Goal: Task Accomplishment & Management: Manage account settings

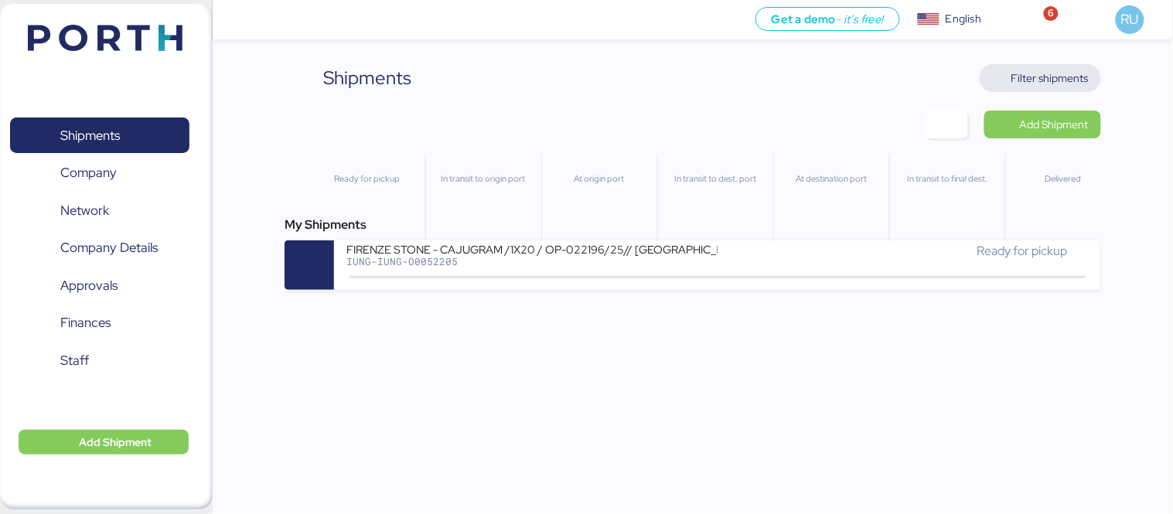
click at [1033, 73] on span "Filter shipments" at bounding box center [1049, 78] width 77 height 19
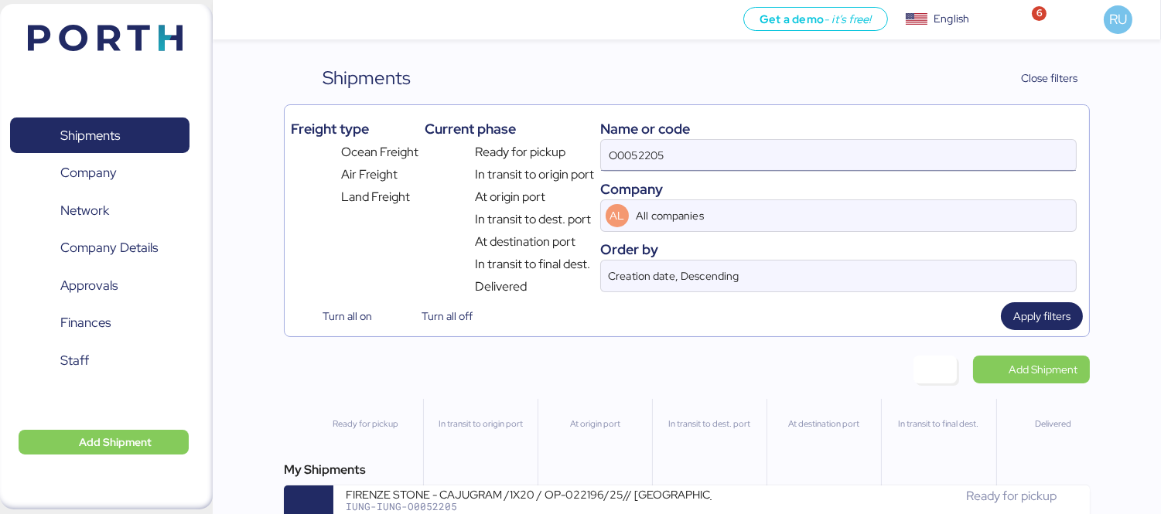
click at [820, 156] on input "O0052205" at bounding box center [838, 155] width 475 height 31
paste input "OOLU8899644250"
type input "OOLU8899644250"
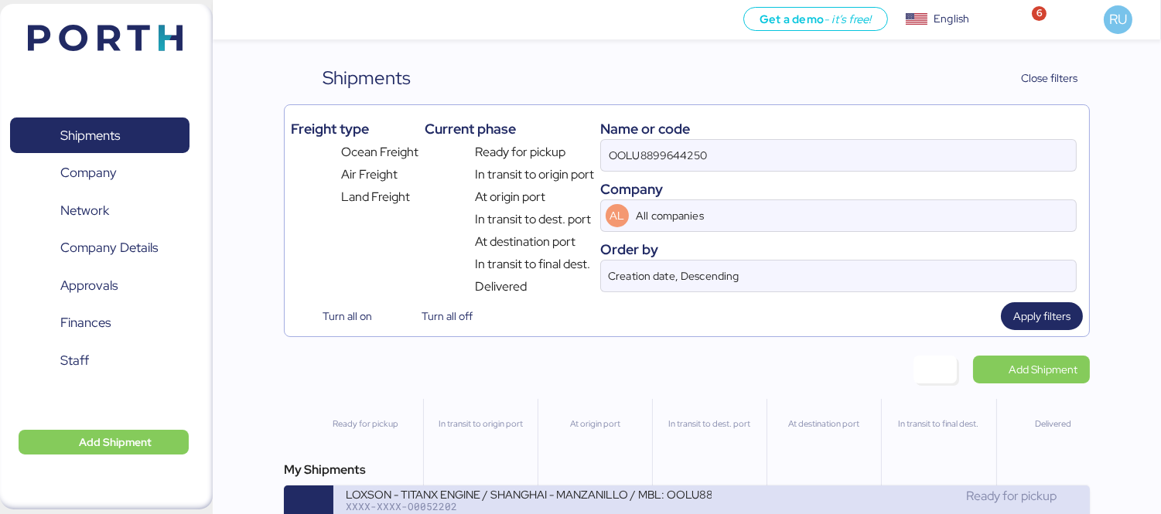
click at [728, 495] on div "Ready for pickup" at bounding box center [894, 496] width 366 height 19
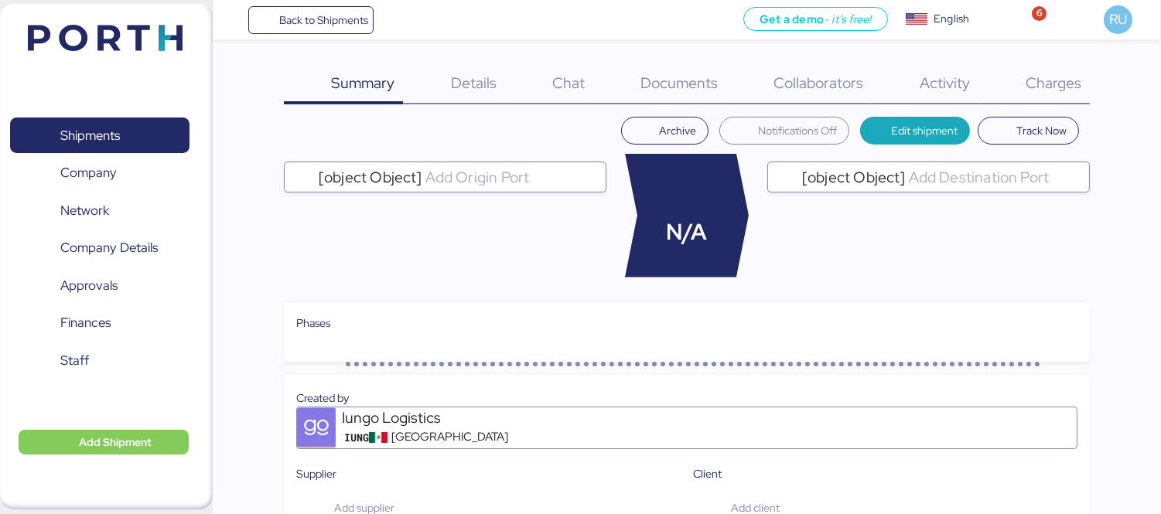
click at [1038, 82] on span "Charges" at bounding box center [1053, 83] width 56 height 20
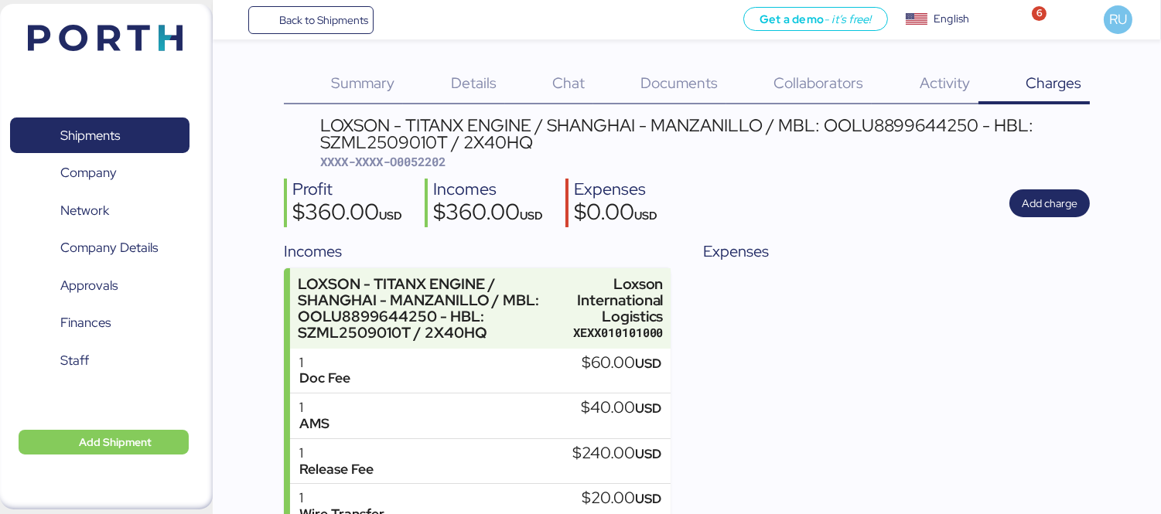
click at [674, 93] on div "Documents 0" at bounding box center [659, 84] width 133 height 40
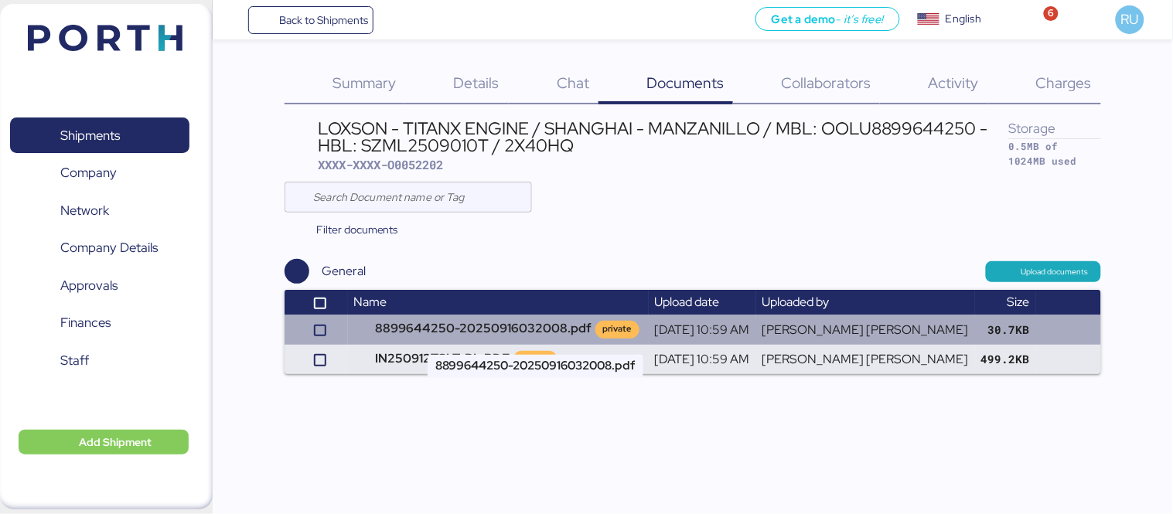
click at [563, 330] on td "8899644250-20250916032008.pdf private" at bounding box center [498, 329] width 301 height 29
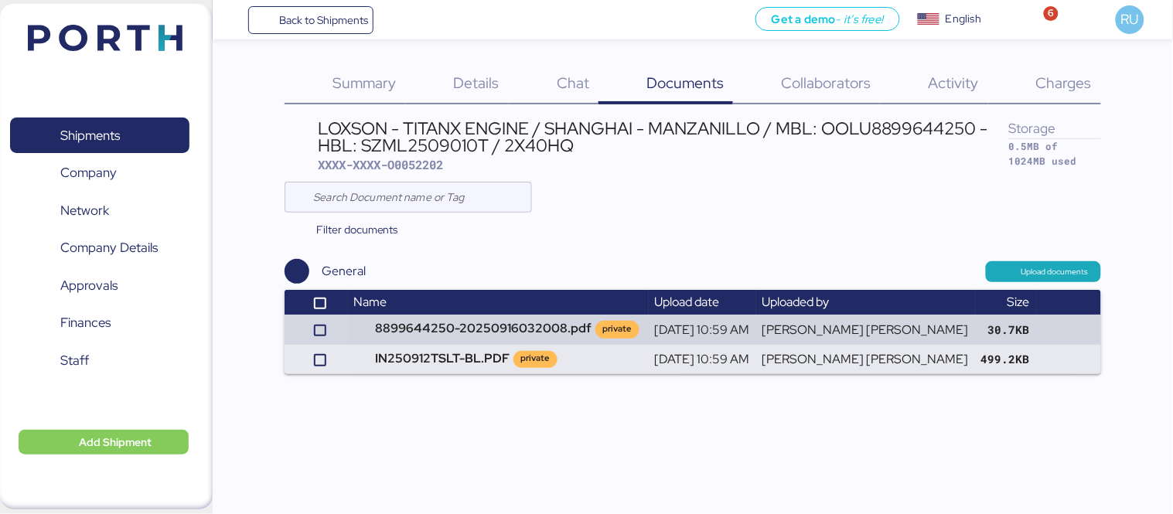
click at [1045, 88] on span "Charges" at bounding box center [1064, 83] width 56 height 20
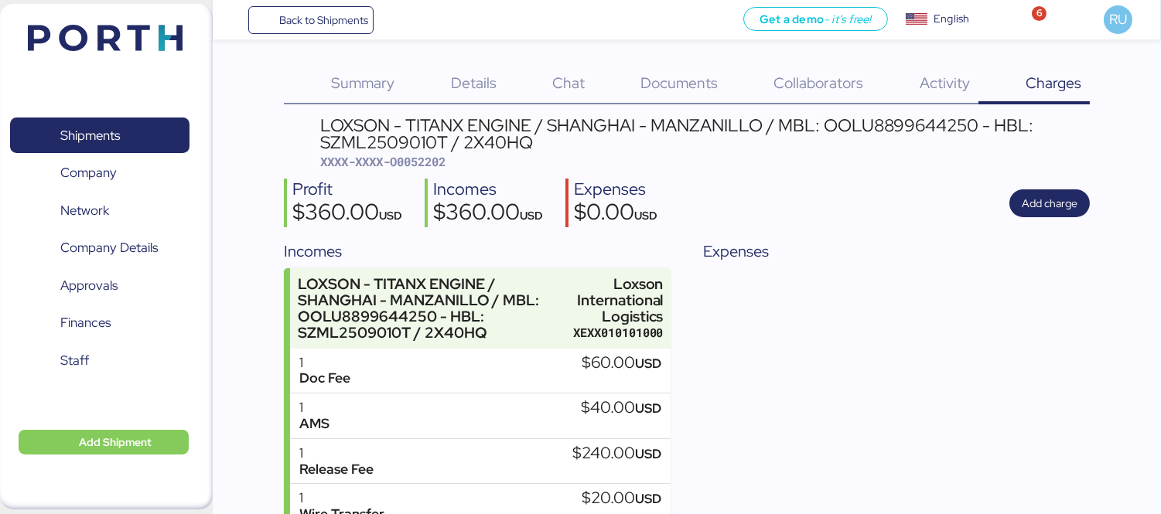
click at [1056, 182] on div "Profit $360.00 USD Incomes $360.00 USD Expenses $0.00 USD Add charge" at bounding box center [687, 203] width 806 height 49
click at [1057, 199] on span "Add charge" at bounding box center [1050, 203] width 56 height 19
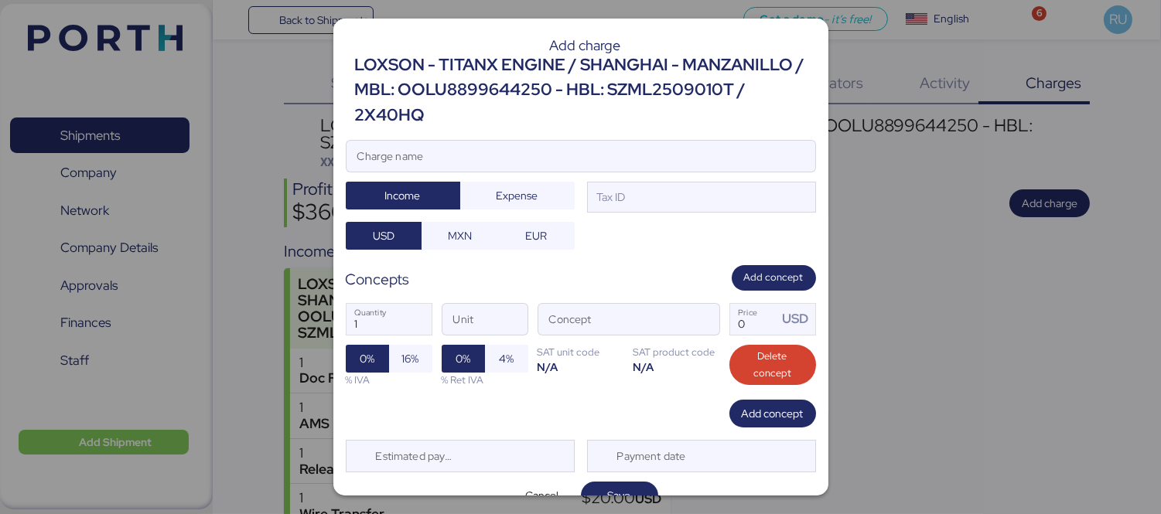
click at [691, 136] on div "Add charge LOXSON - TITANX ENGINE / SHANGHAI - MANZANILLO / MBL: OOLU8899644250…" at bounding box center [580, 257] width 495 height 477
click at [711, 153] on input "Charge name" at bounding box center [580, 156] width 469 height 31
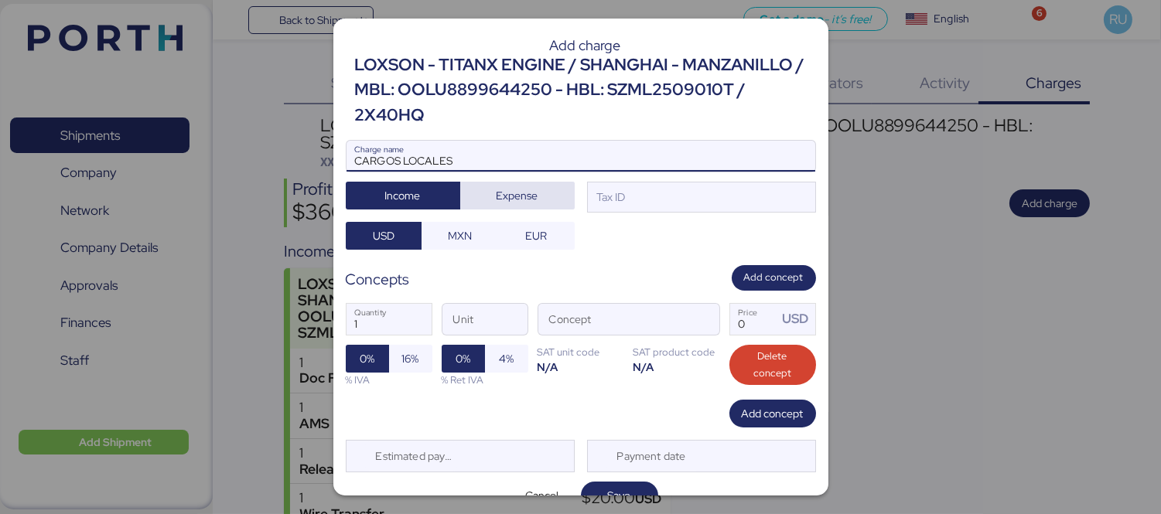
type input "CARGOS LOCALES"
click at [535, 194] on span "Expense" at bounding box center [517, 196] width 90 height 22
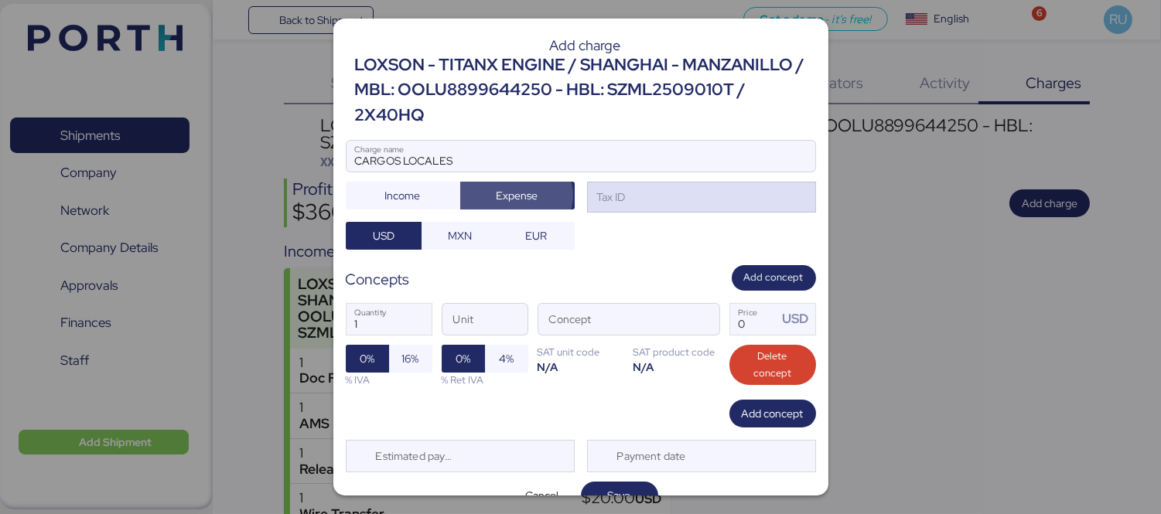
click at [630, 206] on div "Tax ID" at bounding box center [701, 197] width 229 height 31
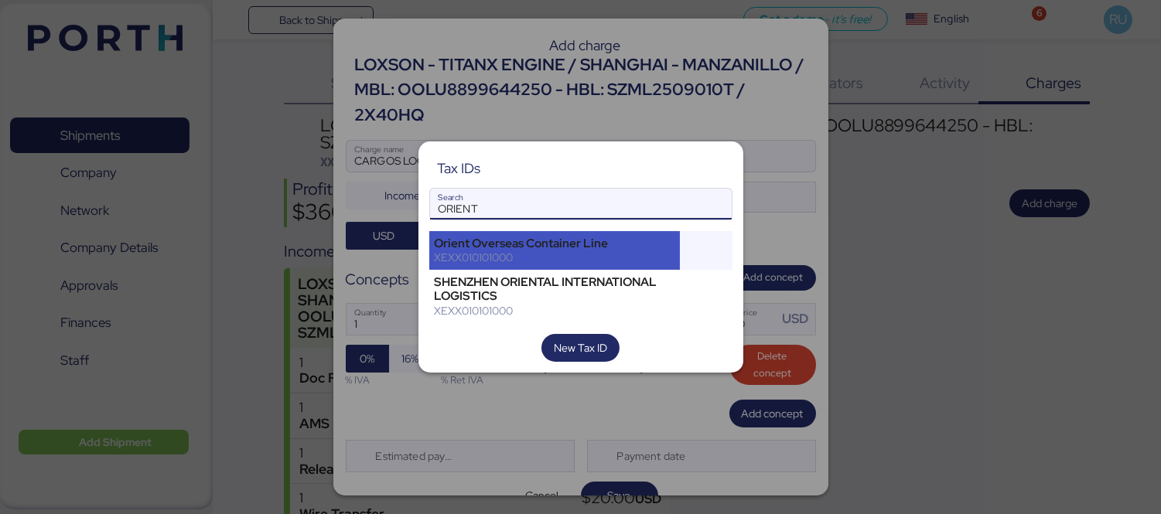
type input "ORIENT"
click at [581, 256] on div "XEXX010101000" at bounding box center [555, 258] width 240 height 14
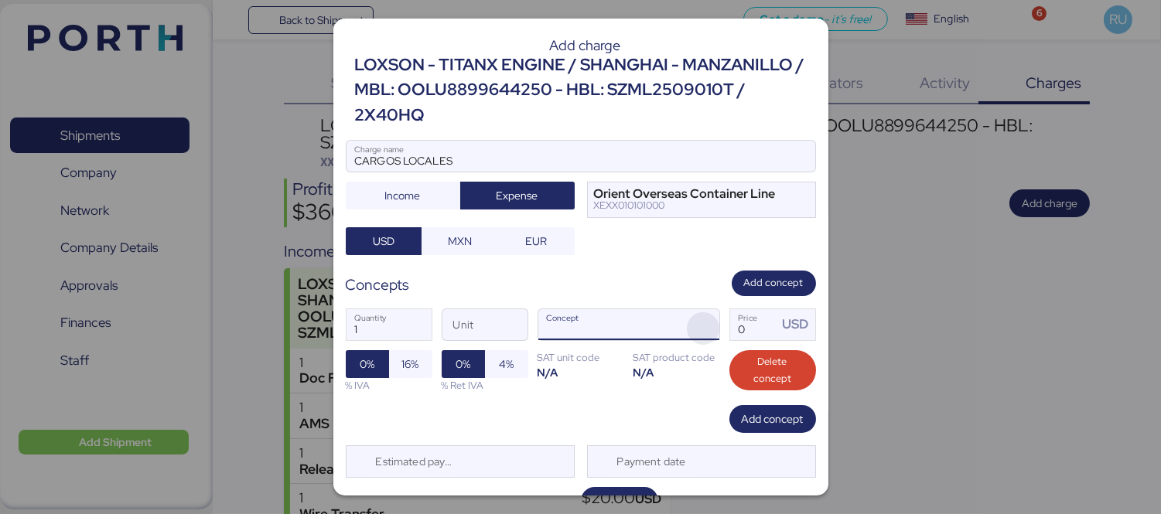
click at [691, 330] on span "button" at bounding box center [703, 328] width 32 height 32
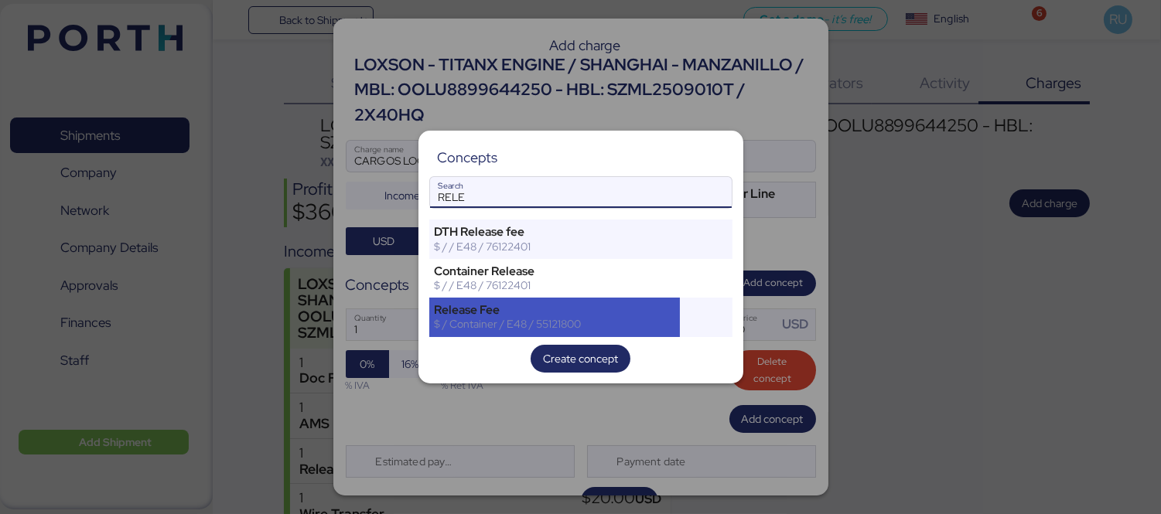
type input "RELE"
click at [559, 315] on div "Release Fee" at bounding box center [555, 310] width 240 height 14
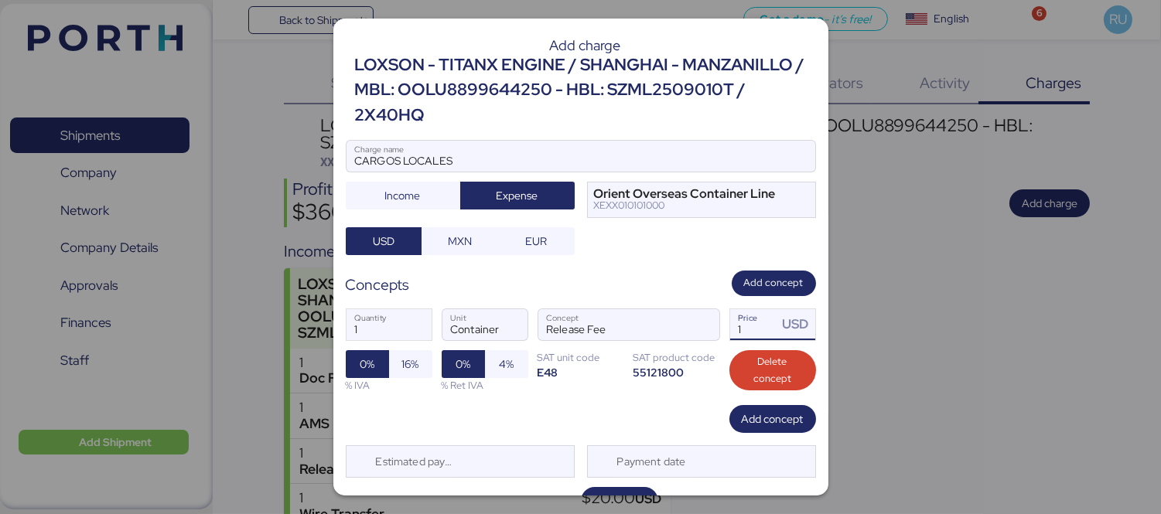
click at [755, 313] on input "1" at bounding box center [754, 324] width 48 height 31
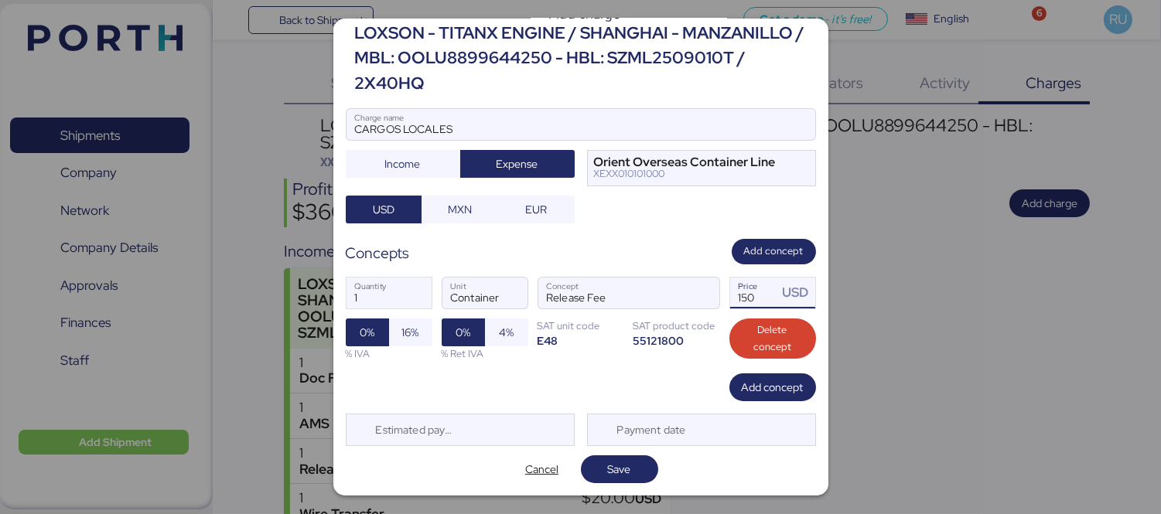
type input "150"
click at [629, 488] on div "Add charge LOXSON - TITANX ENGINE / SHANGHAI - MANZANILLO / MBL: OOLU8899644250…" at bounding box center [580, 257] width 495 height 477
click at [624, 474] on span "Save" at bounding box center [619, 470] width 53 height 22
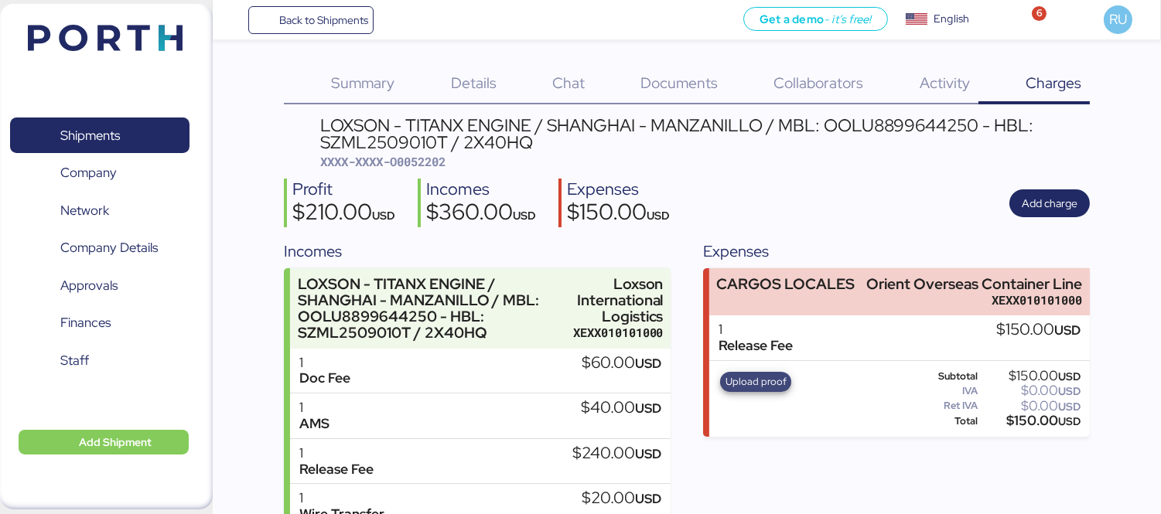
click at [754, 380] on span "Upload proof" at bounding box center [755, 381] width 61 height 17
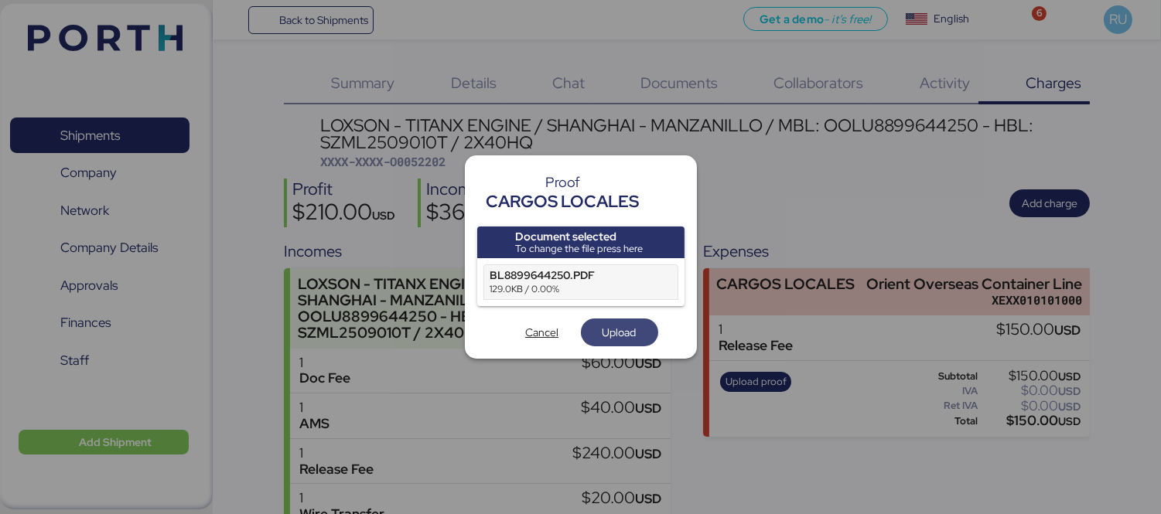
click at [616, 339] on span "Upload" at bounding box center [619, 332] width 34 height 19
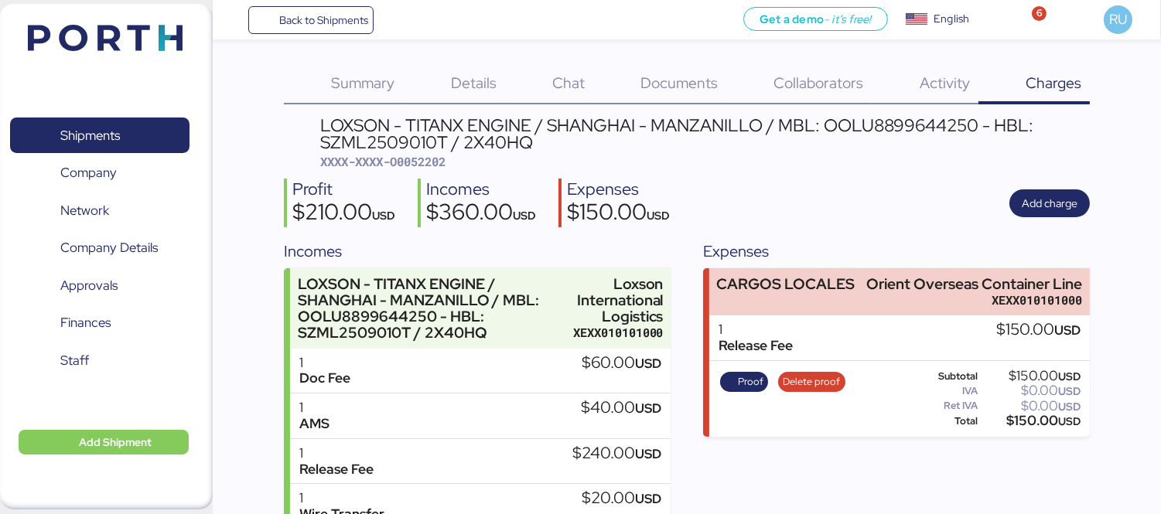
click at [429, 161] on span "XXXX-XXXX-O0052202" at bounding box center [382, 161] width 125 height 15
copy span "O0052202"
click at [225, 326] on div "Summary 0 Details 0 Chat 0 Documents 0 Collaborators 0 Activity 0 Charges 0 LOX…" at bounding box center [580, 302] width 1161 height 605
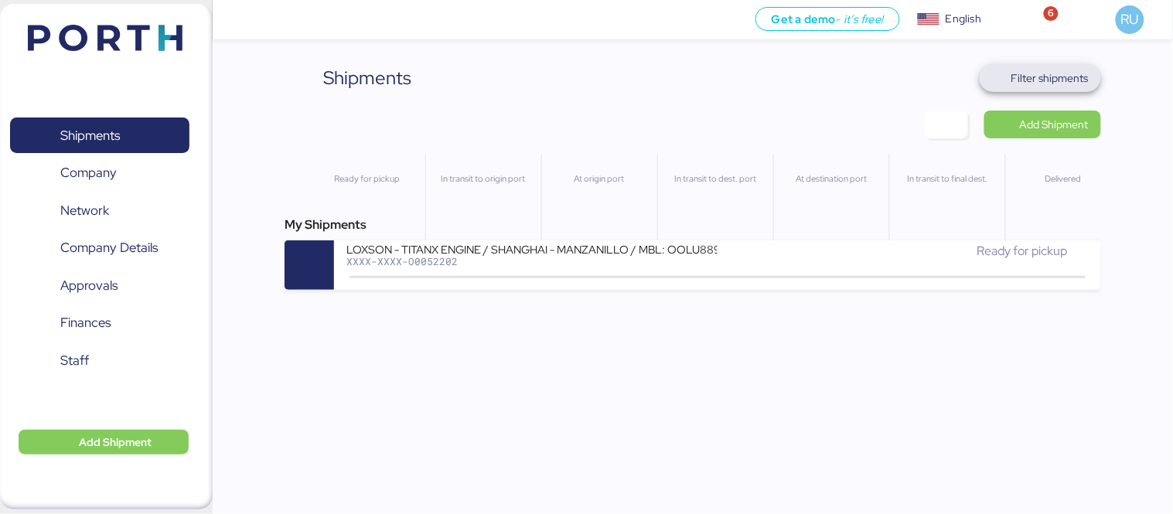
click at [1055, 73] on span "Filter shipments" at bounding box center [1049, 78] width 77 height 19
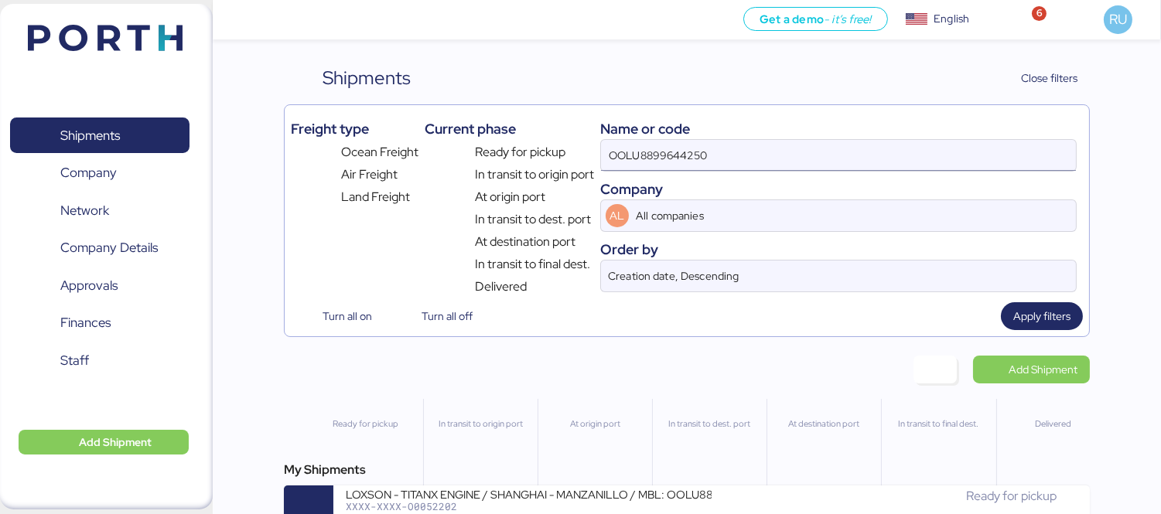
click at [806, 147] on input "OOLU8899644250" at bounding box center [838, 155] width 475 height 31
paste input "TYOFF6699600"
type input "TYOFF6699600"
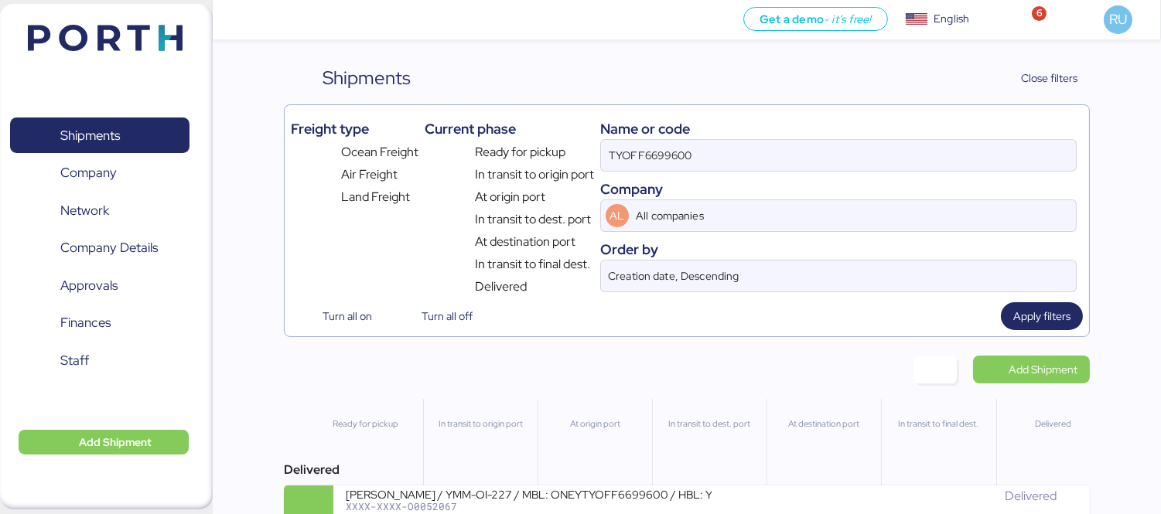
click at [637, 489] on div "At origin port" at bounding box center [594, 454] width 114 height 111
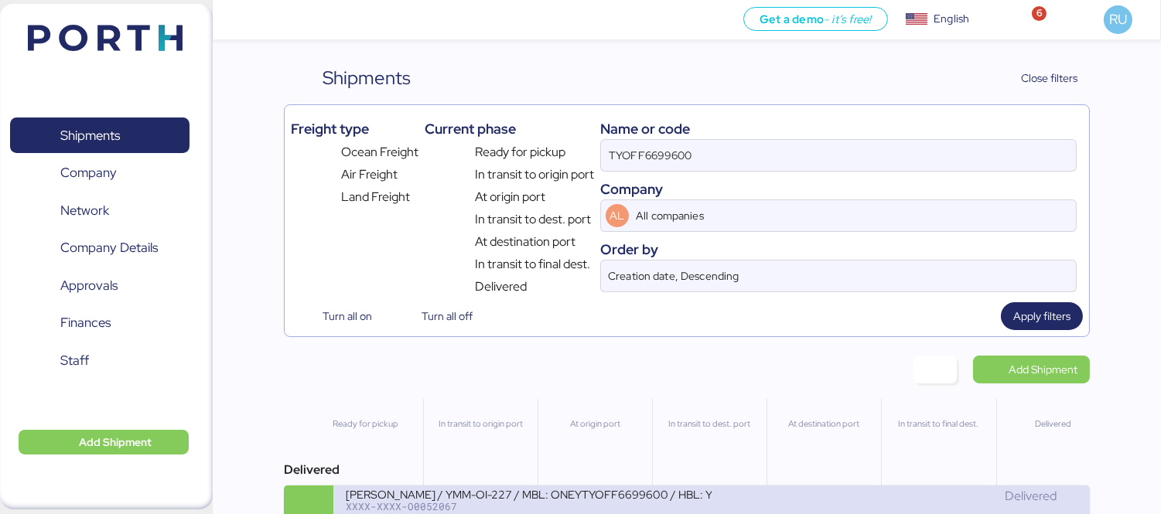
click at [654, 500] on div "[PERSON_NAME] / YMM-OI-227 / MBL: ONEYTYOFF6699600 / HBL: YTJTGI100095 / FCL" at bounding box center [529, 493] width 366 height 13
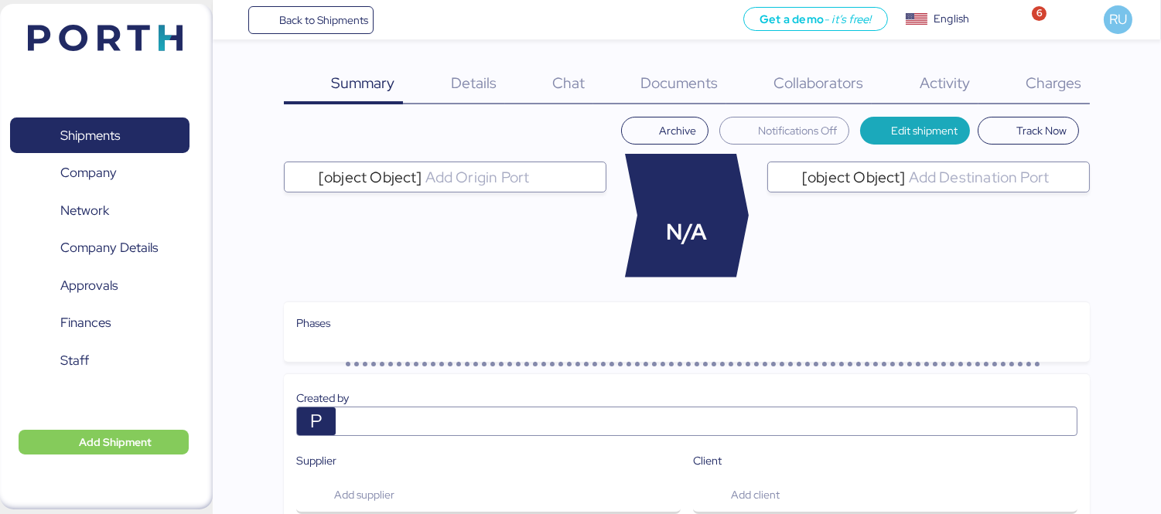
click at [1050, 87] on span "Charges" at bounding box center [1053, 83] width 56 height 20
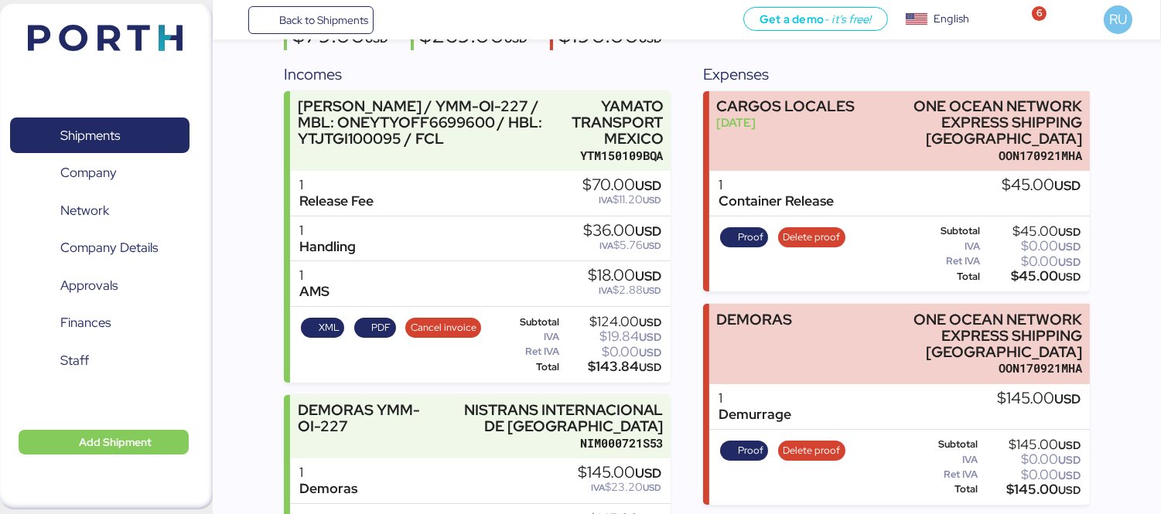
scroll to position [161, 0]
click at [761, 228] on span "Proof" at bounding box center [751, 236] width 26 height 17
click at [126, 47] on img at bounding box center [105, 38] width 155 height 26
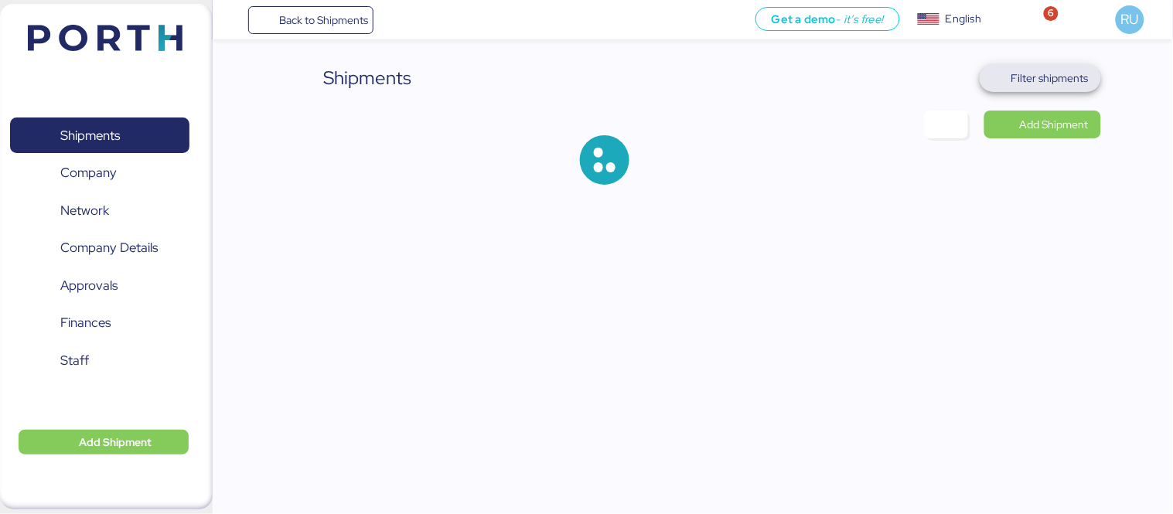
click at [1049, 64] on span "Filter shipments" at bounding box center [1040, 78] width 121 height 28
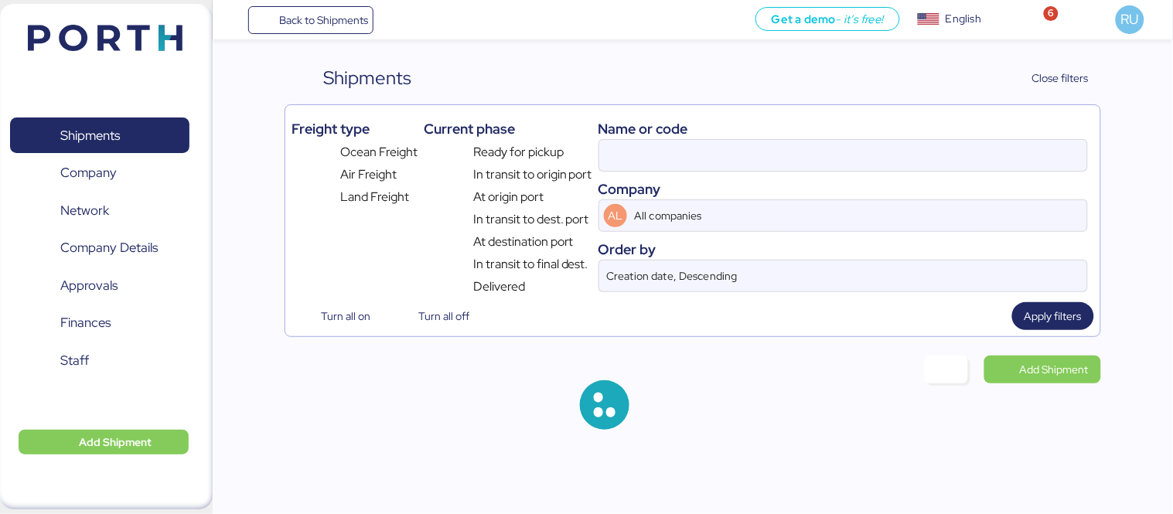
click at [902, 134] on div "Name or code" at bounding box center [843, 128] width 489 height 21
click at [909, 144] on input at bounding box center [843, 155] width 488 height 31
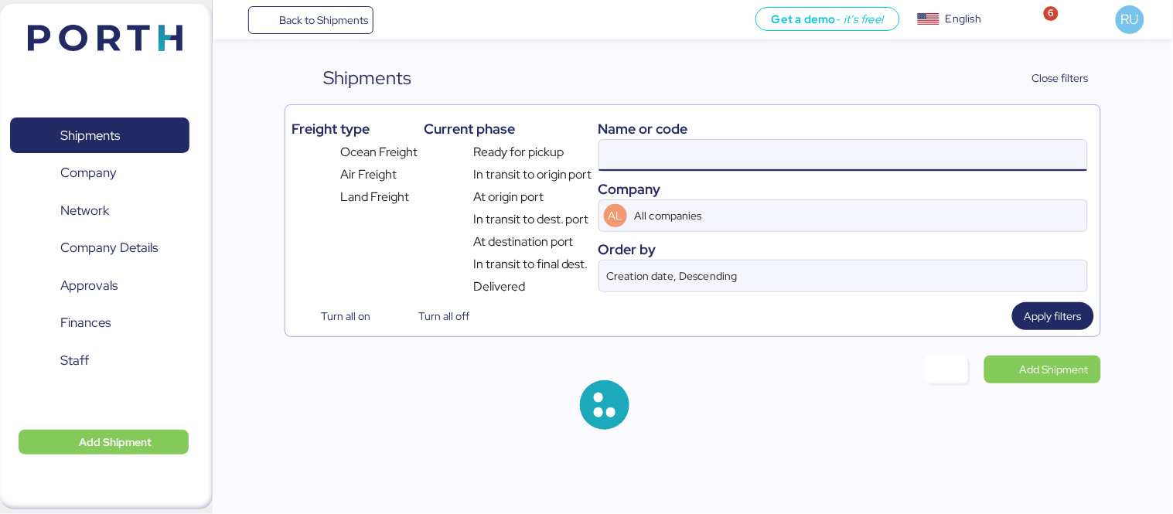
paste input "SAOF37319300"
type input "TYOFF6699600"
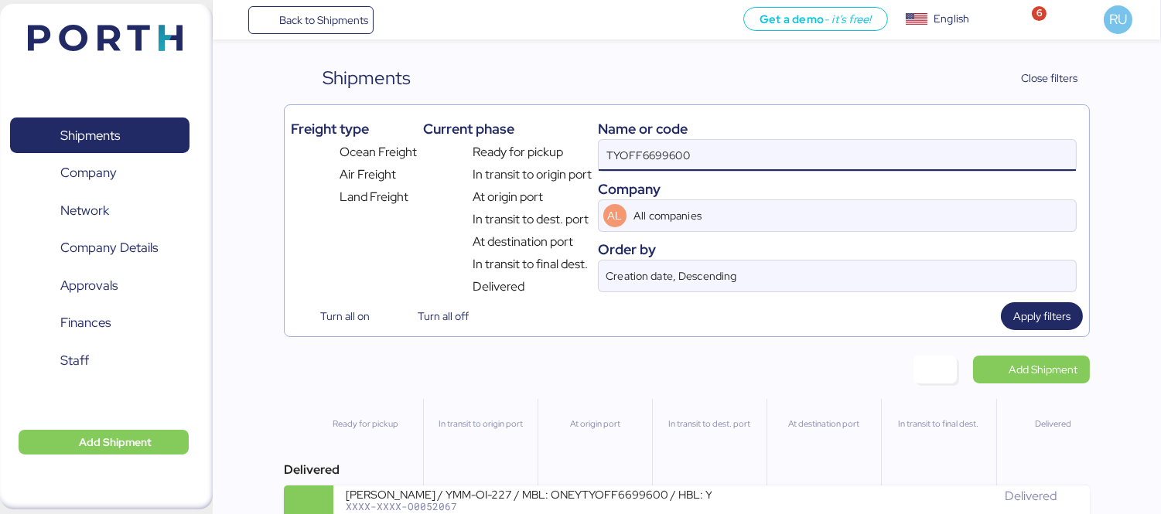
click at [909, 144] on input "TYOFF6699600" at bounding box center [837, 155] width 477 height 31
paste input "SAOF37319300"
type input "SAOF37319300"
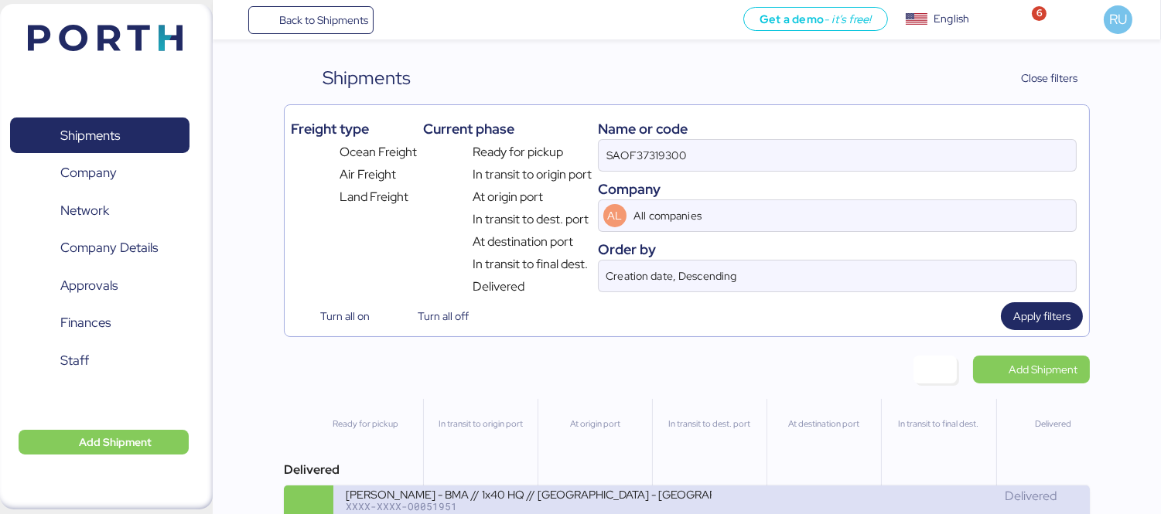
click at [617, 495] on div "[PERSON_NAME] - BMA // 1x40 HQ // [GEOGRAPHIC_DATA] - [GEOGRAPHIC_DATA] // MBL:…" at bounding box center [529, 493] width 366 height 13
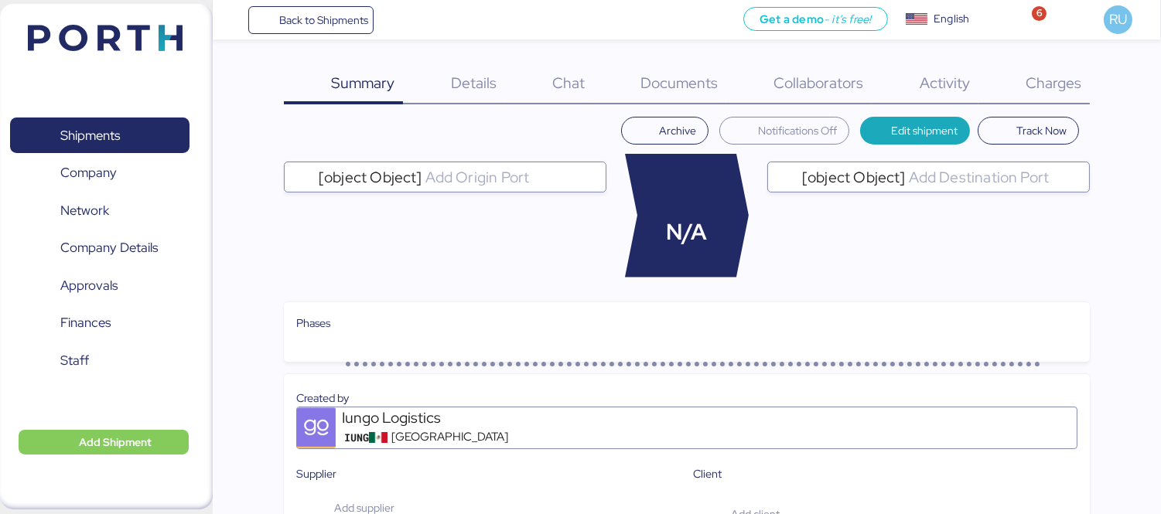
click at [1089, 64] on div "Charges 0" at bounding box center [1033, 84] width 111 height 40
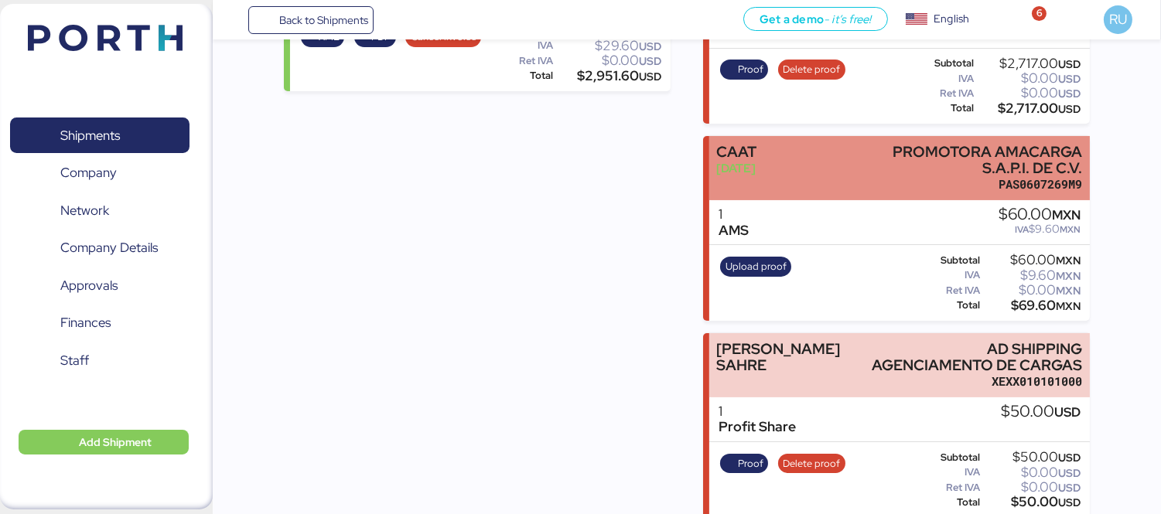
scroll to position [169, 0]
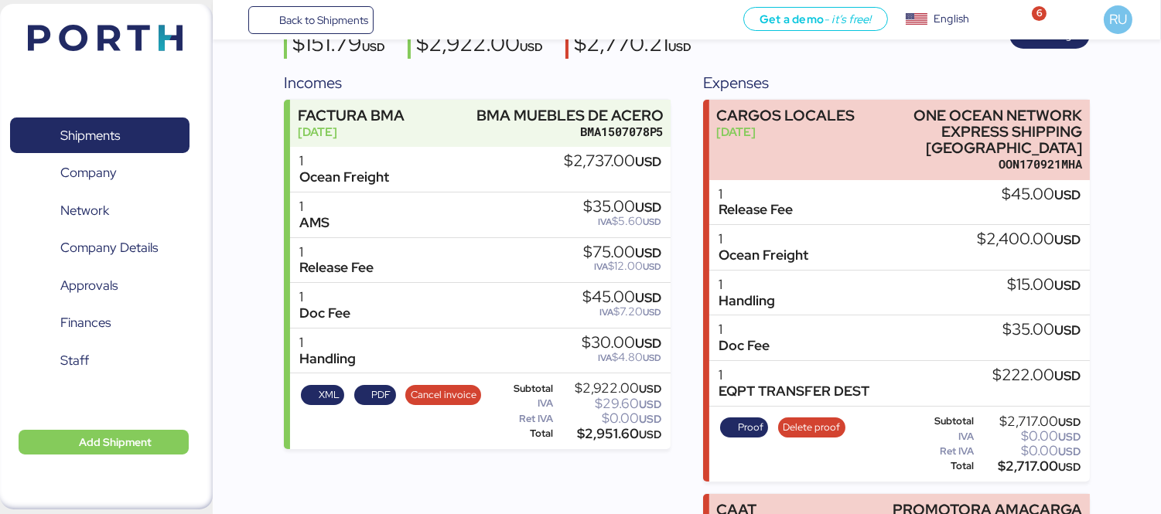
click at [721, 428] on div "Proof Delete proof" at bounding box center [782, 444] width 135 height 63
click at [742, 419] on span "Proof" at bounding box center [751, 427] width 26 height 17
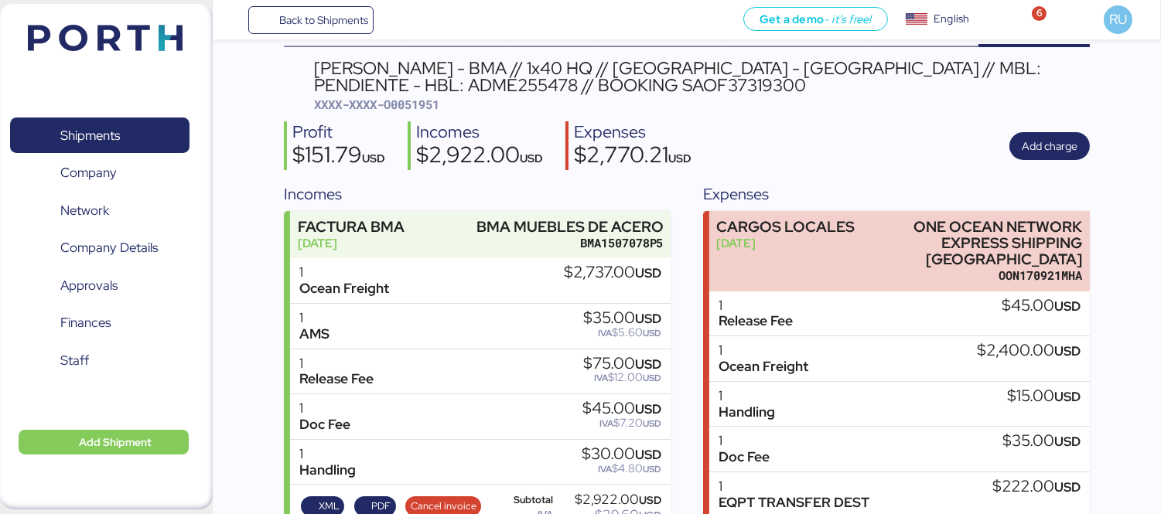
scroll to position [0, 0]
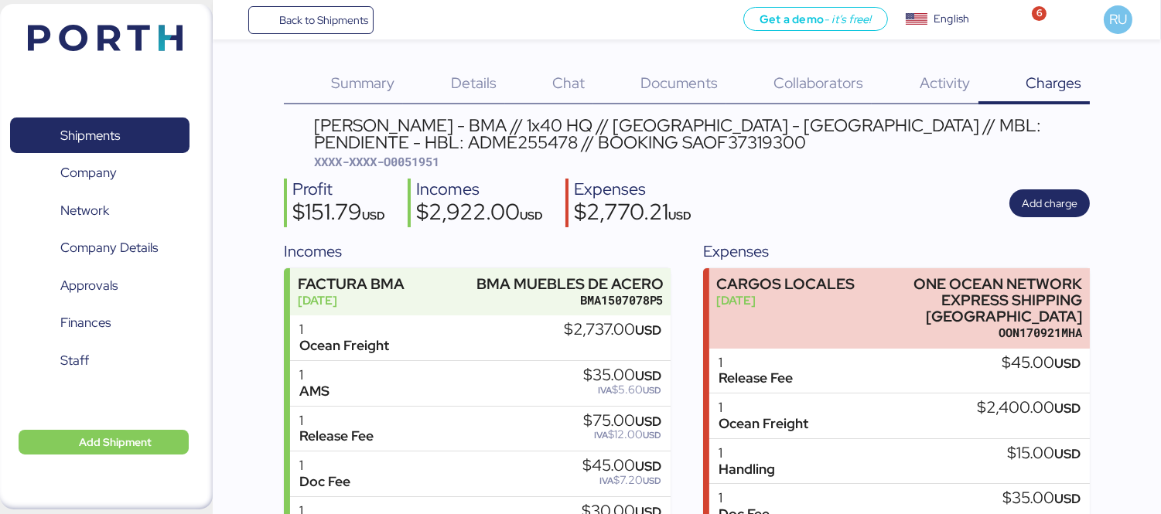
click at [404, 166] on span "XXXX-XXXX-O0051951" at bounding box center [376, 161] width 125 height 15
click at [412, 160] on span "XXXX-XXXX-O0051951" at bounding box center [376, 161] width 125 height 15
copy span "O0051951"
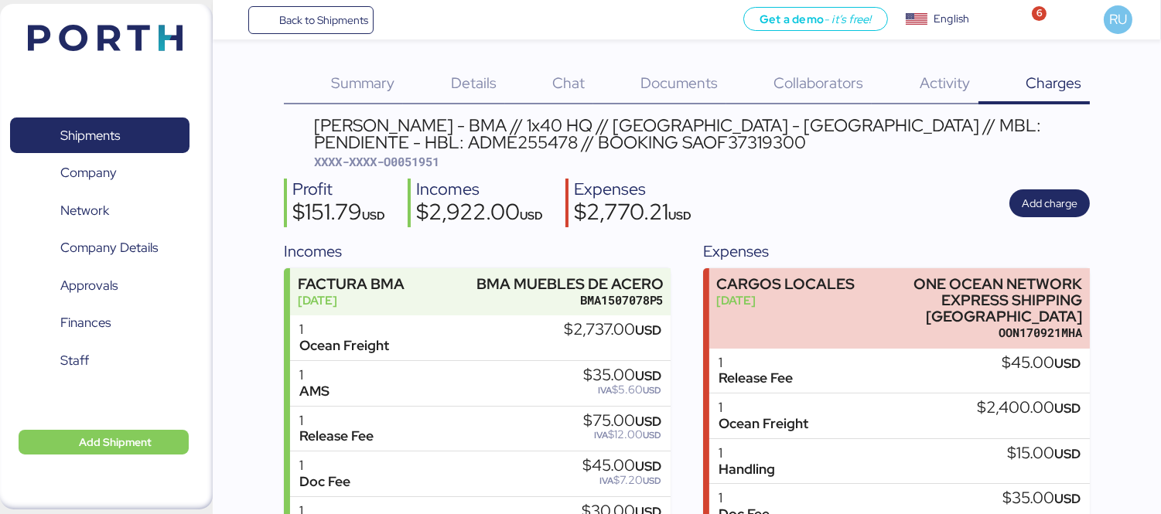
click at [1004, 217] on div "Profit $151.79 USD Incomes $2,922.00 USD Expenses $2,770.21 USD Add charge" at bounding box center [687, 203] width 806 height 49
click at [1042, 211] on span "Add charge" at bounding box center [1050, 203] width 56 height 19
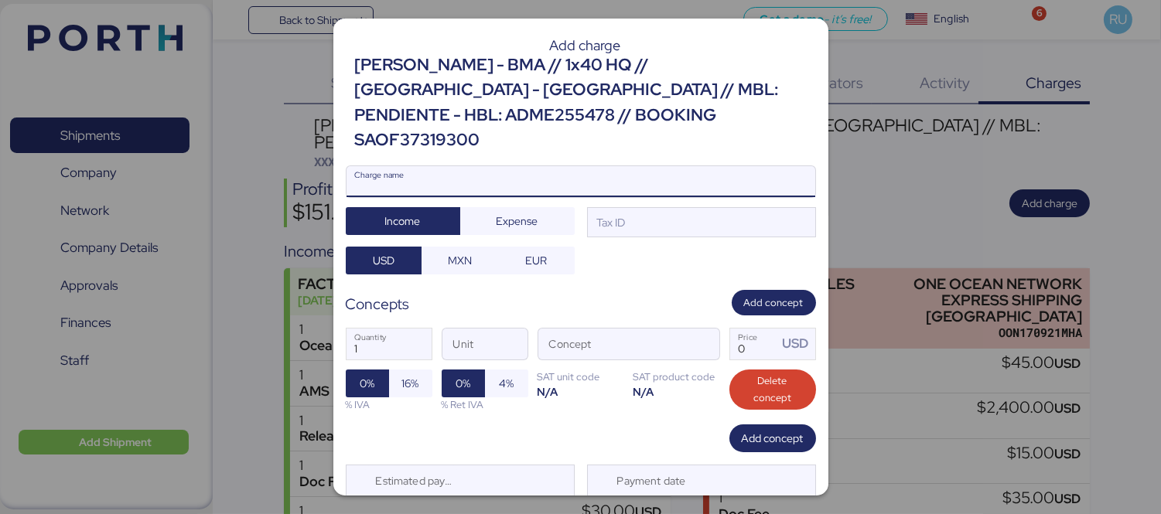
click at [607, 166] on input "Charge name" at bounding box center [580, 181] width 469 height 31
type input "Demoras"
click at [507, 212] on span "Expense" at bounding box center [517, 221] width 42 height 19
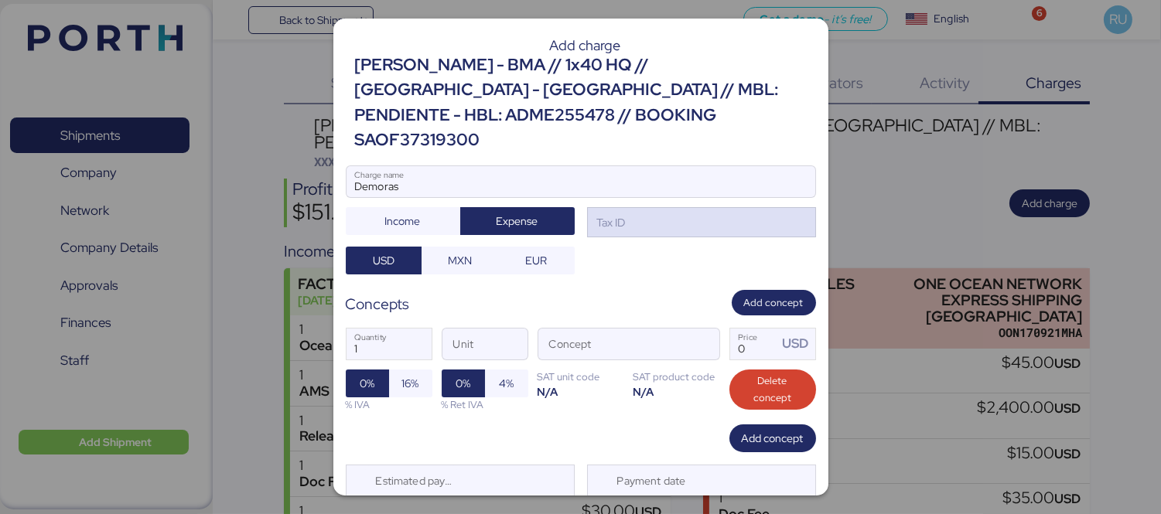
click at [594, 214] on div "Tax ID" at bounding box center [610, 222] width 32 height 17
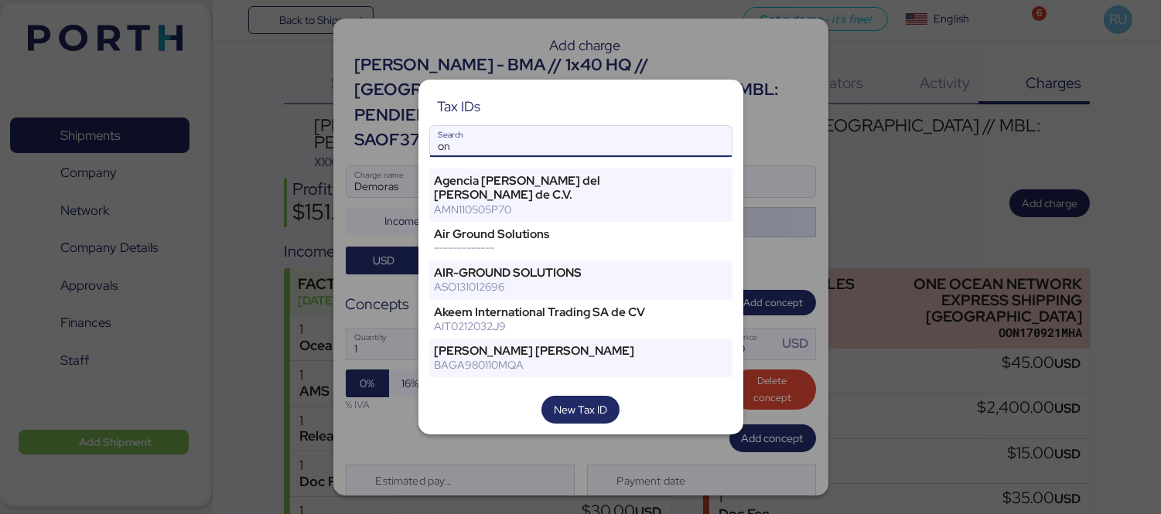
type input "o"
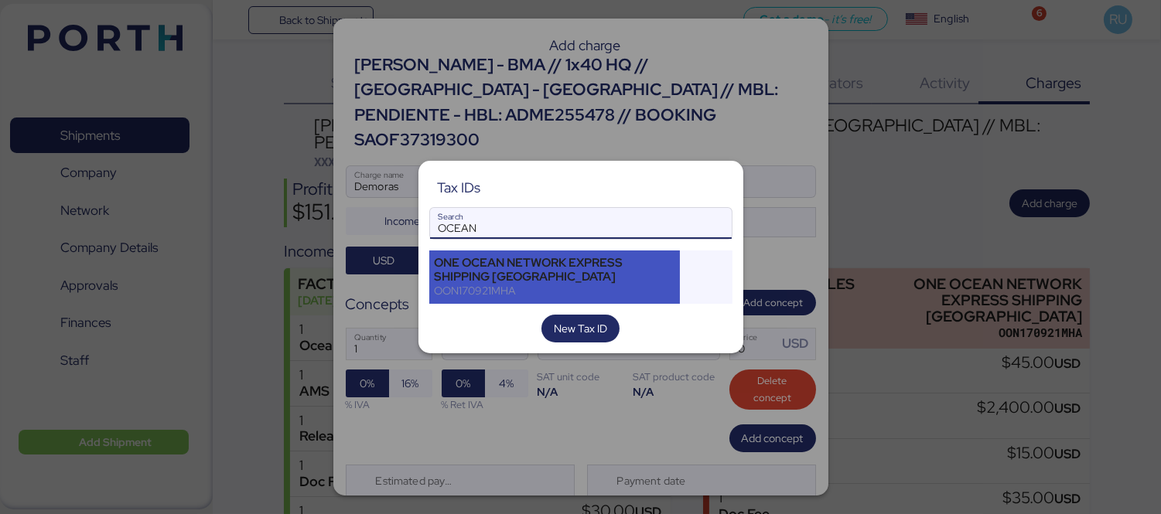
type input "OCEAN"
click at [516, 261] on div "ONE OCEAN NETWORK EXPRESS SHIPPING [GEOGRAPHIC_DATA]" at bounding box center [555, 270] width 240 height 28
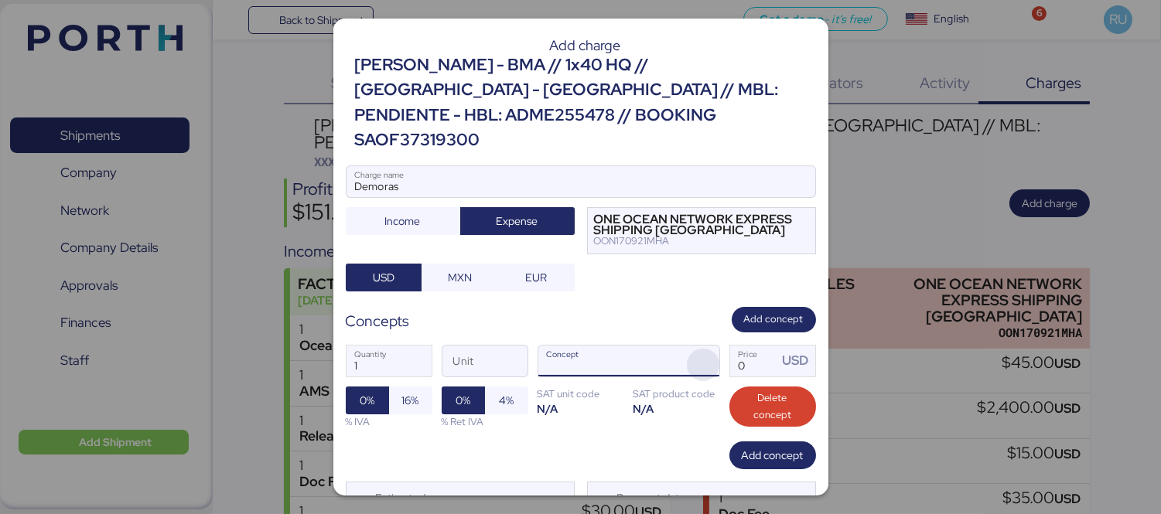
click at [689, 349] on span "button" at bounding box center [703, 365] width 32 height 32
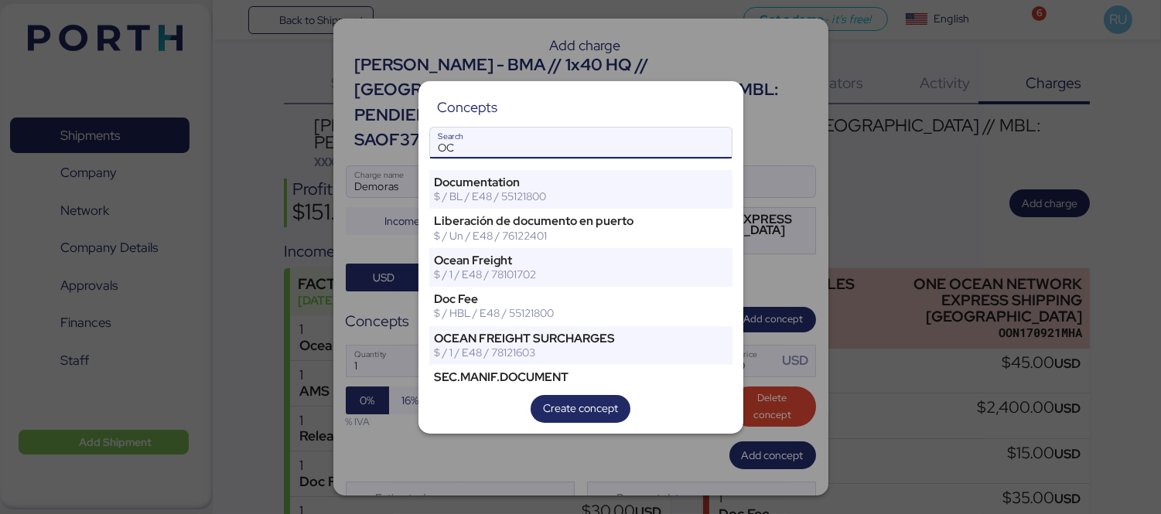
type input "O"
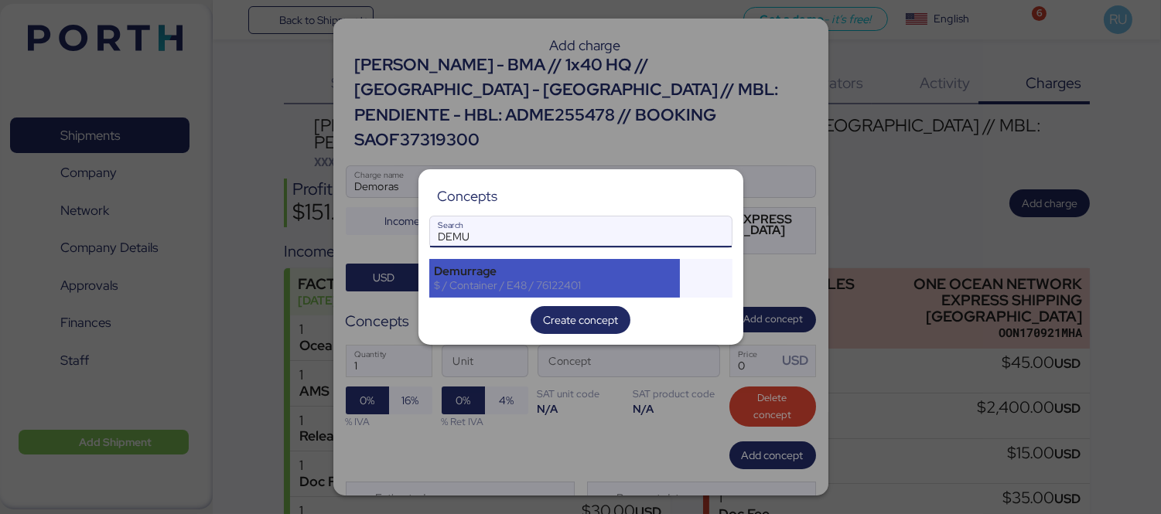
type input "DEMU"
click at [496, 267] on div "Demurrage" at bounding box center [555, 271] width 240 height 14
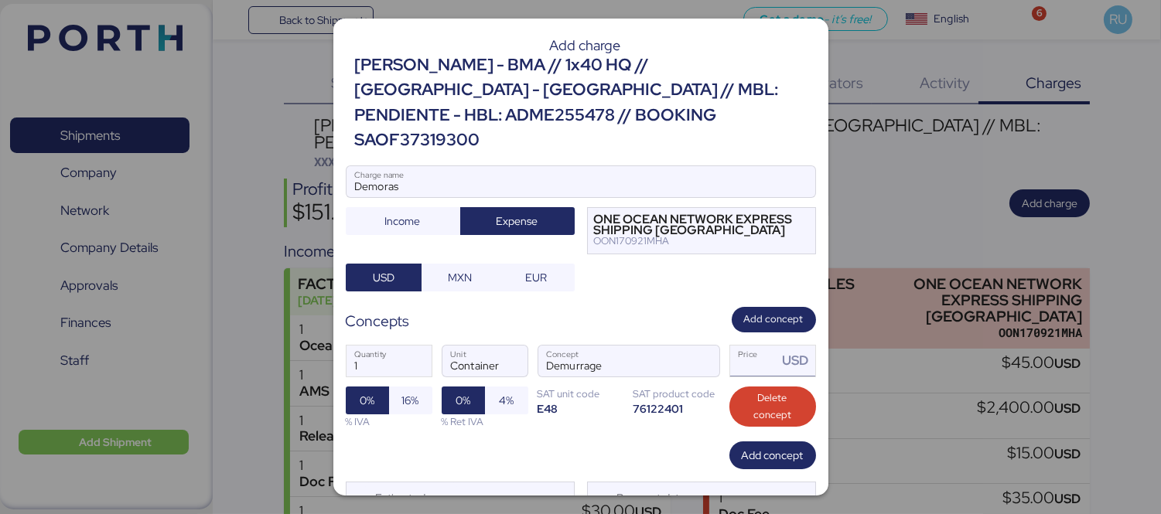
click at [762, 346] on input "Price USD" at bounding box center [754, 361] width 48 height 31
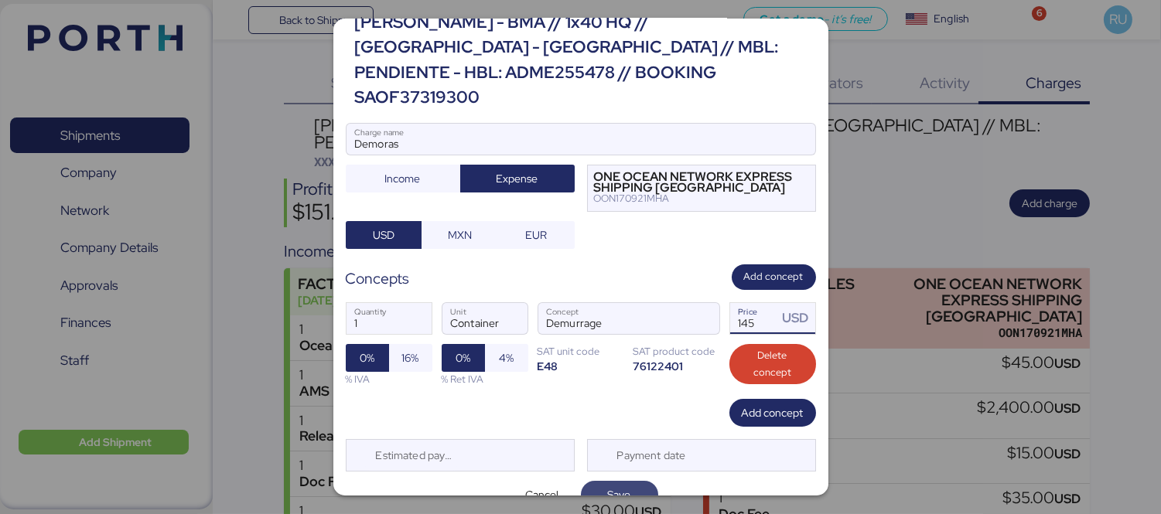
type input "145"
click at [629, 484] on span "Save" at bounding box center [619, 495] width 53 height 22
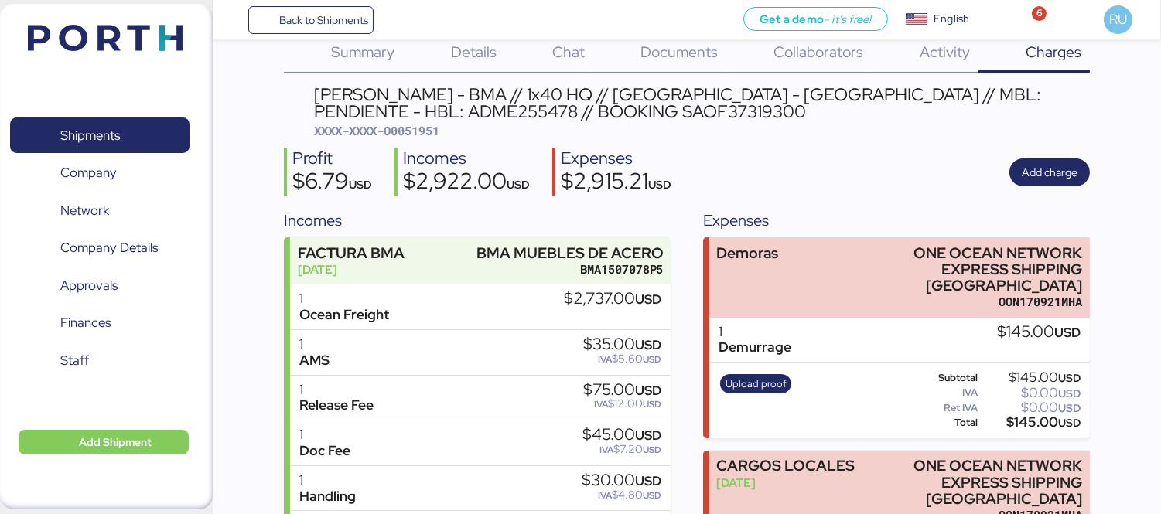
scroll to position [32, 0]
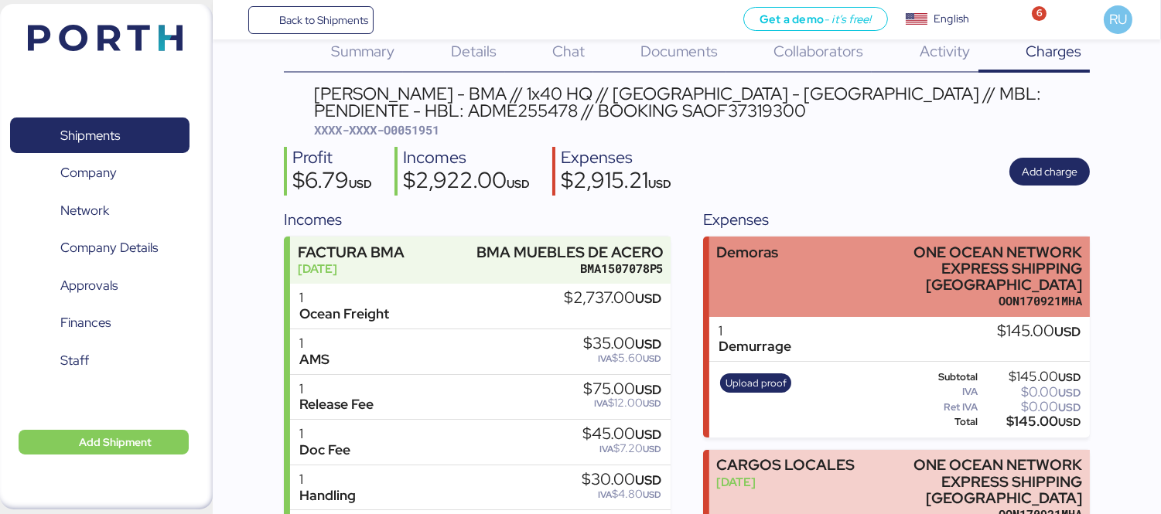
click at [784, 291] on div "Demoras ONE OCEAN NETWORK EXPRESS SHIPPING [GEOGRAPHIC_DATA] OON170921MHA" at bounding box center [899, 277] width 380 height 80
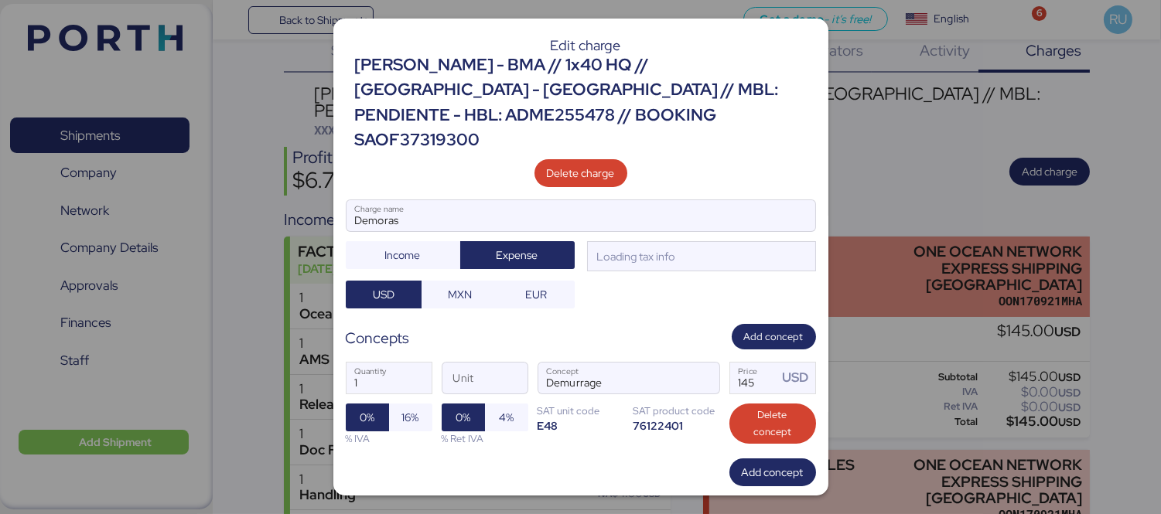
scroll to position [0, 0]
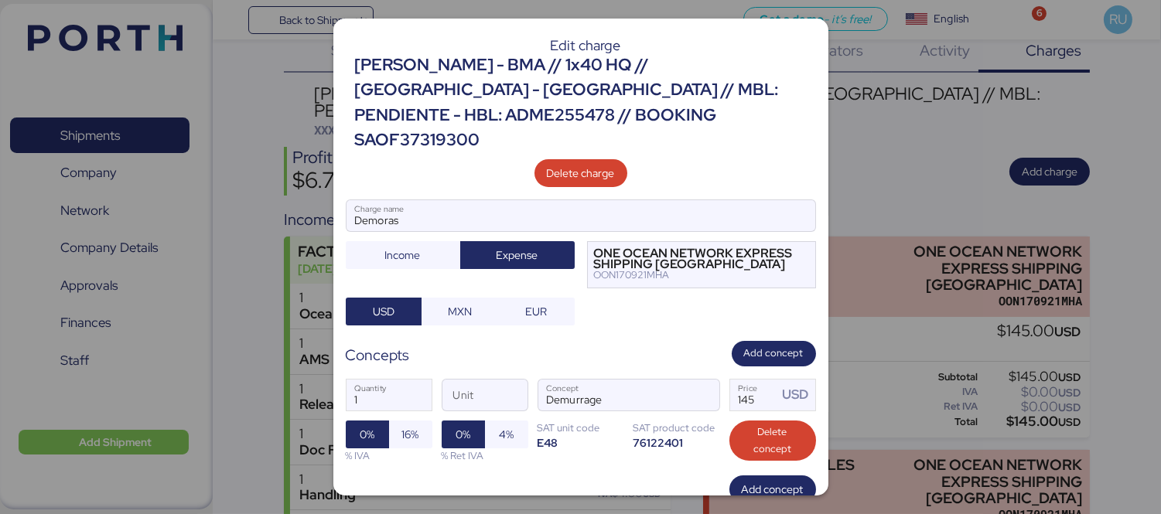
click at [754, 387] on div "1 Quantity Unit Demurrage Concept 145 Price USD 0% 16% % IVA 0% 4% % Ret IVA SA…" at bounding box center [581, 421] width 470 height 109
click at [753, 380] on input "145" at bounding box center [754, 395] width 48 height 31
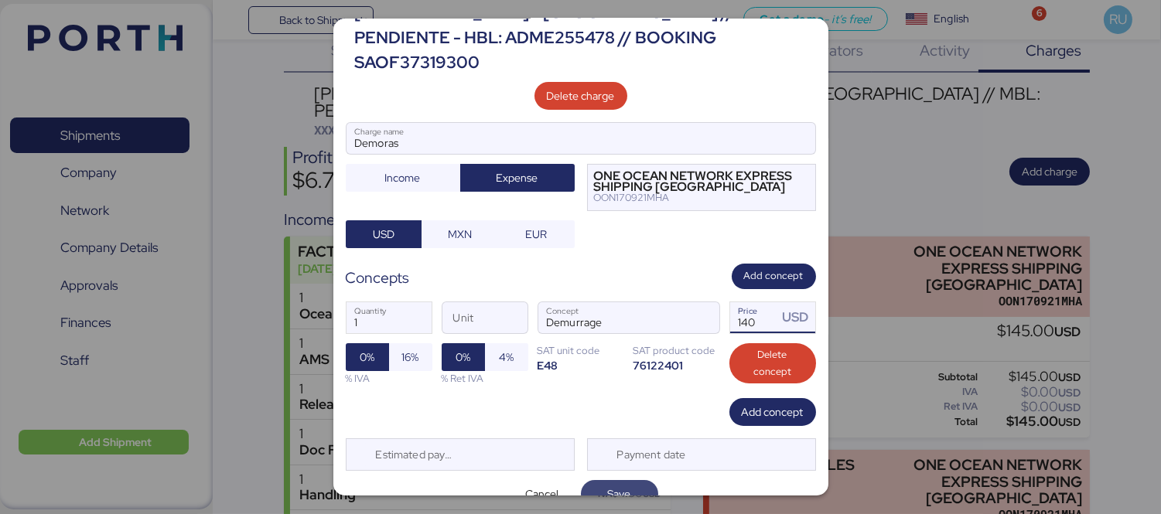
type input "140"
click at [608, 485] on span "Save" at bounding box center [619, 494] width 23 height 19
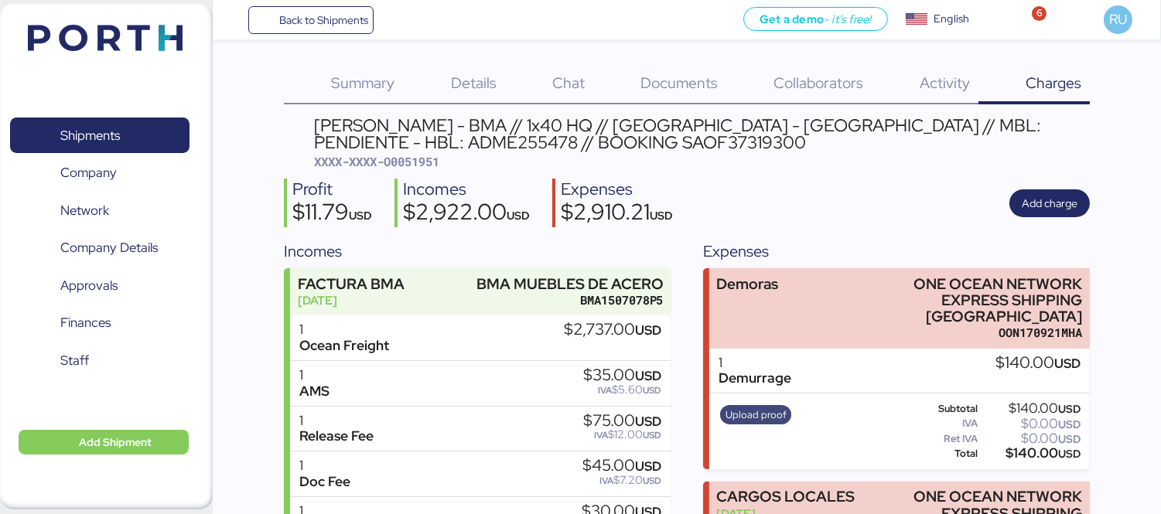
click at [768, 407] on span "Upload proof" at bounding box center [755, 415] width 61 height 17
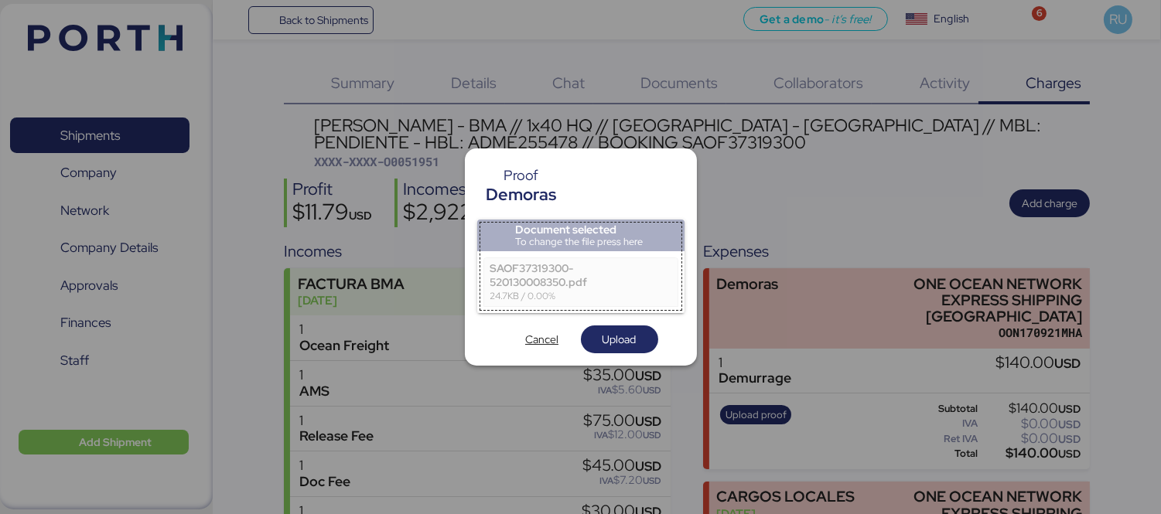
click at [609, 322] on div "Document selected To change the file press here SAOF37319300-520130008350.pdf 2…" at bounding box center [580, 287] width 207 height 135
click at [617, 330] on span "Upload" at bounding box center [619, 339] width 34 height 19
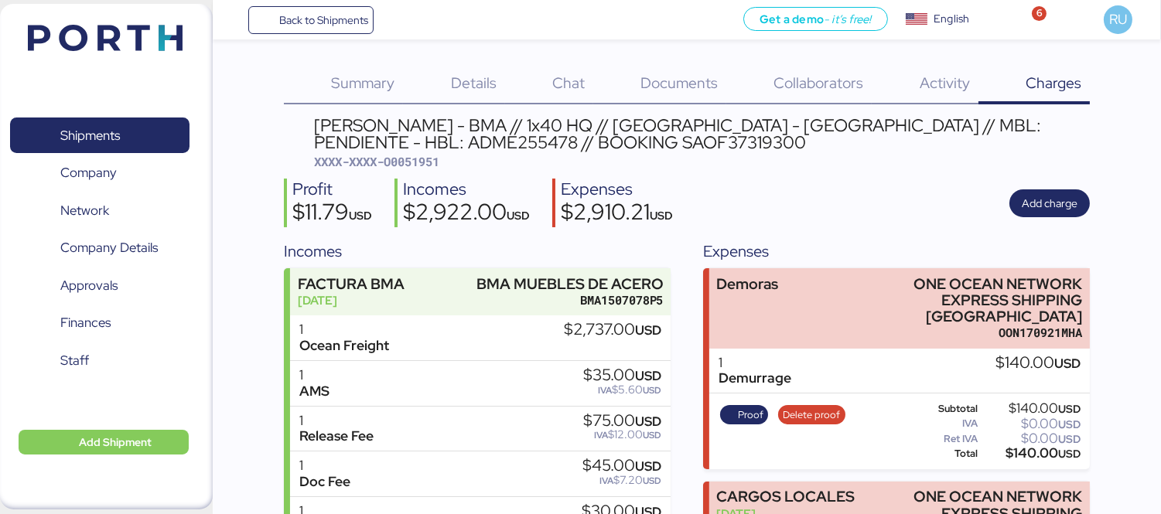
click at [674, 97] on div "Documents 0" at bounding box center [659, 84] width 133 height 40
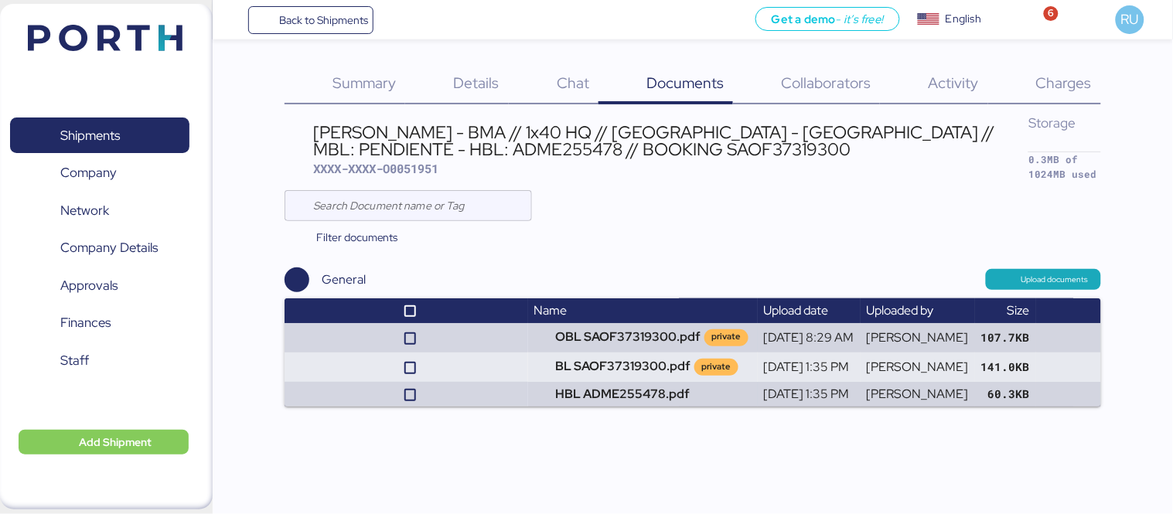
click at [367, 88] on span "Summary" at bounding box center [364, 83] width 63 height 20
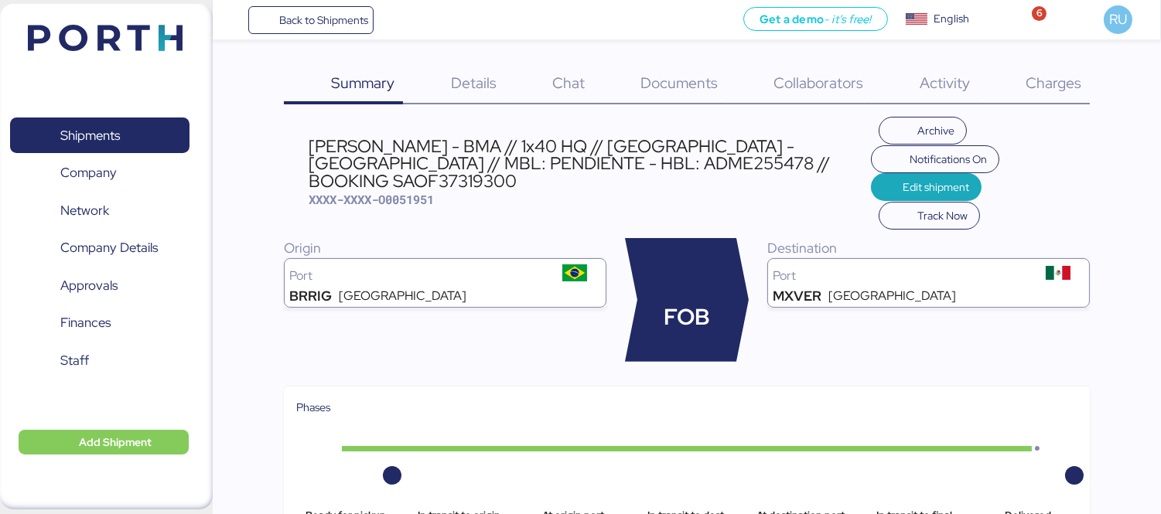
click at [462, 91] on span "Details" at bounding box center [474, 83] width 46 height 20
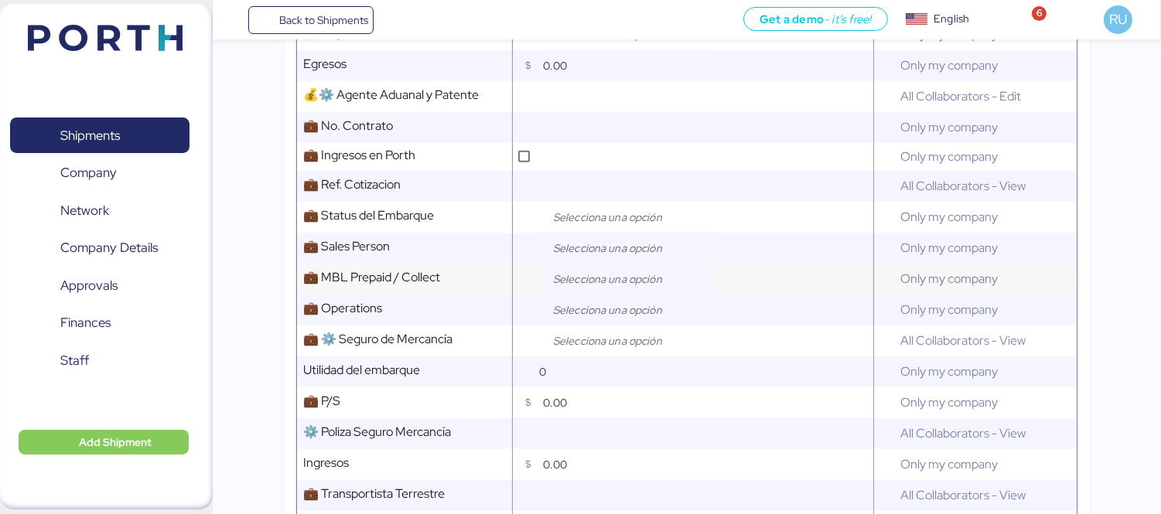
scroll to position [1416, 0]
click at [594, 300] on input "search" at bounding box center [631, 309] width 162 height 19
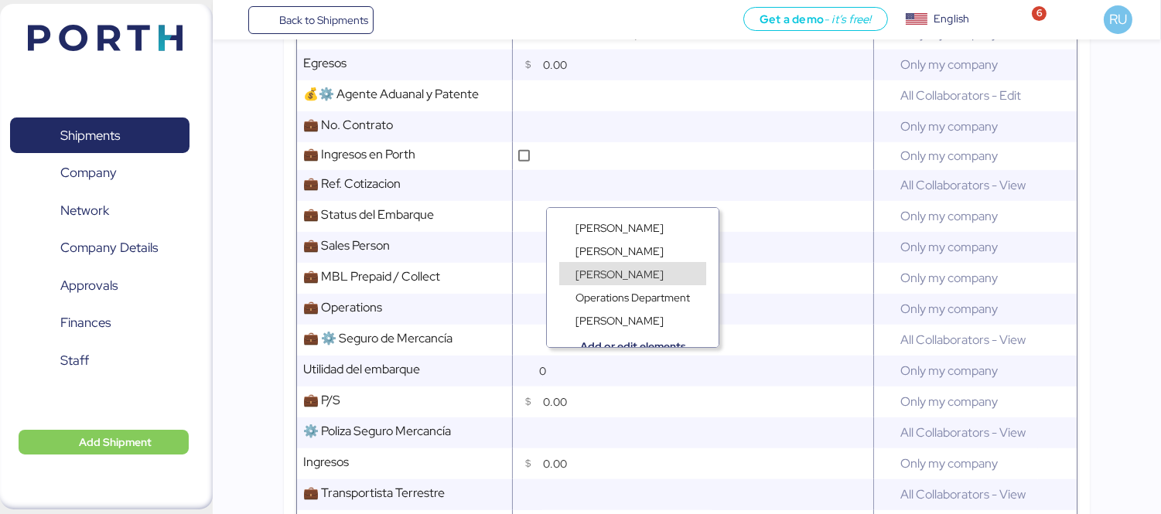
click at [609, 268] on span "[PERSON_NAME]" at bounding box center [619, 275] width 88 height 14
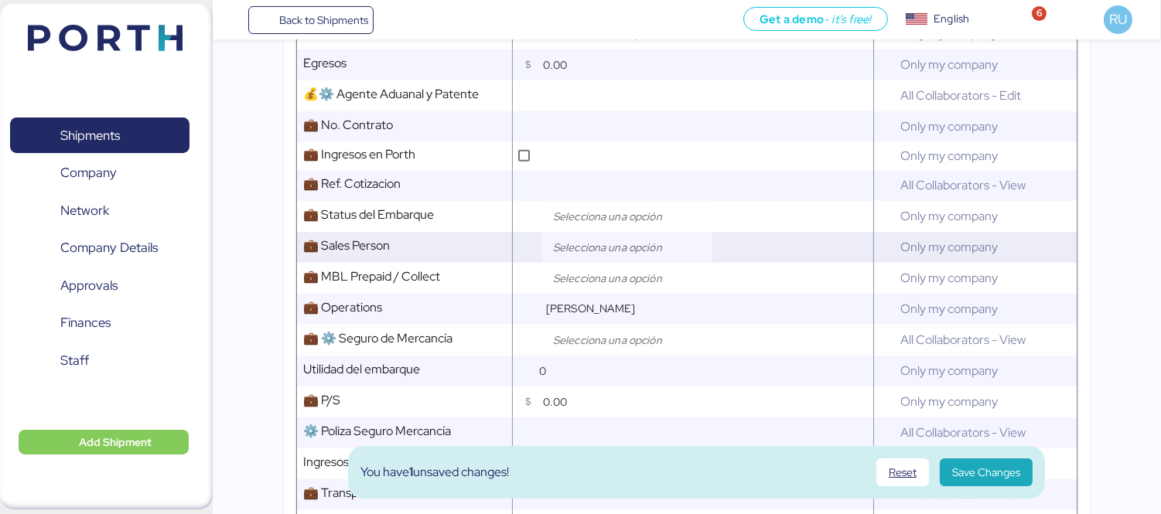
click at [585, 238] on input "search" at bounding box center [631, 247] width 162 height 19
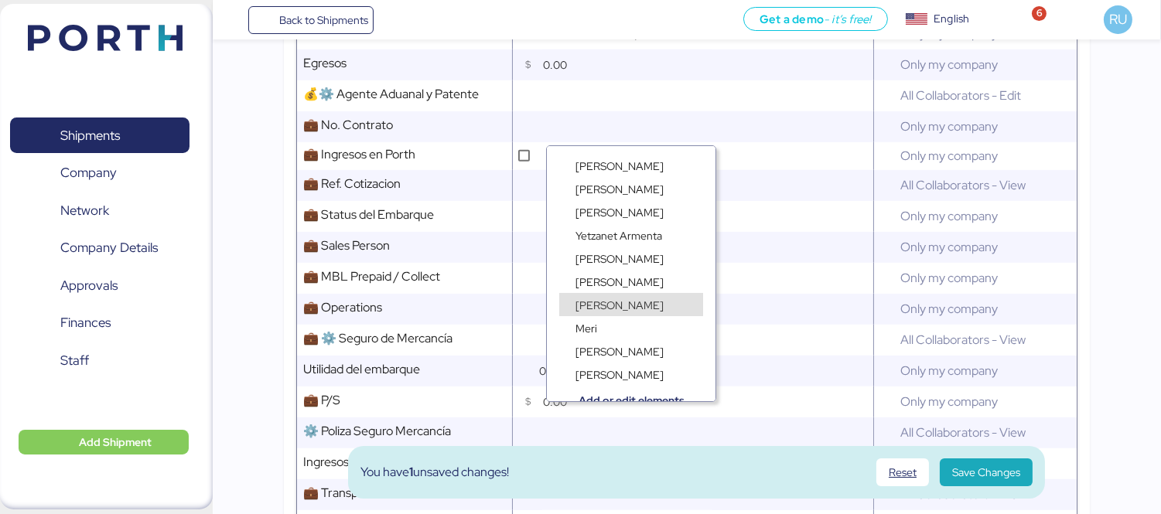
scroll to position [12, 0]
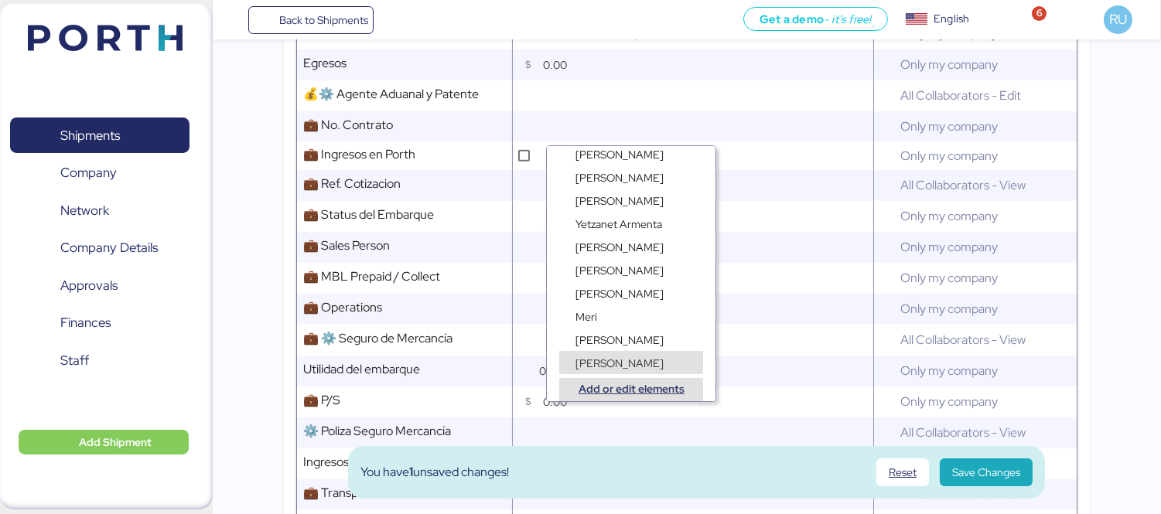
click at [604, 391] on span "Add or edit elements" at bounding box center [630, 389] width 119 height 16
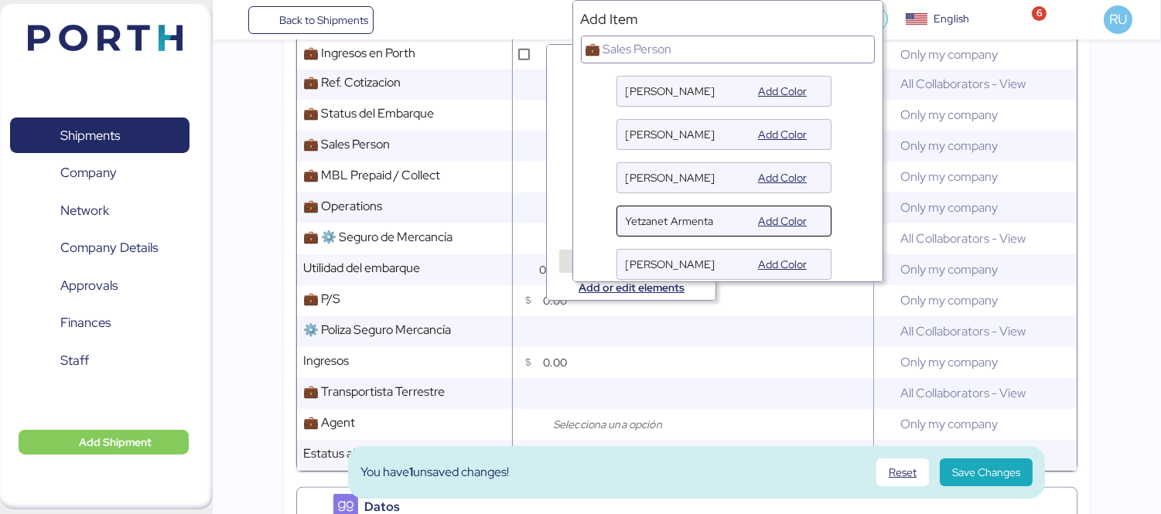
scroll to position [305, 0]
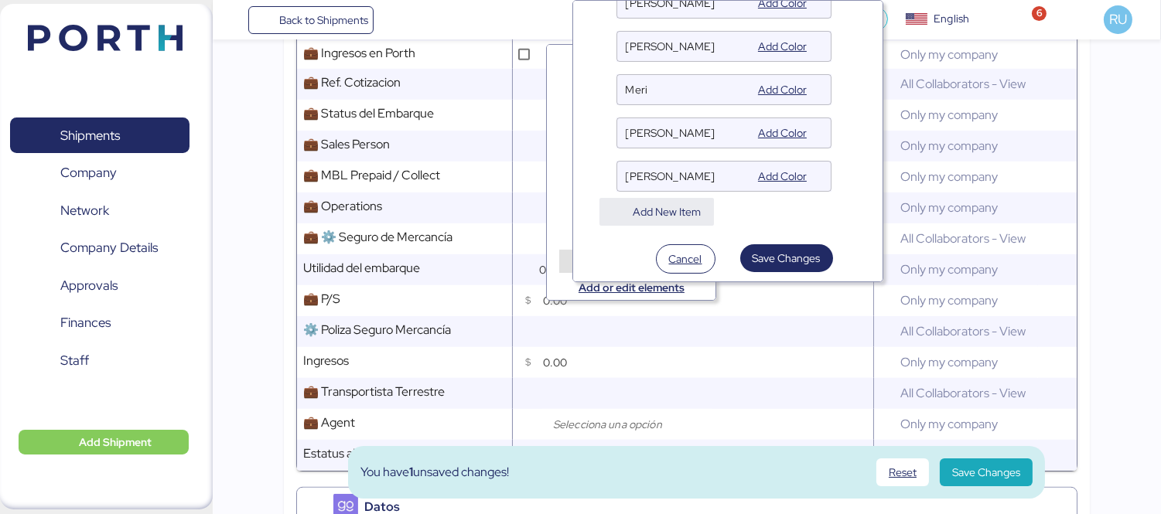
click at [701, 214] on span "Add New Item" at bounding box center [656, 212] width 114 height 28
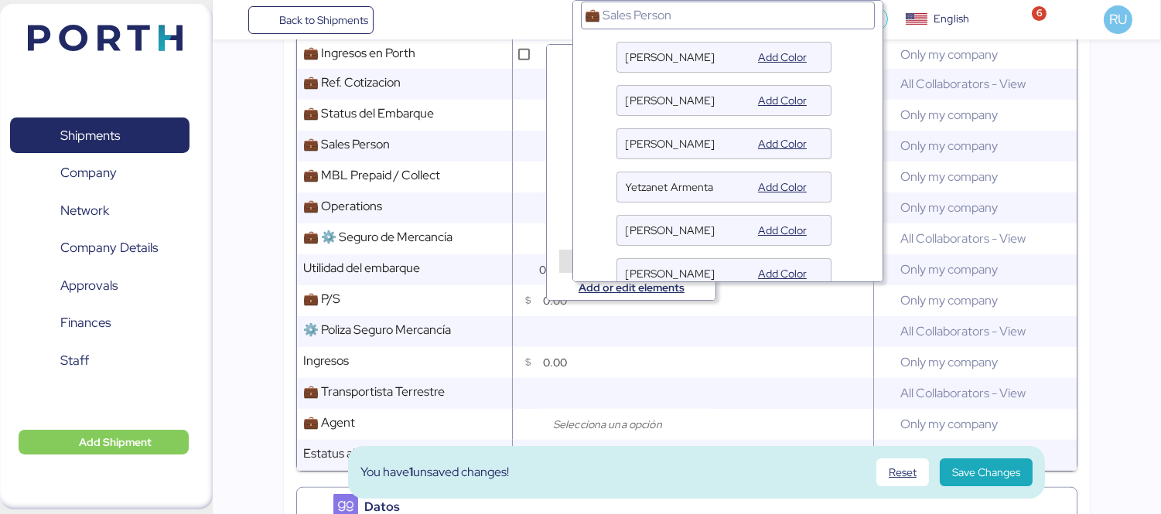
scroll to position [33, 0]
click at [848, 148] on span "button" at bounding box center [849, 144] width 26 height 26
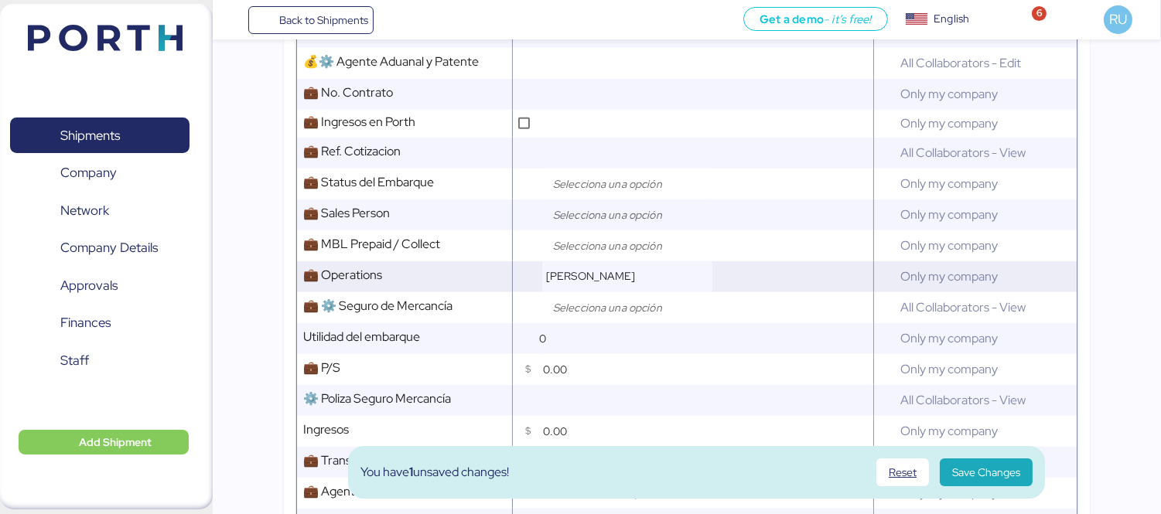
scroll to position [1448, 0]
click at [632, 206] on input "search" at bounding box center [631, 215] width 162 height 19
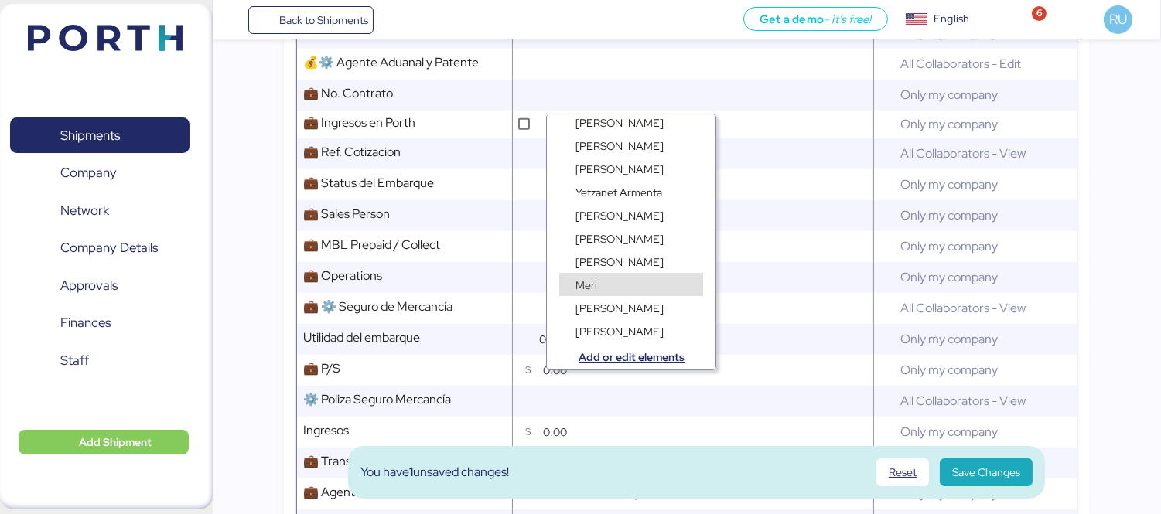
scroll to position [0, 0]
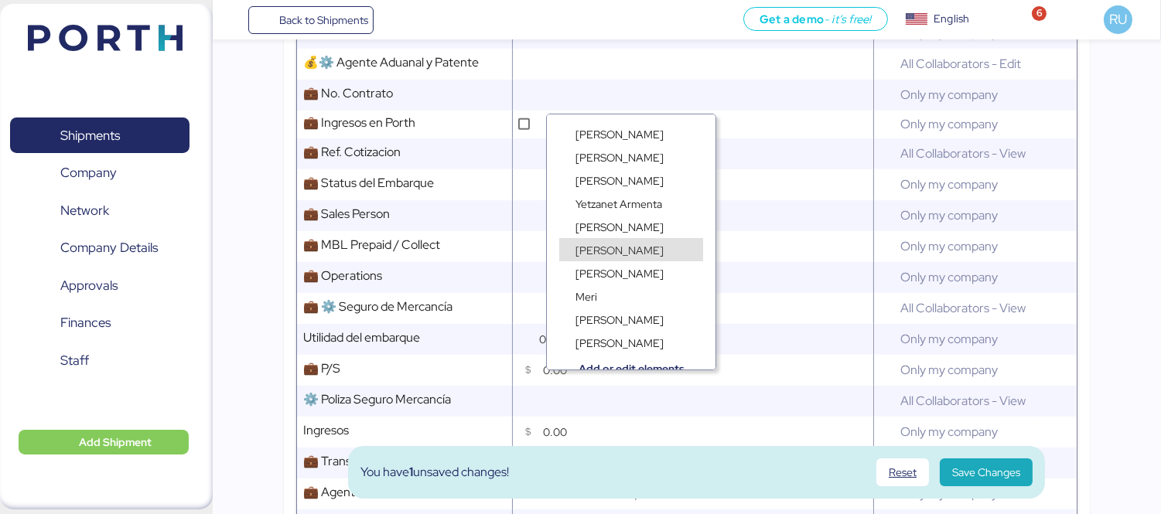
click at [636, 234] on div "[PERSON_NAME]" at bounding box center [631, 241] width 169 height 23
click at [624, 224] on span "[PERSON_NAME]" at bounding box center [619, 227] width 88 height 14
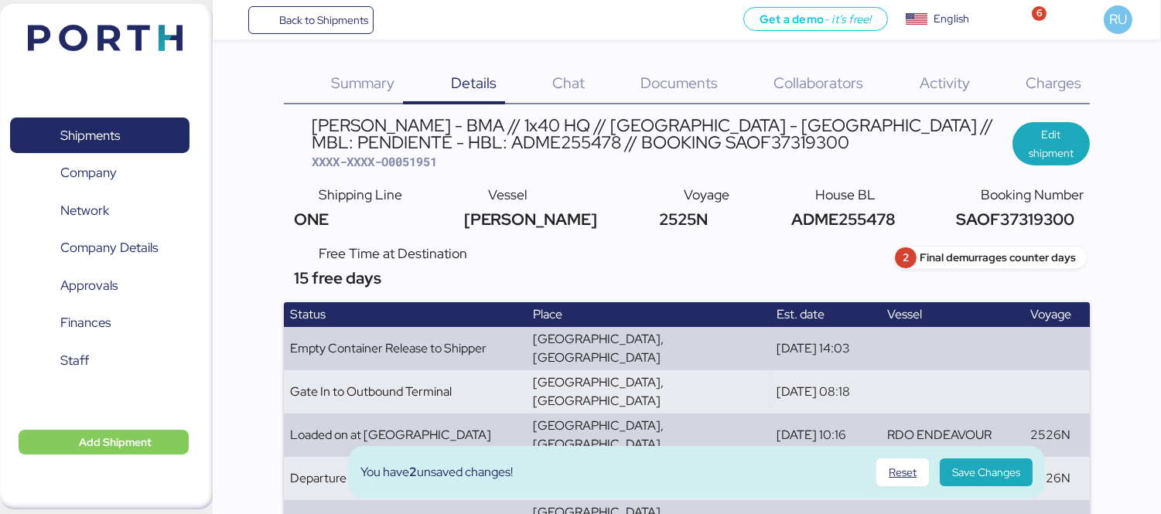
click at [796, 217] on span "ADME255478" at bounding box center [839, 219] width 107 height 21
copy span "ADME255478"
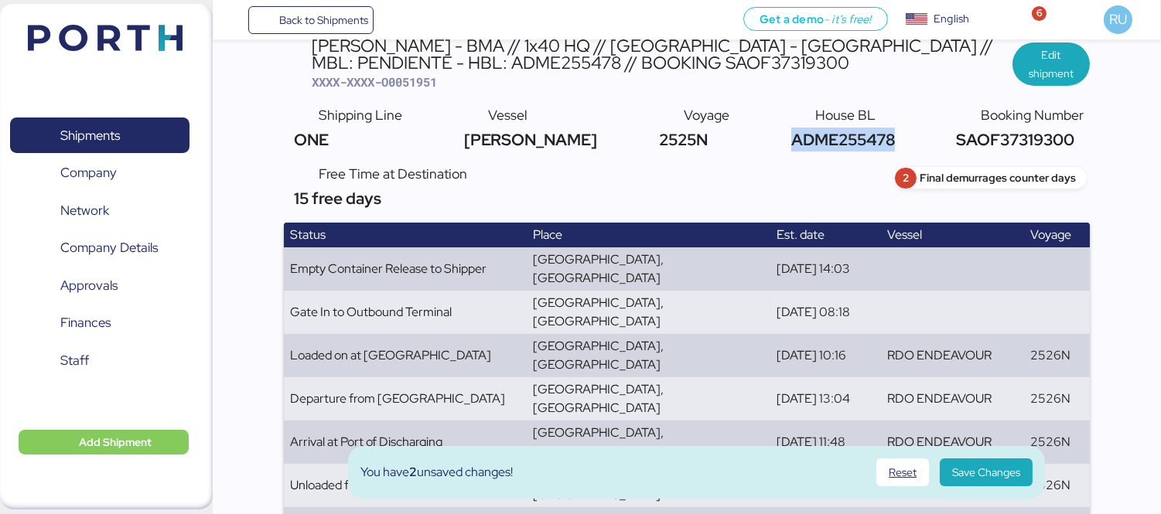
scroll to position [27, 0]
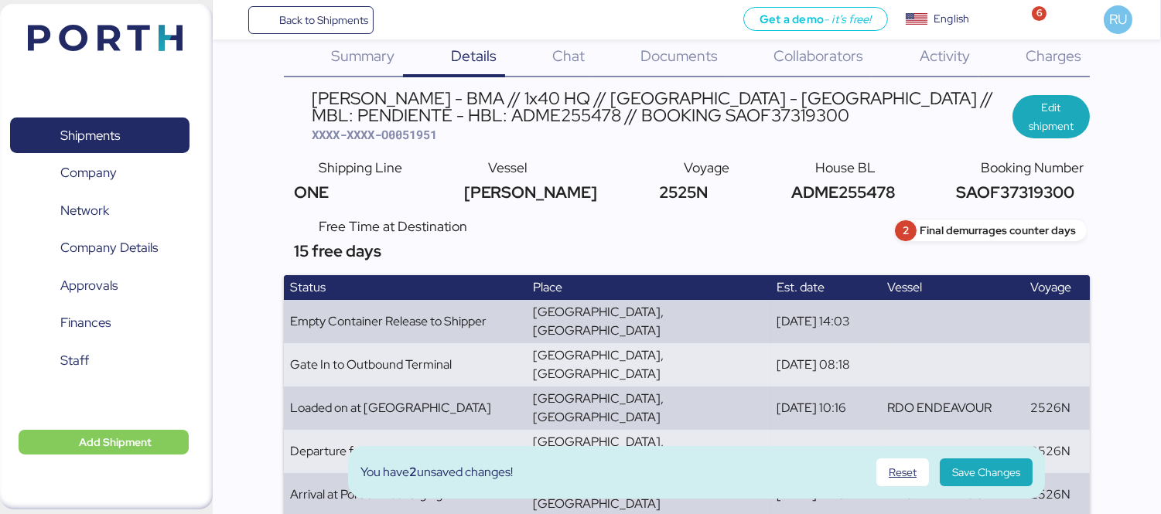
click at [1008, 62] on div "Charges 0" at bounding box center [1033, 57] width 111 height 40
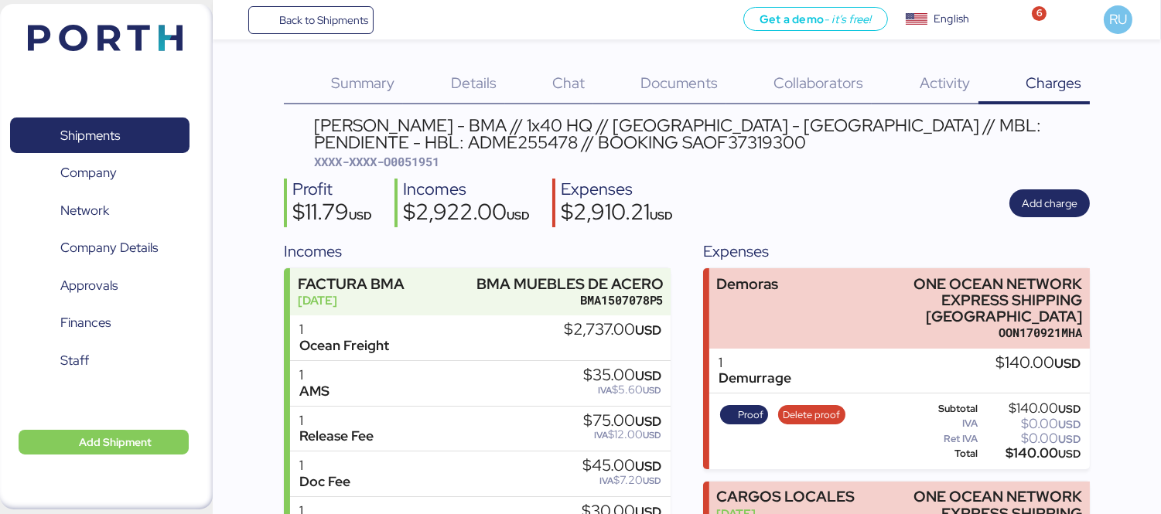
click at [429, 159] on span "XXXX-XXXX-O0051951" at bounding box center [376, 161] width 125 height 15
click at [437, 168] on span "XXXX-XXXX-O0051951" at bounding box center [376, 161] width 125 height 15
copy span "O0051951"
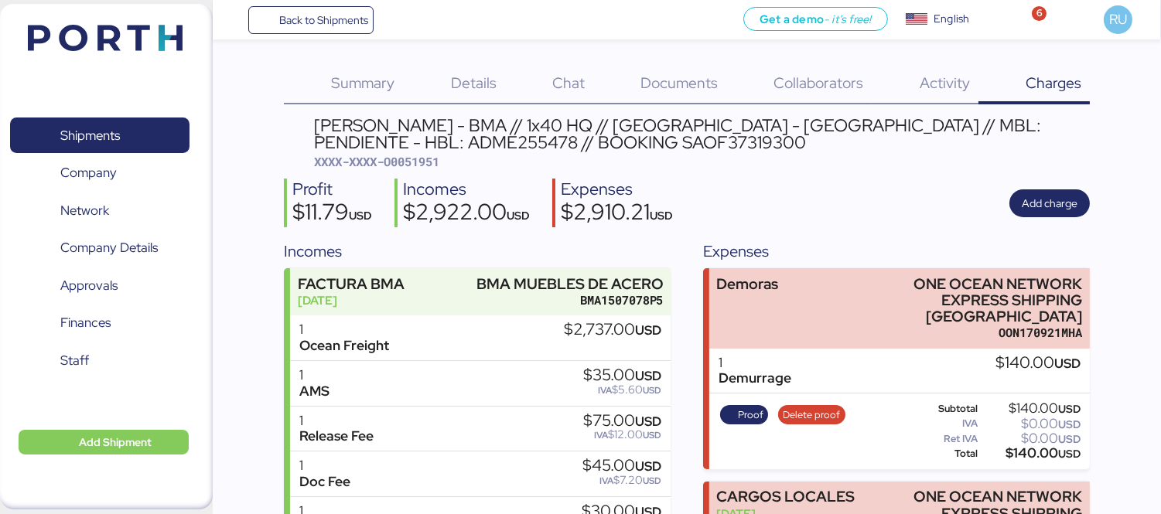
click at [677, 145] on div "[PERSON_NAME] - BMA // 1x40 HQ // [GEOGRAPHIC_DATA] - [GEOGRAPHIC_DATA] // MBL:…" at bounding box center [702, 134] width 776 height 35
click at [1066, 203] on span "Add charge" at bounding box center [1050, 203] width 56 height 19
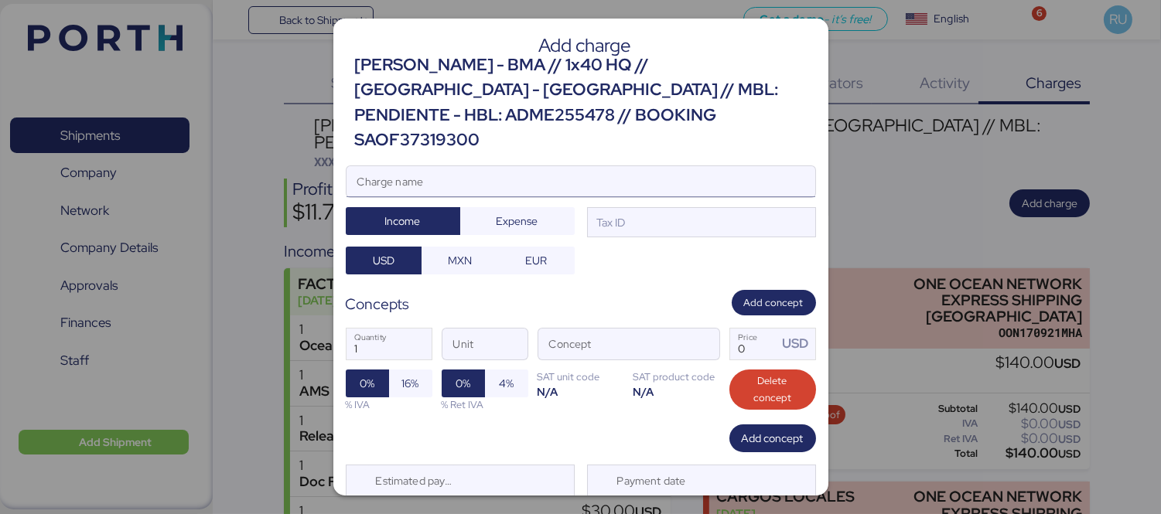
click at [544, 166] on input "Charge name" at bounding box center [580, 181] width 469 height 31
click at [536, 168] on input "Demoras" at bounding box center [580, 181] width 469 height 31
type input "Demoras"
click at [525, 251] on span "EUR" at bounding box center [536, 260] width 22 height 19
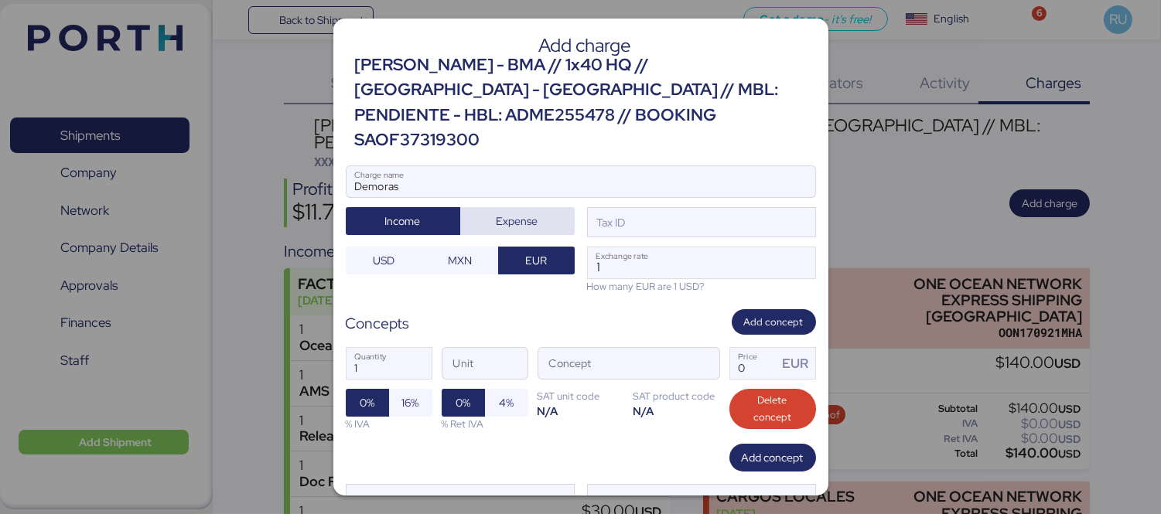
click at [514, 212] on span "Expense" at bounding box center [517, 221] width 42 height 19
click at [693, 197] on div at bounding box center [580, 204] width 469 height 15
click at [693, 186] on input "Demoras" at bounding box center [580, 181] width 469 height 31
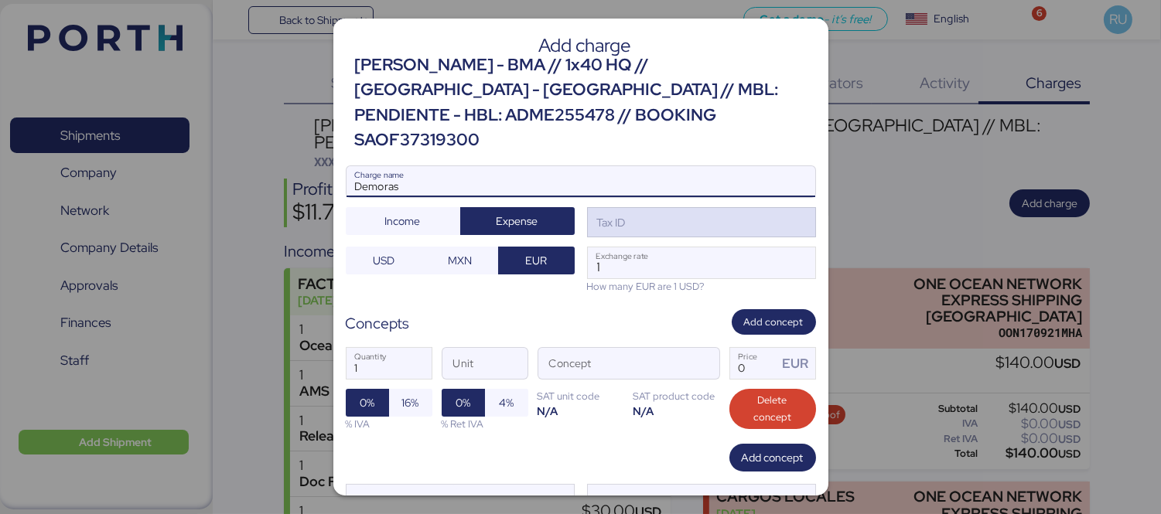
click at [704, 207] on div "Tax ID" at bounding box center [701, 222] width 229 height 31
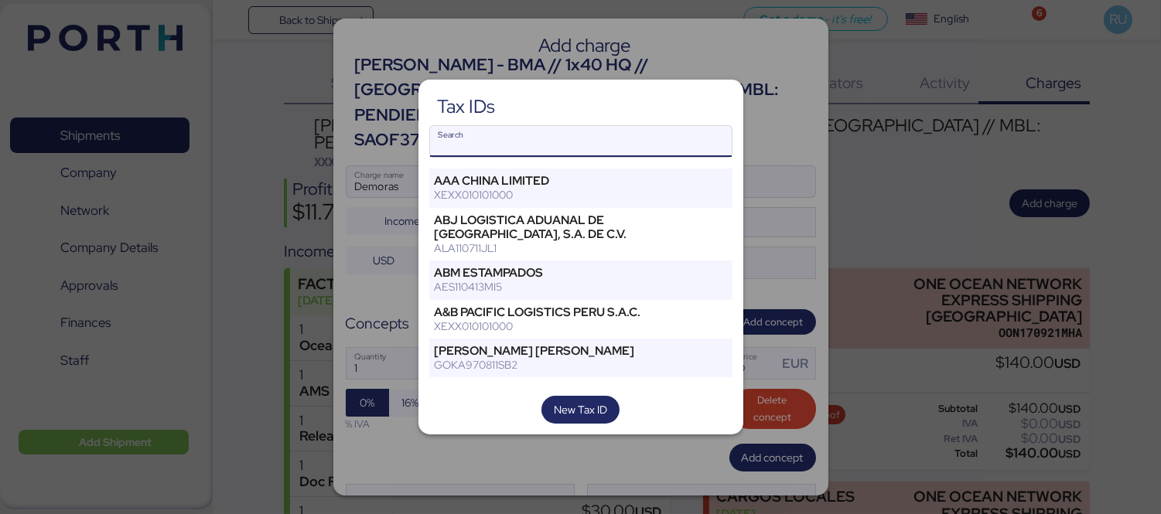
type input "o"
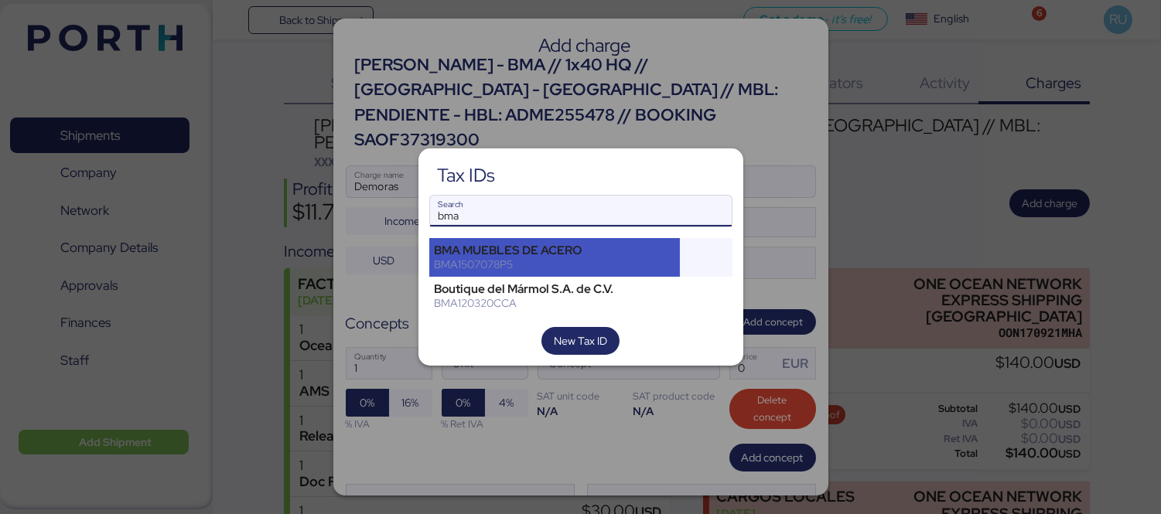
type input "bma"
click at [616, 244] on div "BMA MUEBLES DE ACERO" at bounding box center [555, 251] width 240 height 14
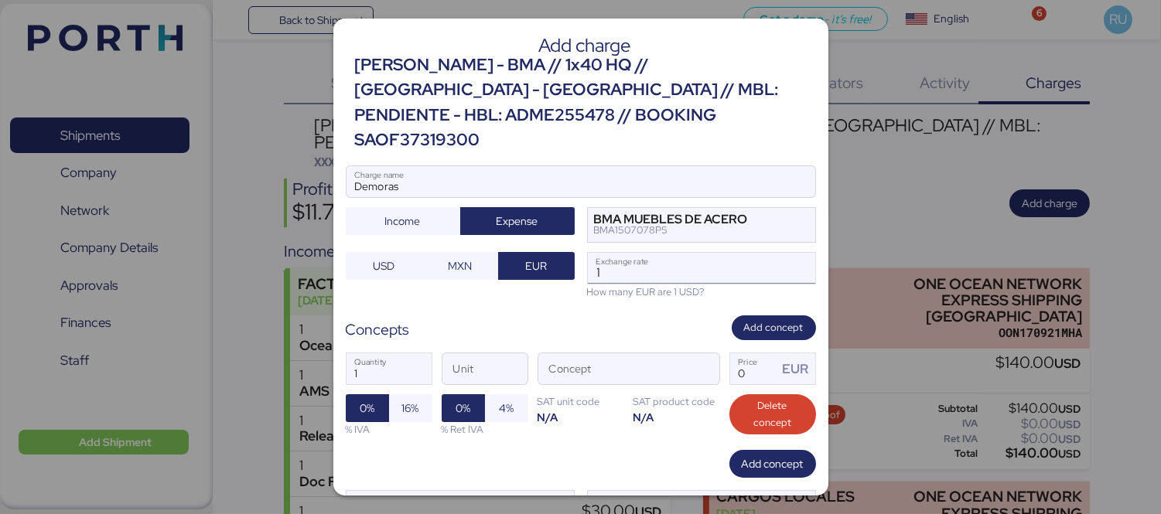
click at [651, 257] on input "1" at bounding box center [701, 268] width 227 height 31
type input "0"
click at [375, 257] on span "USD" at bounding box center [384, 266] width 22 height 19
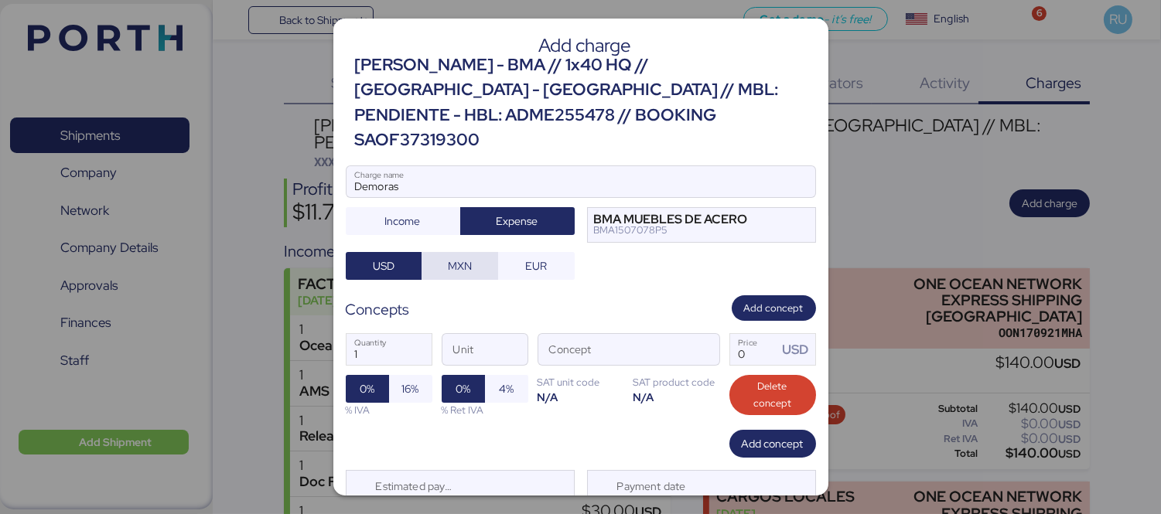
click at [454, 257] on span "MXN" at bounding box center [460, 266] width 24 height 19
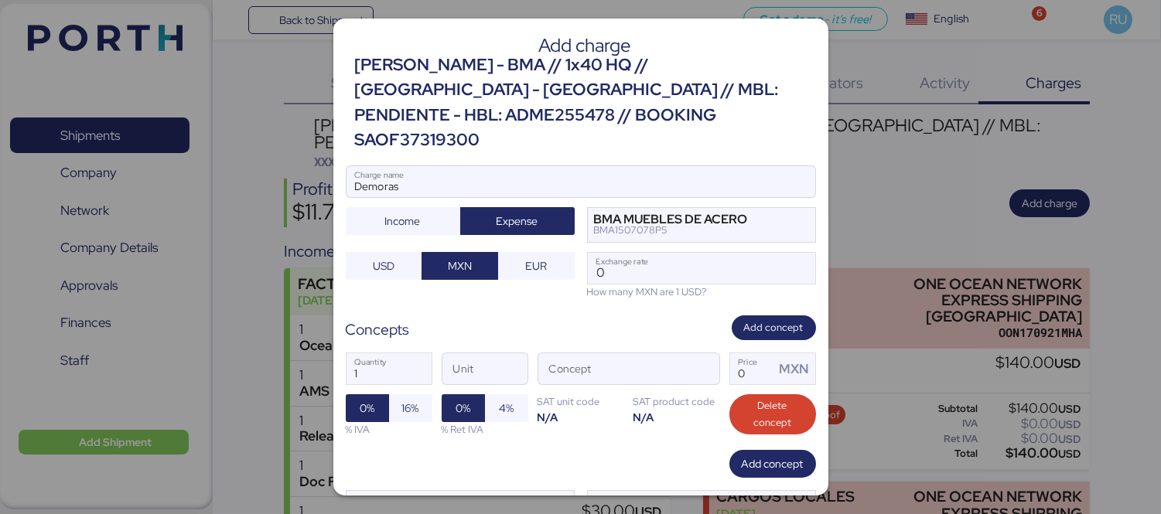
click at [255, 251] on div at bounding box center [580, 257] width 1161 height 514
click at [373, 257] on span "USD" at bounding box center [384, 266] width 22 height 19
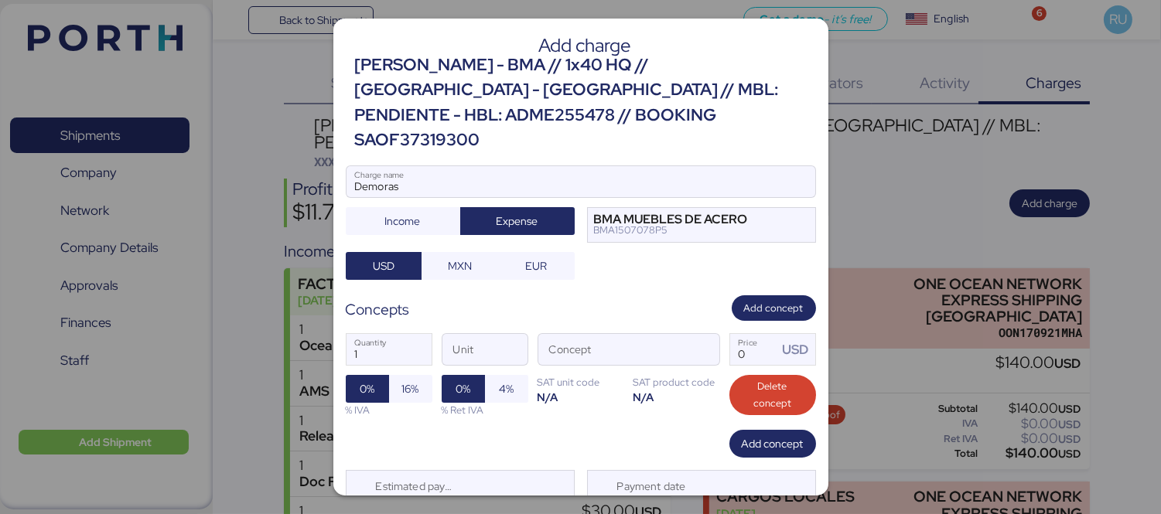
scroll to position [32, 0]
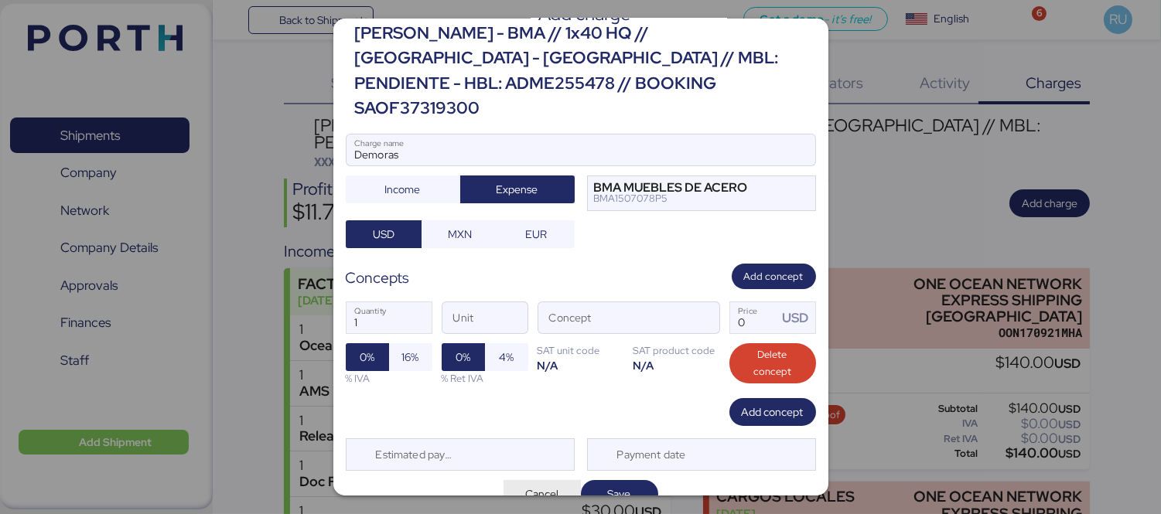
click at [543, 481] on span "Cancel" at bounding box center [541, 494] width 77 height 28
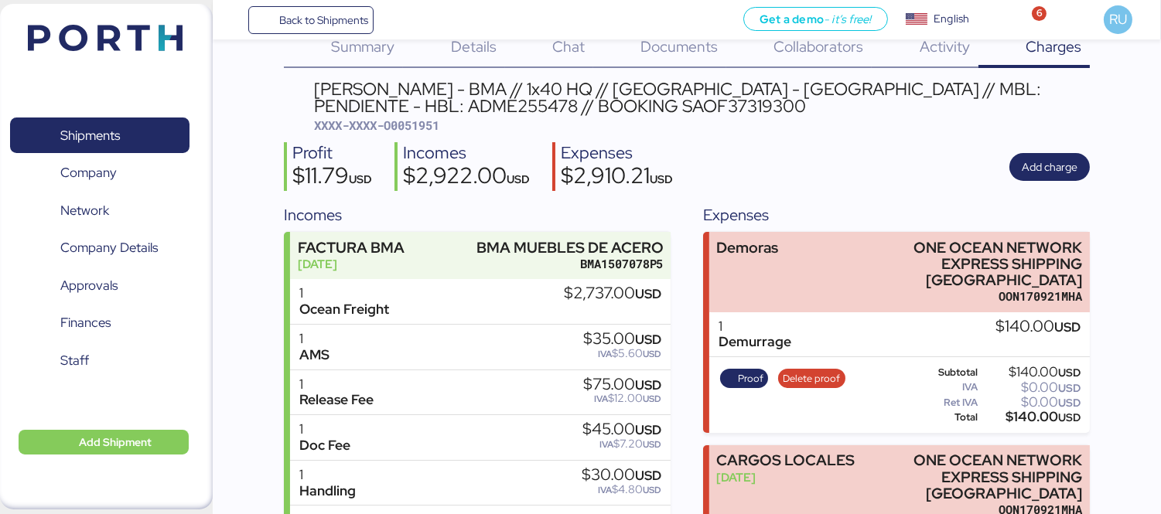
scroll to position [0, 0]
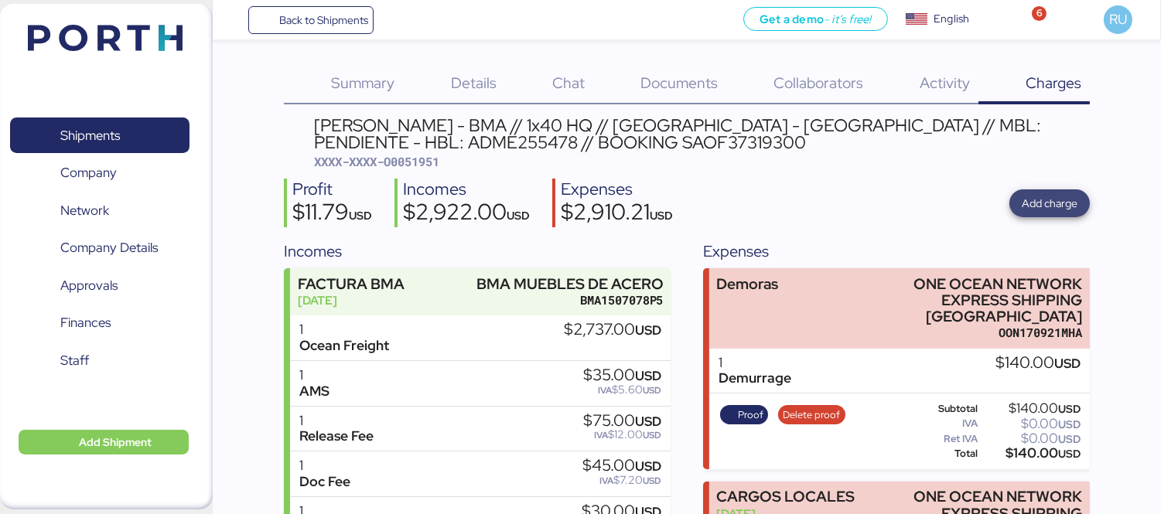
click at [1063, 205] on span "Add charge" at bounding box center [1050, 203] width 56 height 19
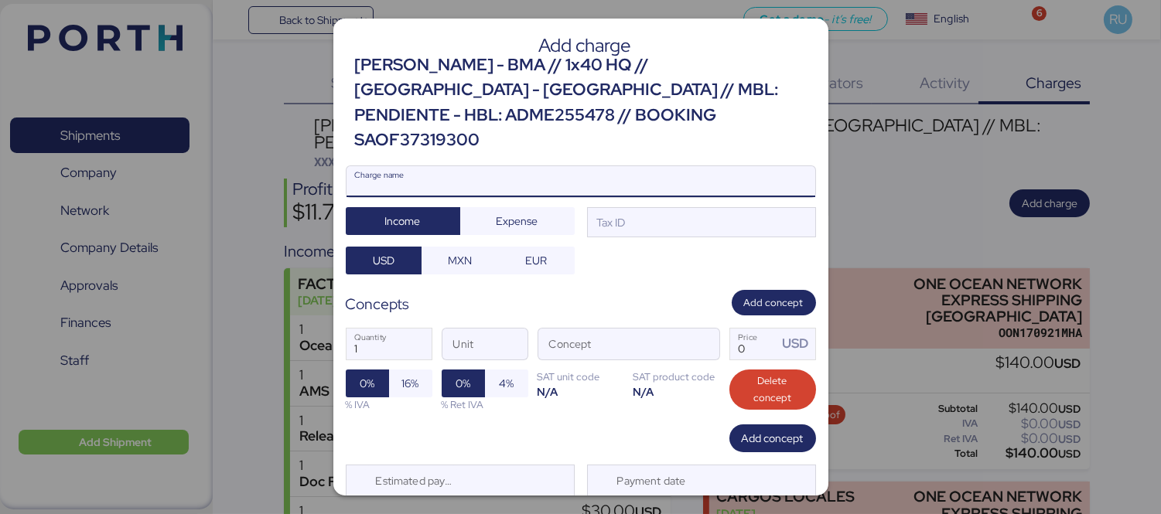
click at [575, 166] on input "Charge name" at bounding box center [580, 181] width 469 height 31
type input "Demoras"
click at [609, 197] on div at bounding box center [580, 204] width 469 height 15
click at [609, 186] on input "Demoras" at bounding box center [580, 181] width 469 height 31
click at [550, 210] on span "Expense" at bounding box center [517, 221] width 90 height 22
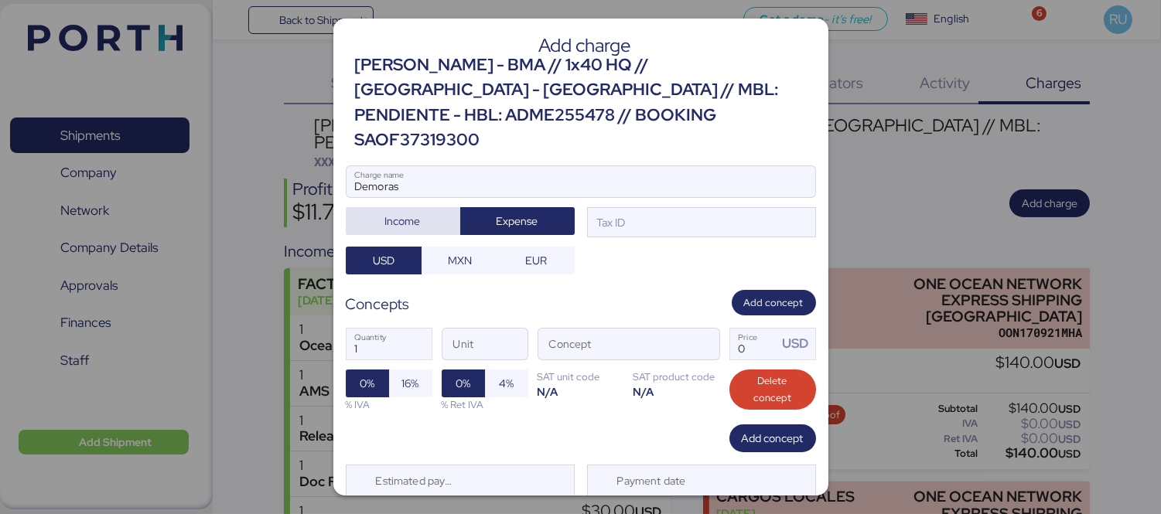
click at [380, 210] on span "Income" at bounding box center [403, 221] width 90 height 22
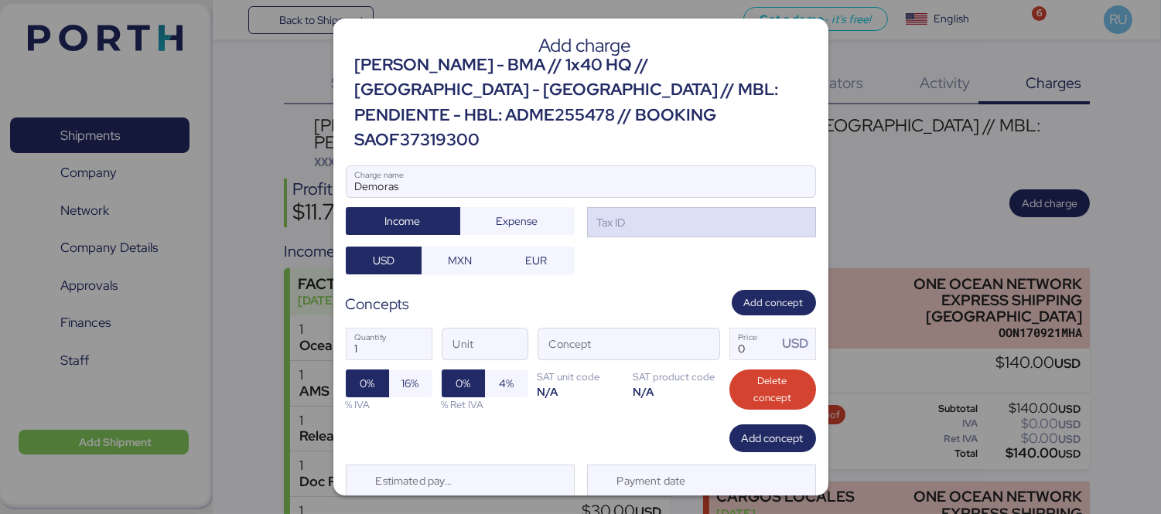
click at [629, 207] on div "Tax ID" at bounding box center [701, 222] width 229 height 31
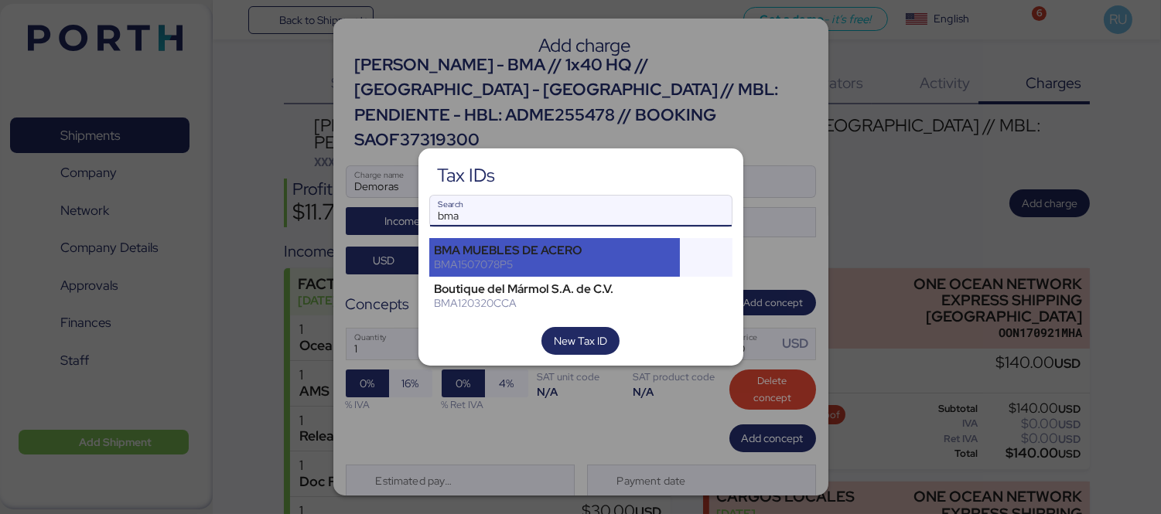
type input "bma"
click at [654, 247] on div "BMA MUEBLES DE ACERO" at bounding box center [555, 251] width 240 height 14
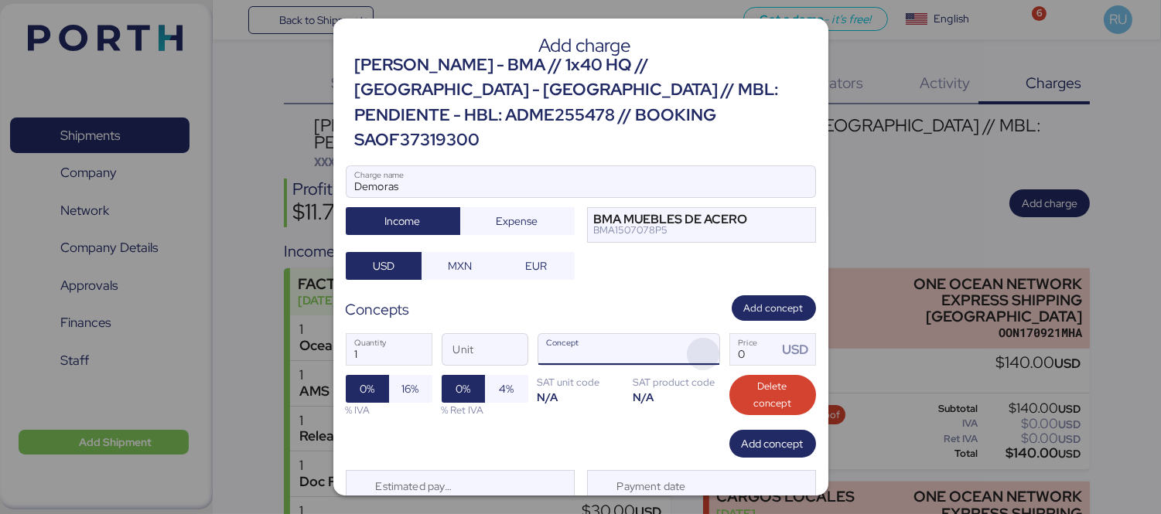
click at [690, 338] on span "button" at bounding box center [703, 354] width 32 height 32
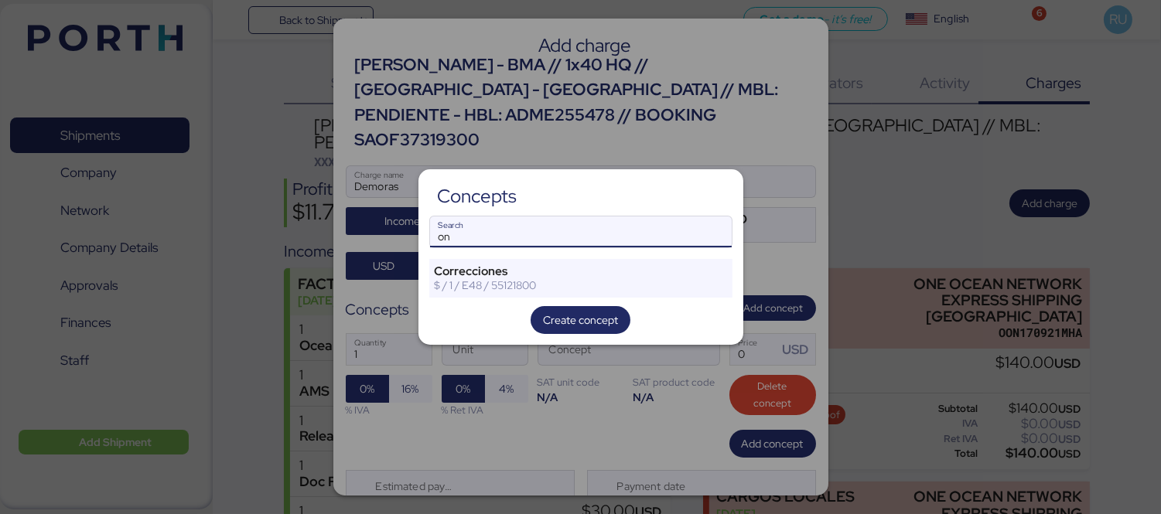
type input "o"
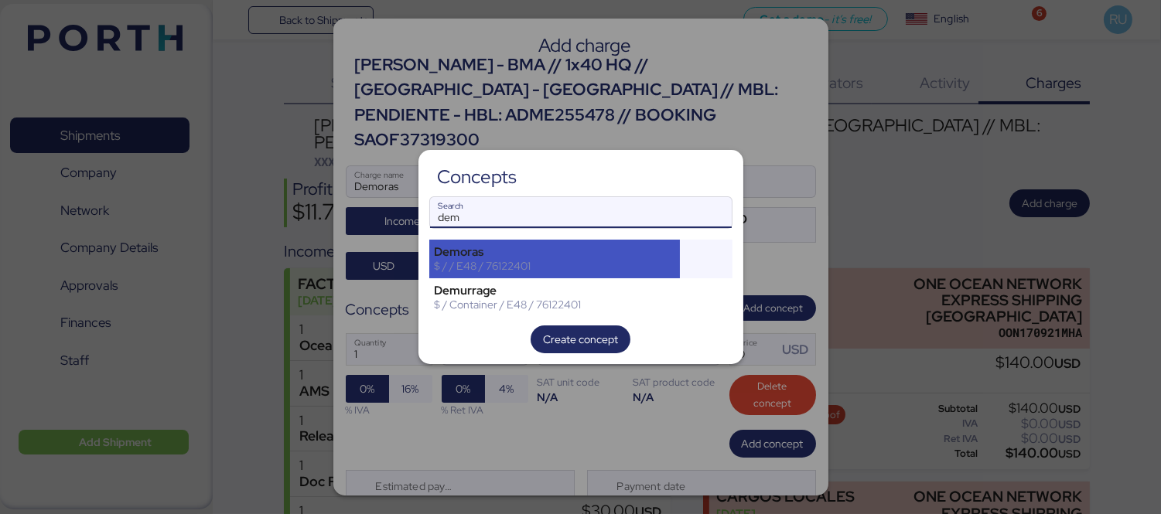
type input "dem"
click at [609, 248] on div "Demoras" at bounding box center [555, 252] width 240 height 14
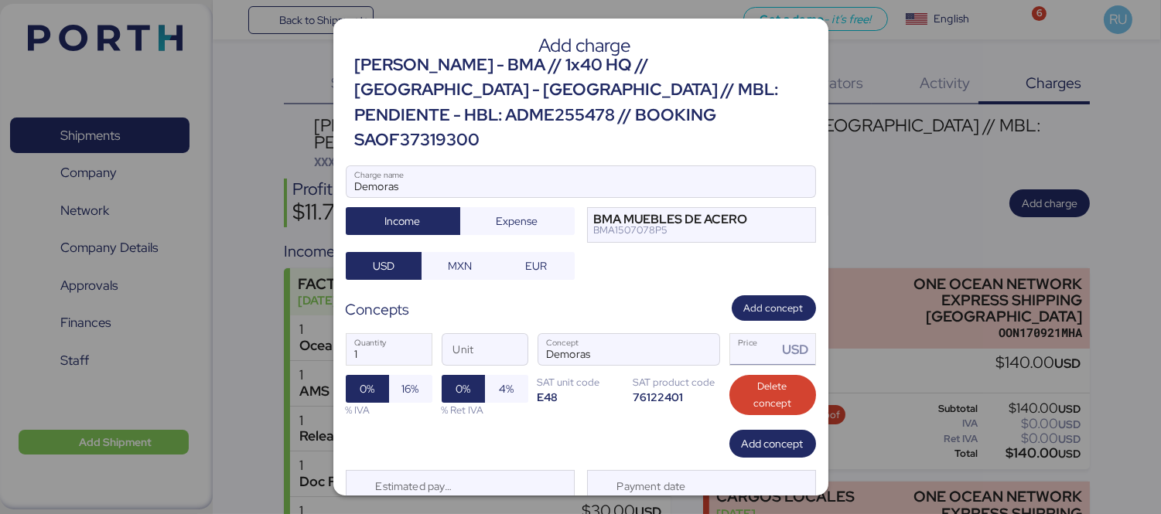
click at [751, 334] on input "Price USD" at bounding box center [754, 349] width 48 height 31
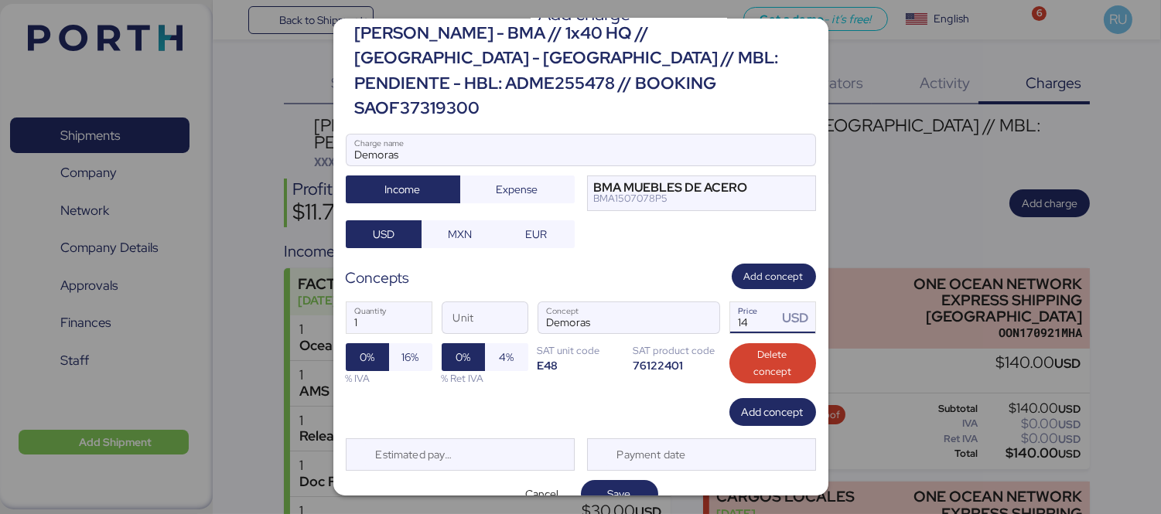
type input "1"
type input "140"
click at [617, 480] on span "Save" at bounding box center [619, 494] width 77 height 28
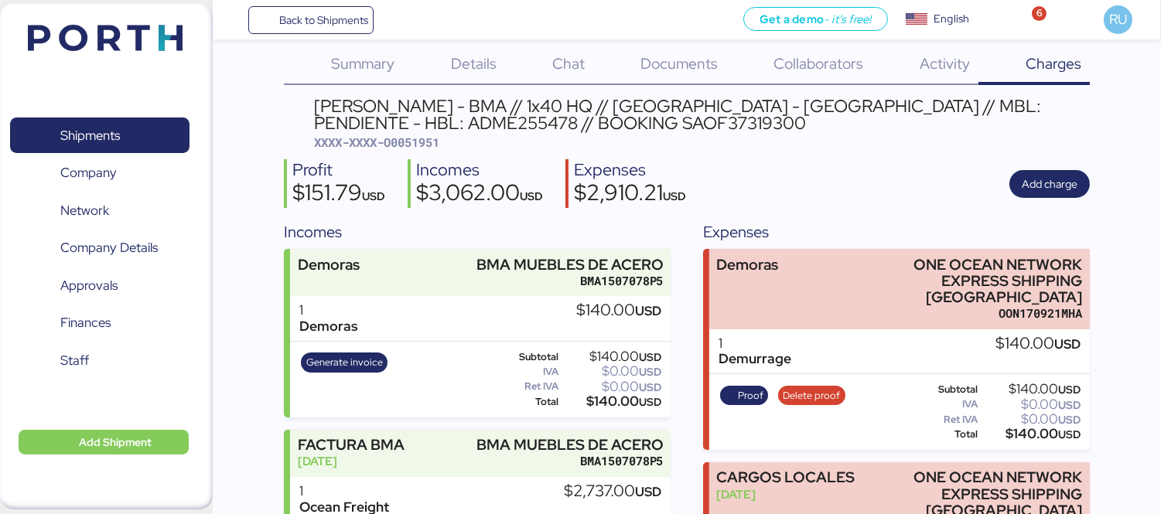
scroll to position [0, 0]
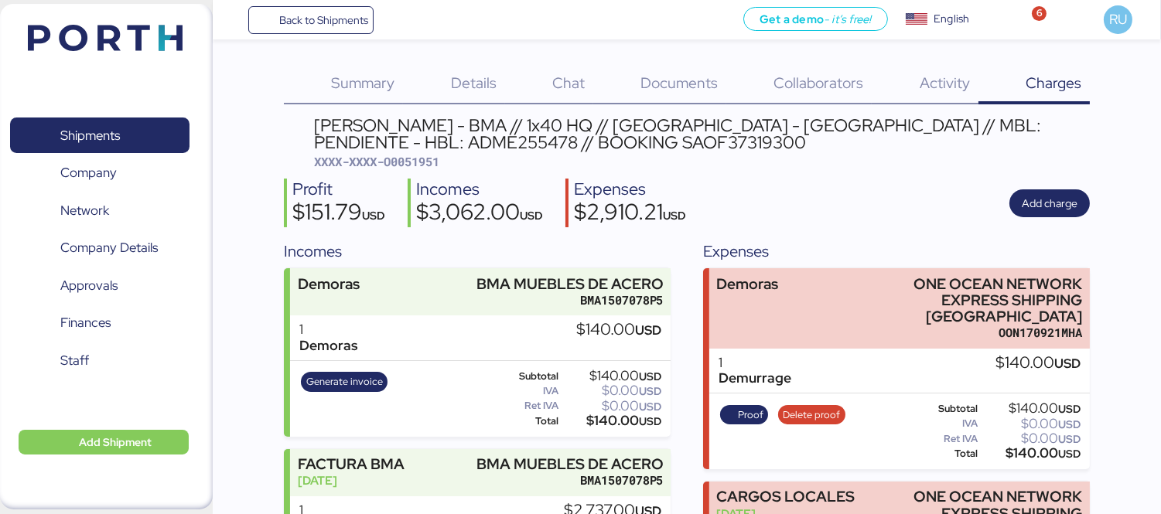
click at [108, 22] on header at bounding box center [82, 36] width 149 height 48
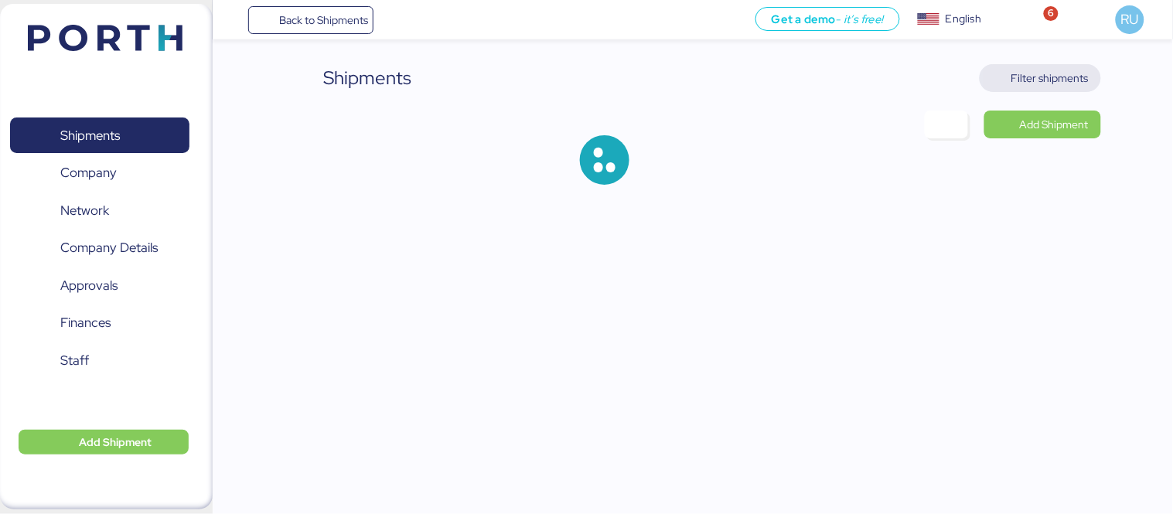
click at [1048, 90] on span "Filter shipments" at bounding box center [1040, 78] width 121 height 28
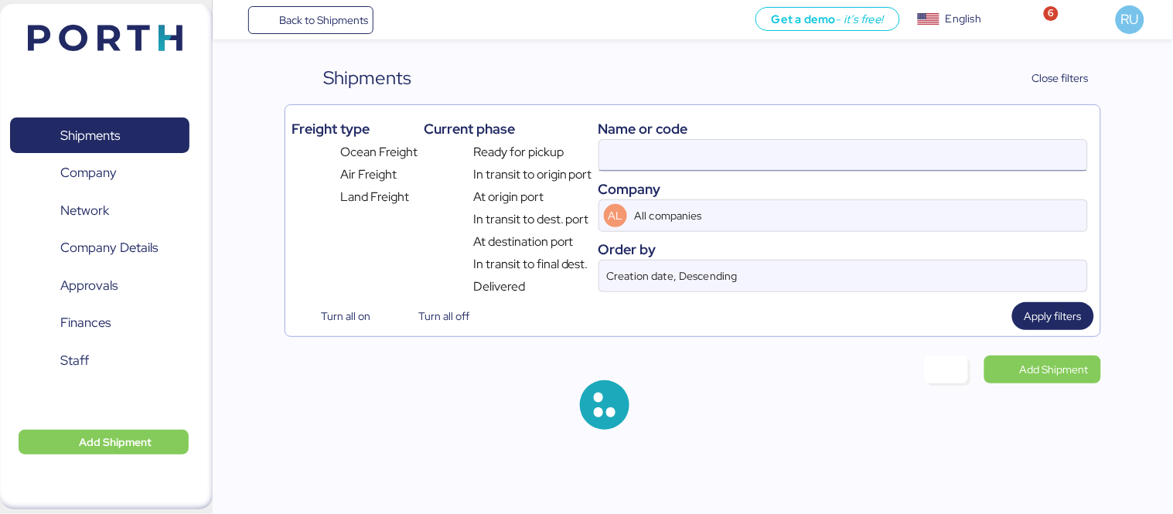
click at [686, 156] on input at bounding box center [843, 155] width 488 height 31
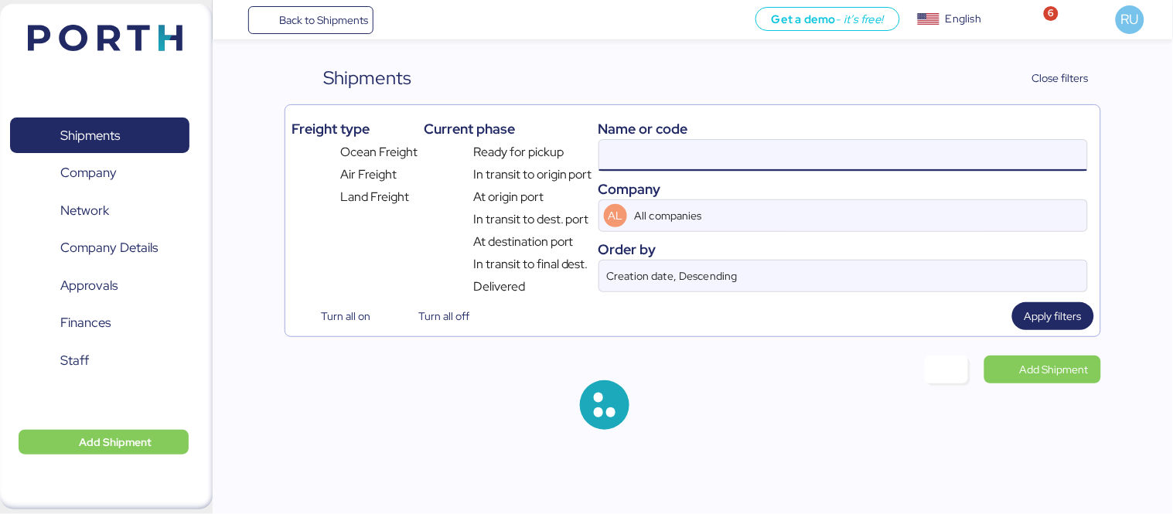
paste input "O0051937"
type input "O0051937"
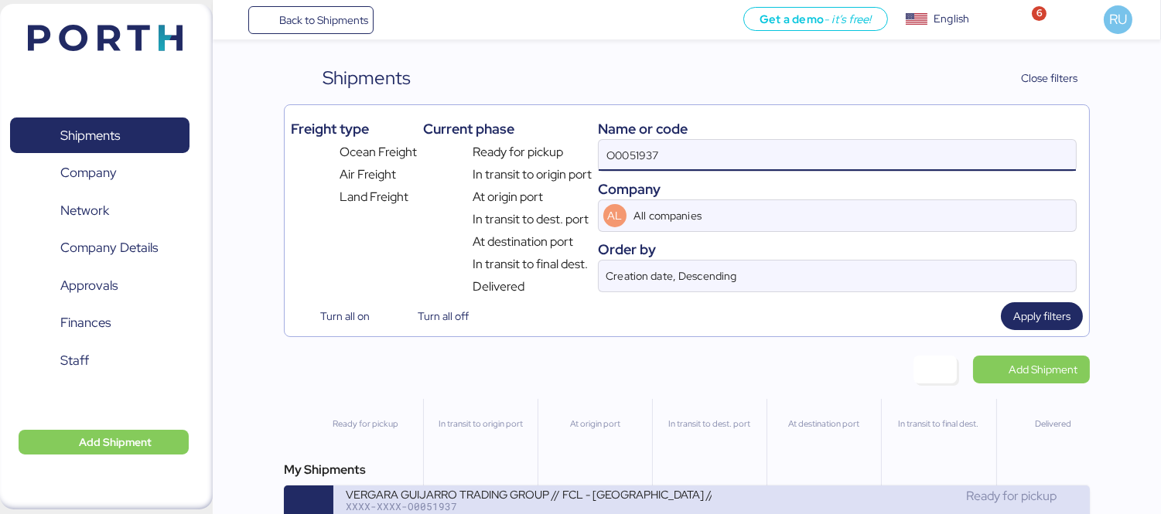
click at [615, 493] on div "VERGARA GUIJARRO TRADING GROUP // FCL - [GEOGRAPHIC_DATA] // SUPERLITE JOINTINGS" at bounding box center [529, 493] width 366 height 13
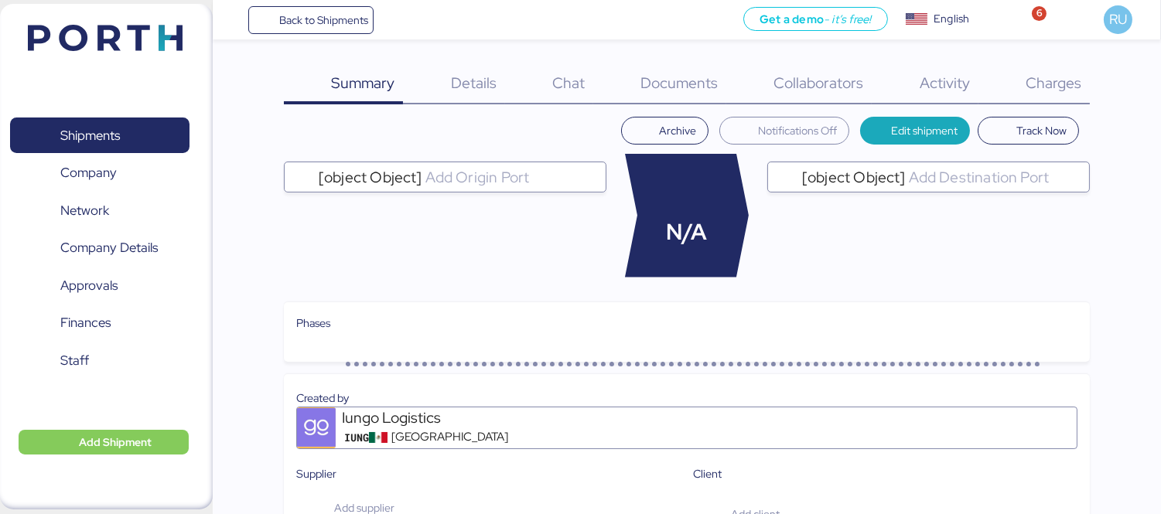
click at [1045, 80] on span "Charges" at bounding box center [1053, 83] width 56 height 20
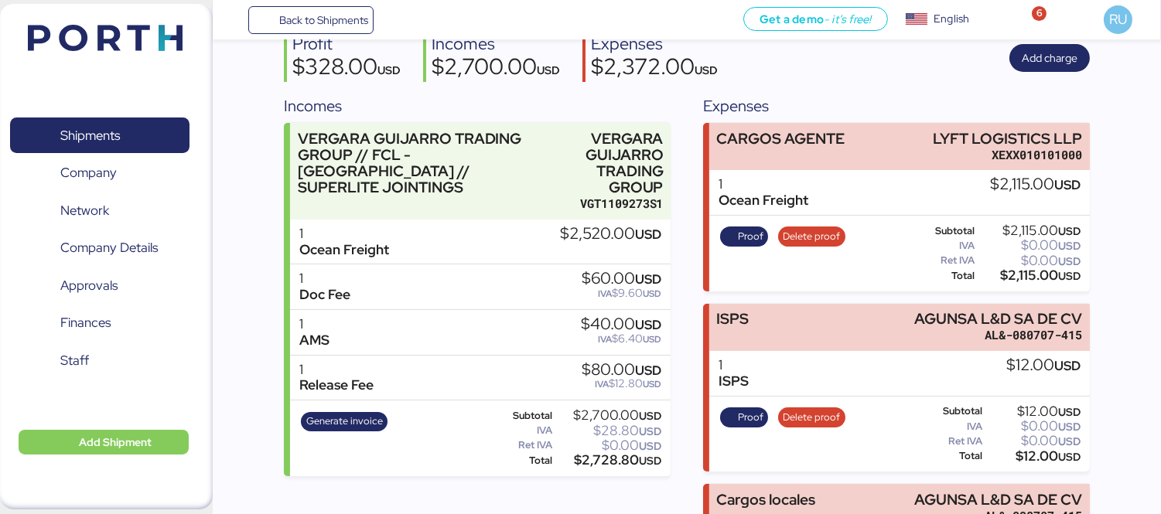
scroll to position [145, 0]
click at [511, 484] on div "Incomes VERGARA GUIJARRO TRADING GROUP // FCL - [GEOGRAPHIC_DATA] // SUPERLITE …" at bounding box center [477, 442] width 387 height 694
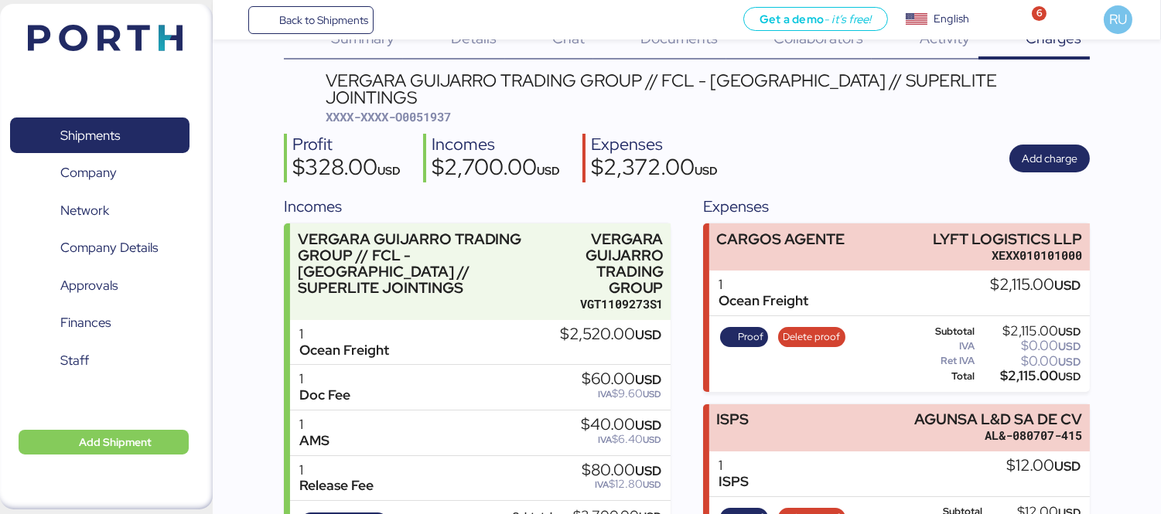
scroll to position [0, 0]
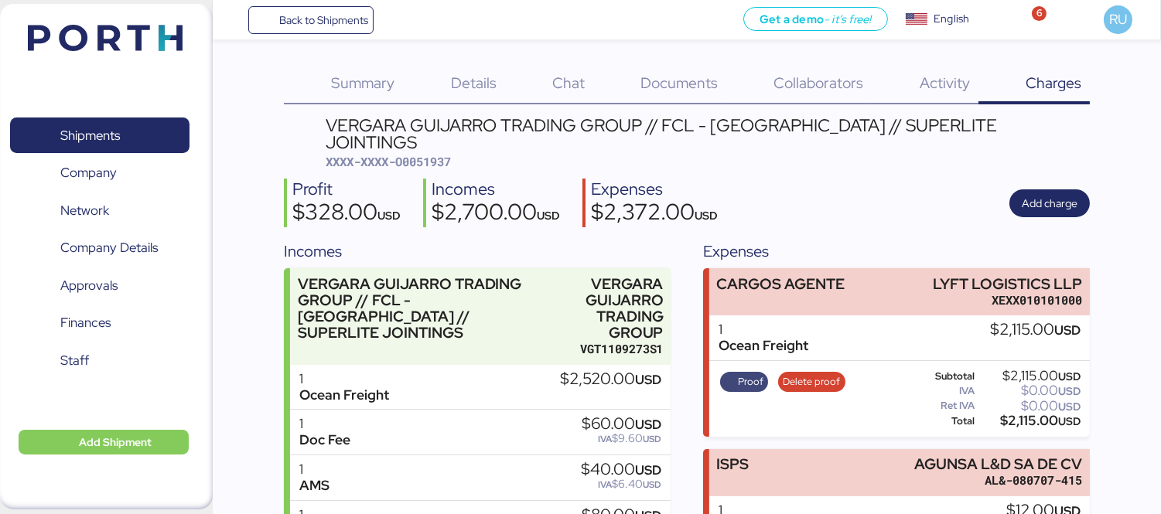
click at [746, 373] on span "Proof" at bounding box center [751, 381] width 26 height 17
click at [449, 134] on div "VERGARA GUIJARRO TRADING GROUP // FCL - [GEOGRAPHIC_DATA] // SUPERLITE JOINTING…" at bounding box center [708, 143] width 764 height 53
click at [449, 154] on span "XXXX-XXXX-O0051937" at bounding box center [388, 161] width 125 height 15
copy span "O0051937"
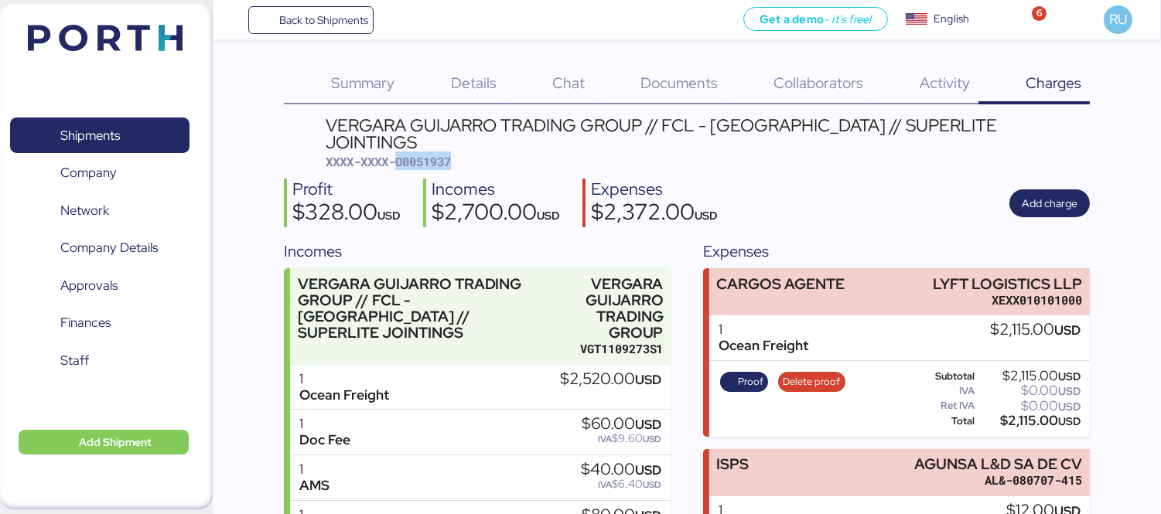
click at [421, 154] on span "XXXX-XXXX-O0051937" at bounding box center [388, 161] width 125 height 15
click at [933, 108] on div "Summary 0 Details 0 Chat 0 Documents 0 Collaborators 0 Activity 0 Charges 0 VER…" at bounding box center [687, 499] width 806 height 870
click at [147, 19] on header at bounding box center [82, 36] width 149 height 48
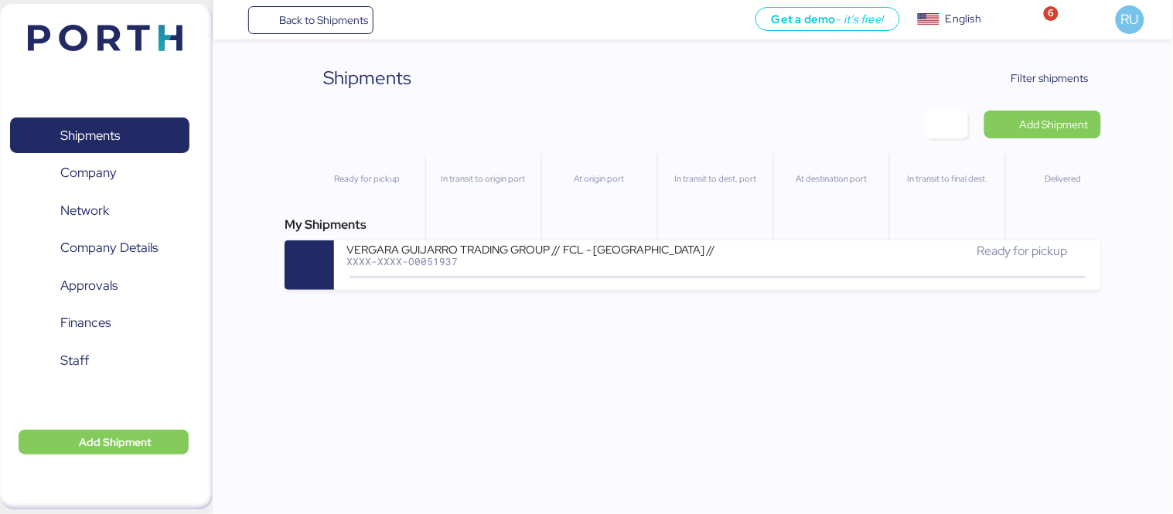
click at [961, 51] on div "Shipments Clear Filters Filter shipments Add Shipment Ready for pickup In trans…" at bounding box center [586, 145] width 1173 height 290
click at [1078, 70] on span "Filter shipments" at bounding box center [1049, 78] width 77 height 19
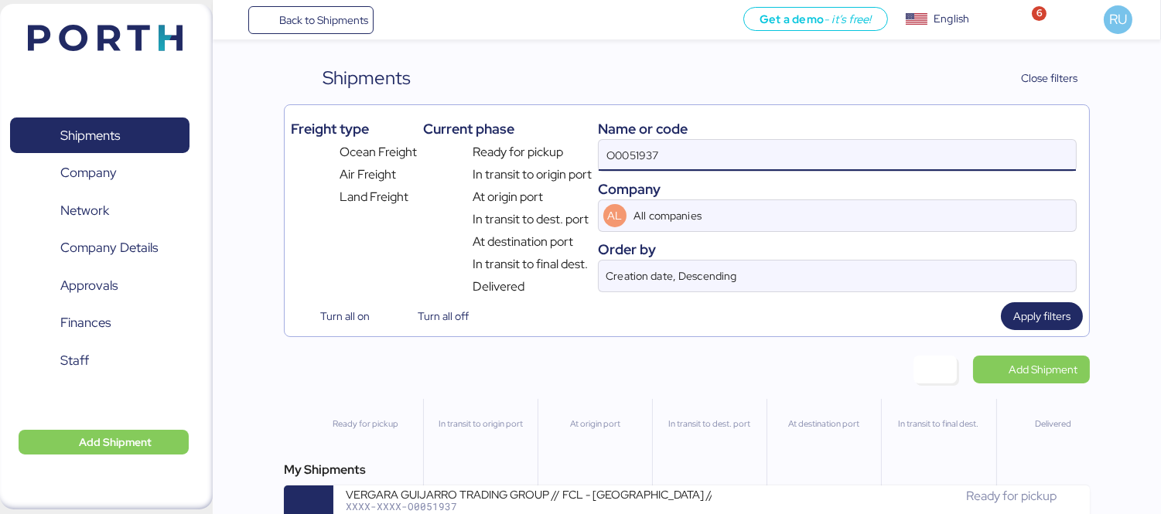
click at [733, 156] on input "O0051937" at bounding box center [837, 155] width 477 height 31
paste input "ADME255478"
type input "ADME255478"
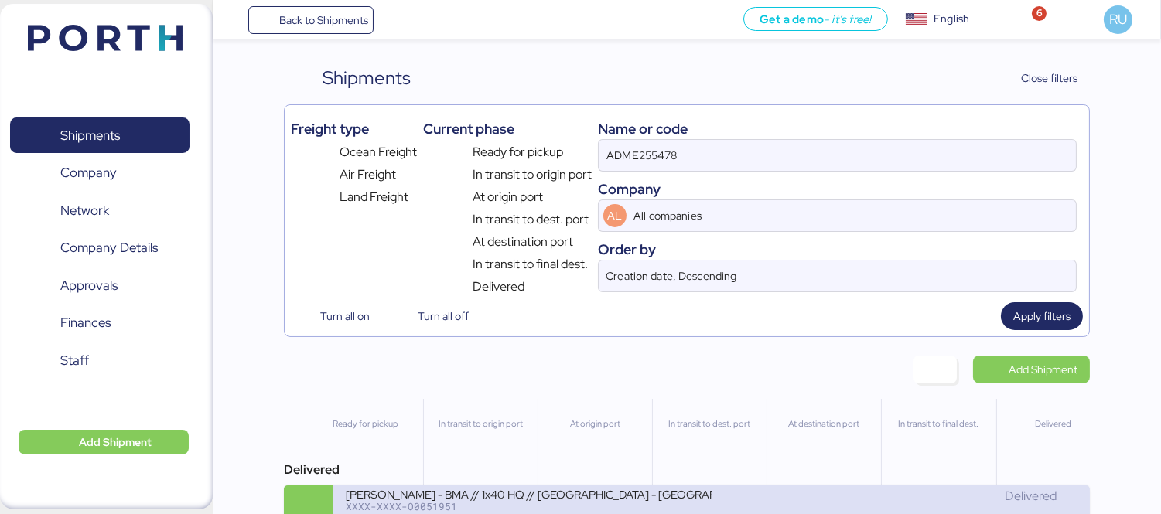
click at [583, 500] on div "[PERSON_NAME] - BMA // 1x40 HQ // [GEOGRAPHIC_DATA] - [GEOGRAPHIC_DATA] // MBL:…" at bounding box center [529, 493] width 366 height 13
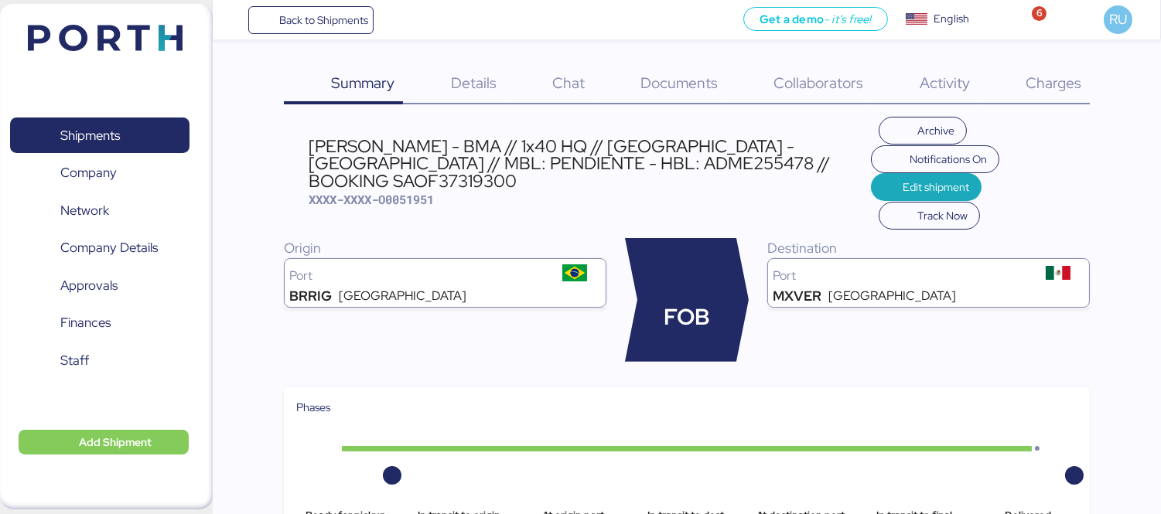
click at [1022, 87] on div "Charges 0" at bounding box center [1033, 84] width 111 height 40
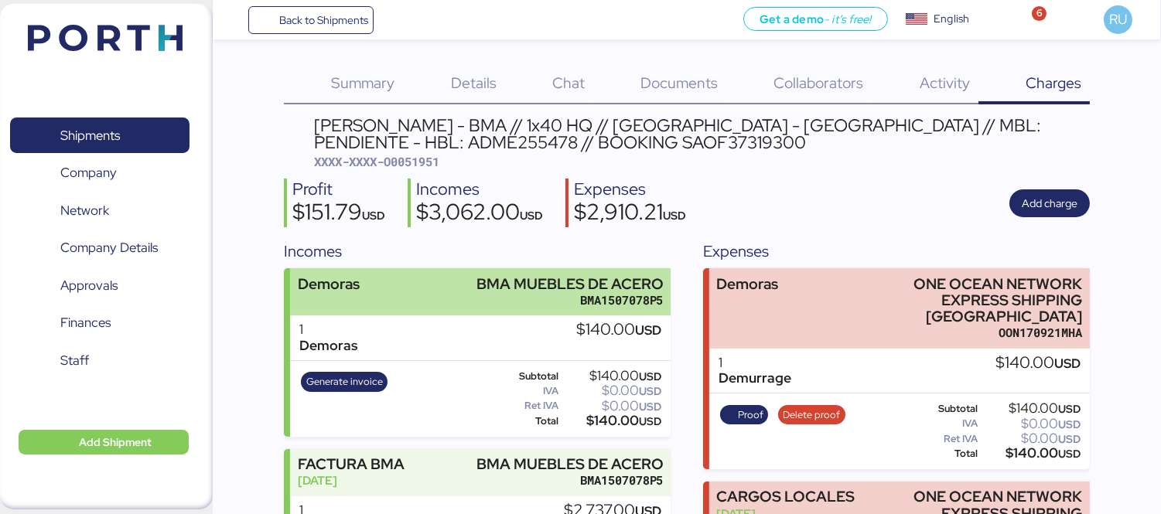
click at [377, 277] on div "Demoras BMA MUEBLES [PERSON_NAME] BMA1507078P5" at bounding box center [480, 291] width 380 height 47
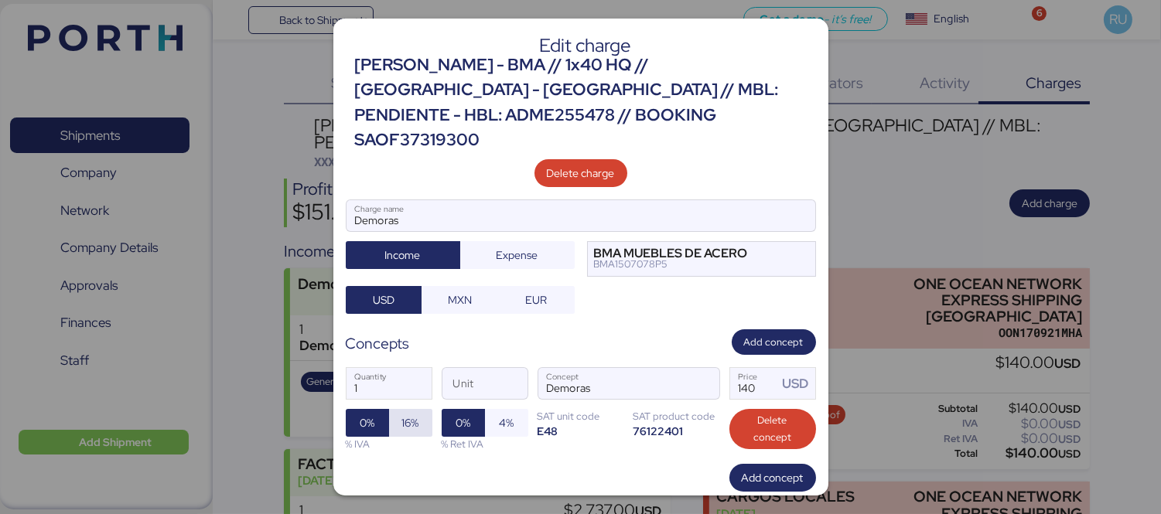
click at [413, 414] on span "16%" at bounding box center [410, 423] width 17 height 19
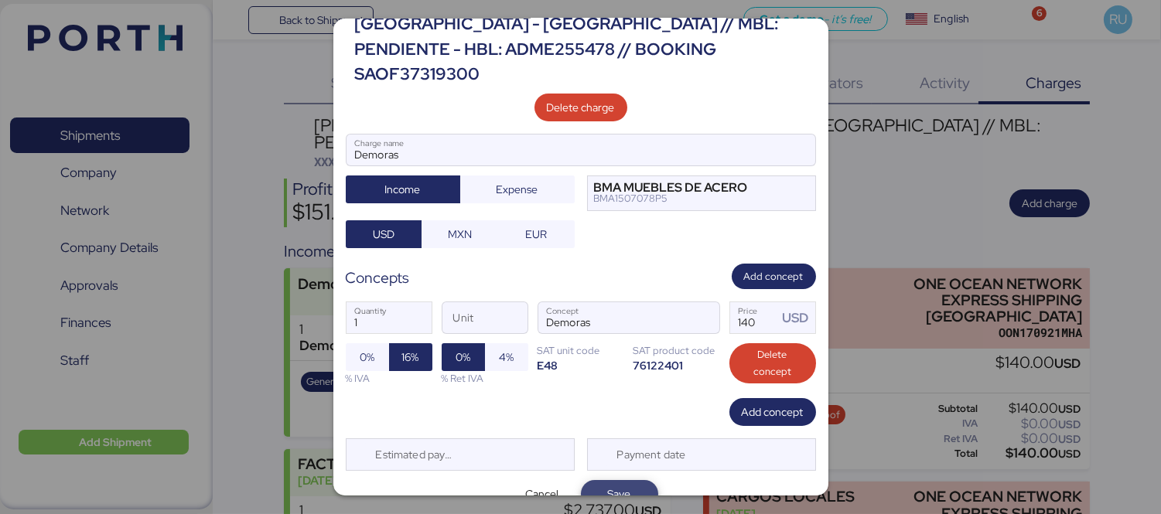
click at [629, 483] on span "Save" at bounding box center [619, 494] width 53 height 22
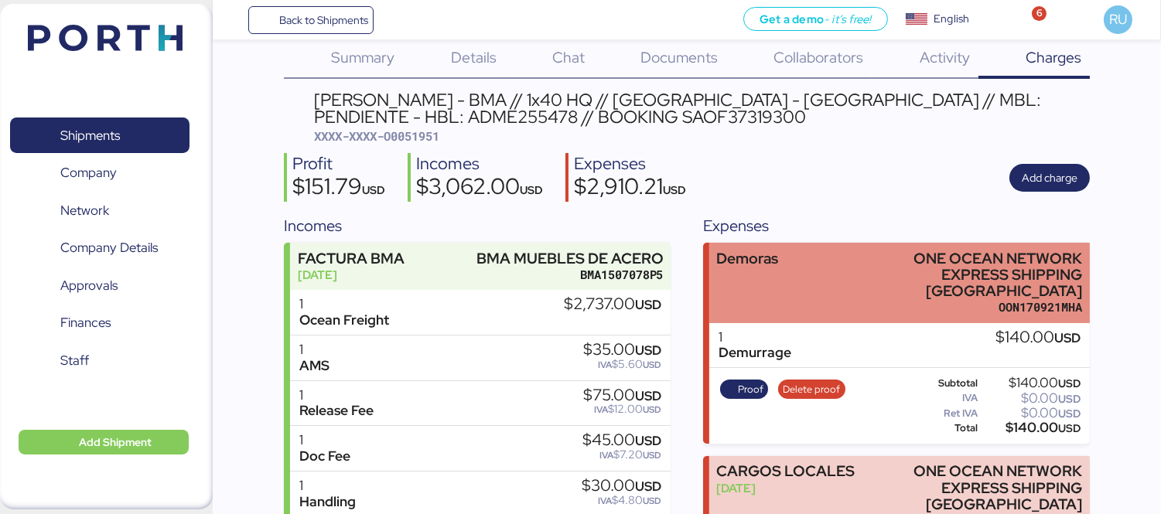
scroll to position [25, 0]
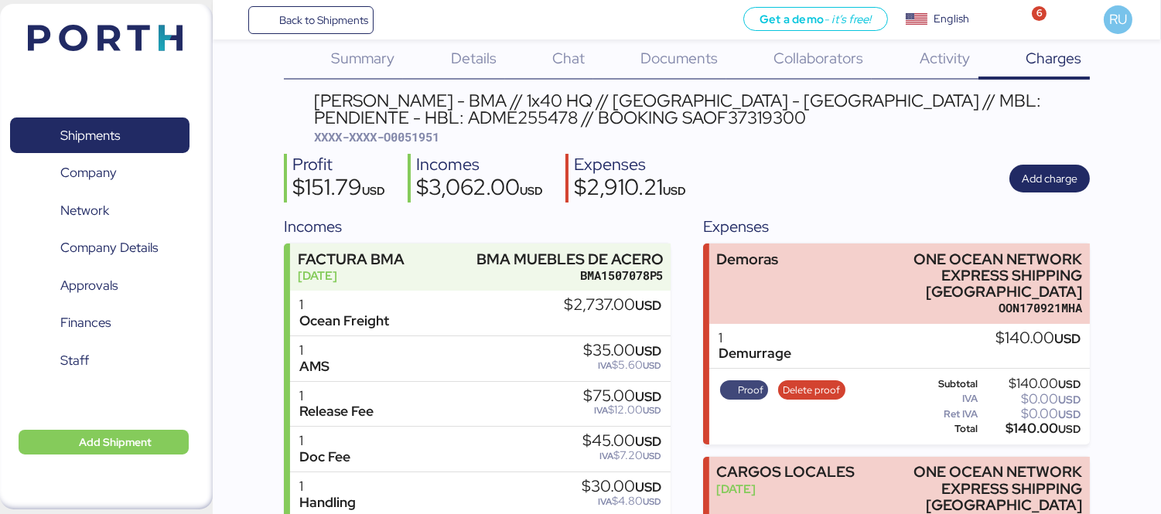
click at [754, 382] on span "Proof" at bounding box center [751, 390] width 26 height 17
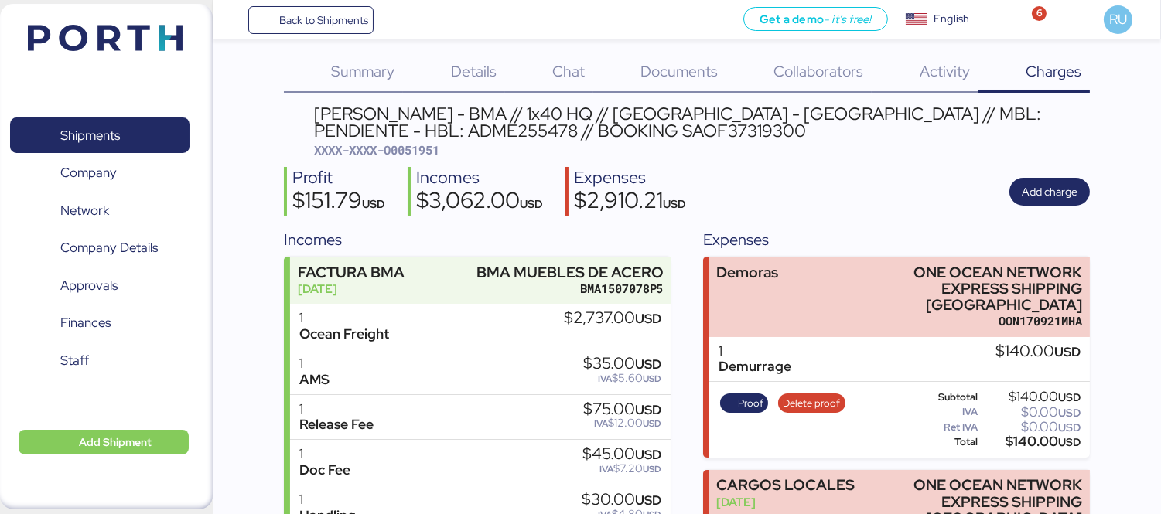
scroll to position [0, 0]
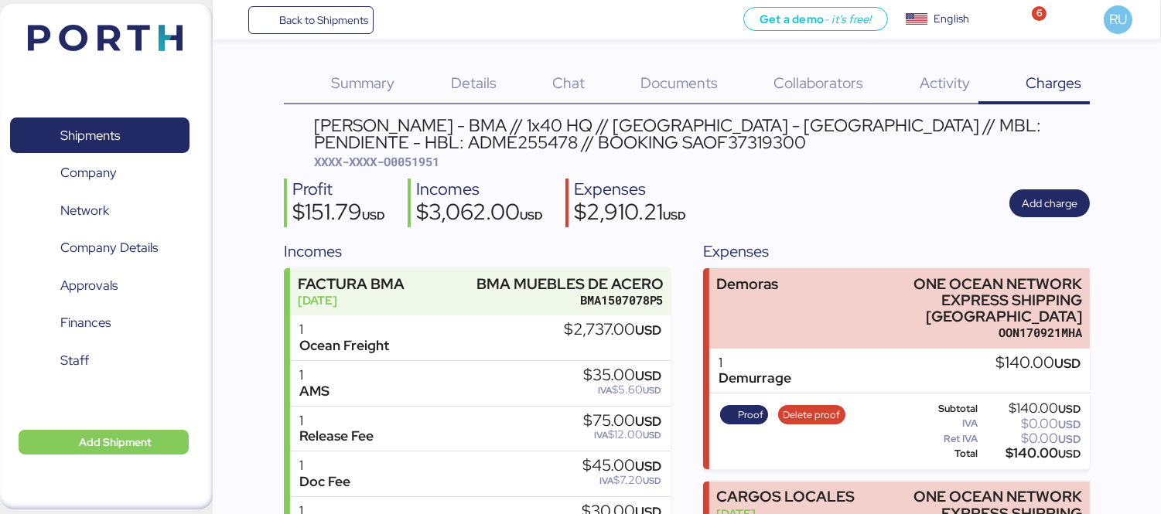
click at [416, 150] on div "[PERSON_NAME] - BMA // 1x40 HQ // [GEOGRAPHIC_DATA] - [GEOGRAPHIC_DATA] // MBL:…" at bounding box center [702, 143] width 776 height 53
click at [424, 159] on span "XXXX-XXXX-O0051951" at bounding box center [376, 161] width 125 height 15
copy span "O0051951"
click at [14, 379] on div "Shipments 0 Company 0 Network 0 Company Details 0 Approvals 0 Finances 0 Staff 0" at bounding box center [100, 256] width 200 height 321
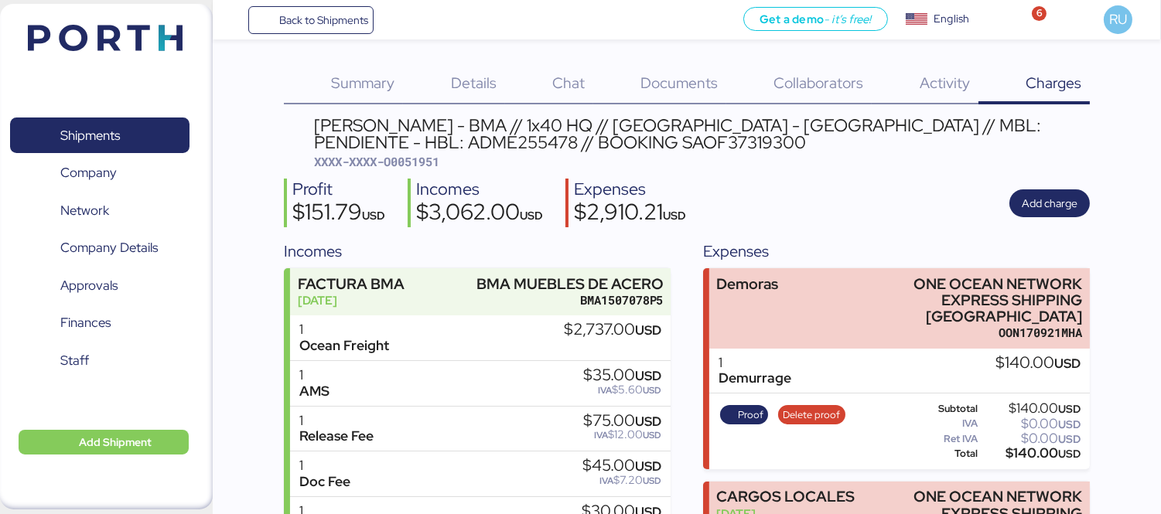
click at [947, 189] on div "Profit $151.79 USD Incomes $3,062.00 USD Expenses $2,910.21 USD Add charge" at bounding box center [687, 203] width 806 height 49
